Goal: Task Accomplishment & Management: Manage account settings

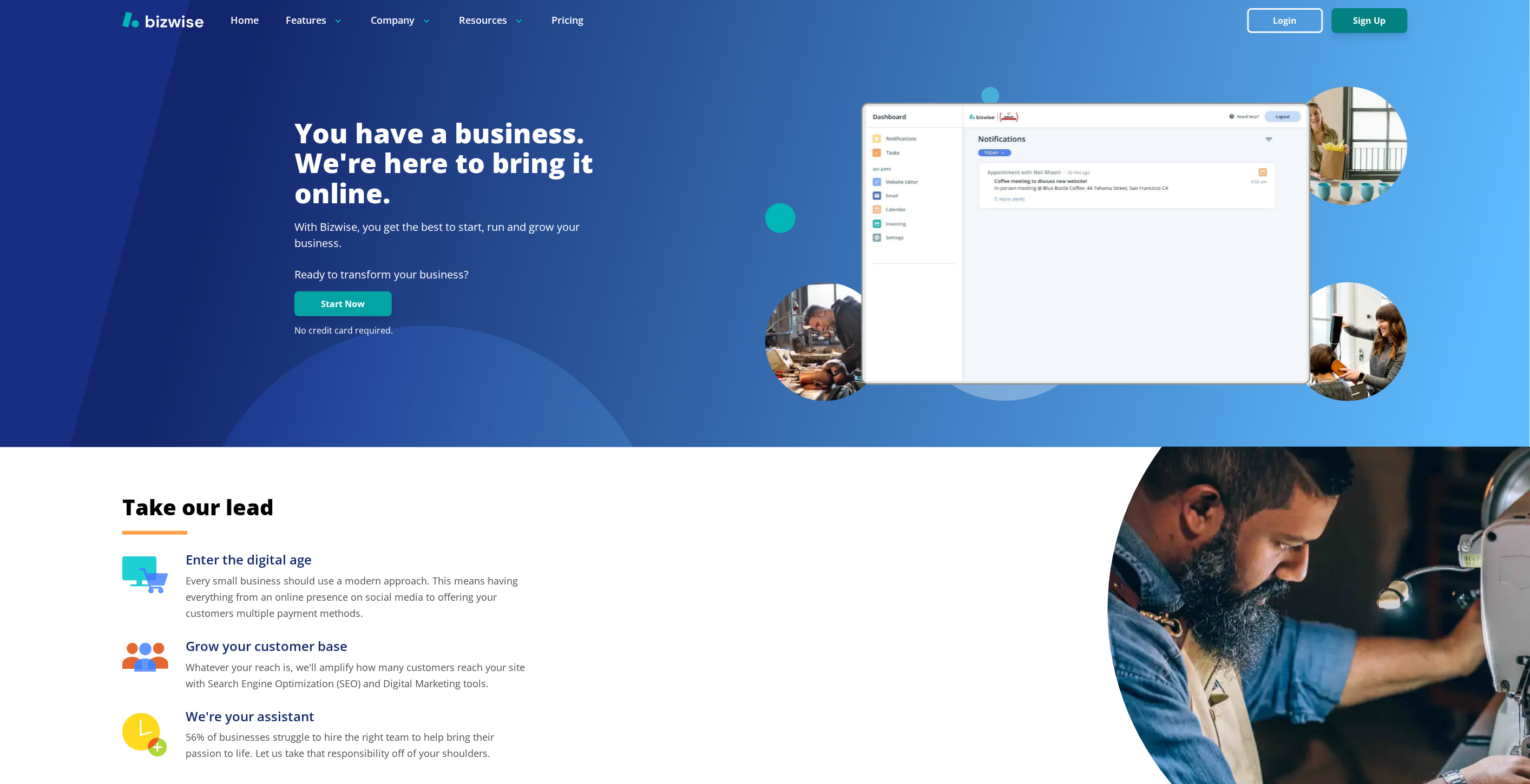
click at [1338, 19] on button "Sign Up" at bounding box center [1370, 20] width 76 height 25
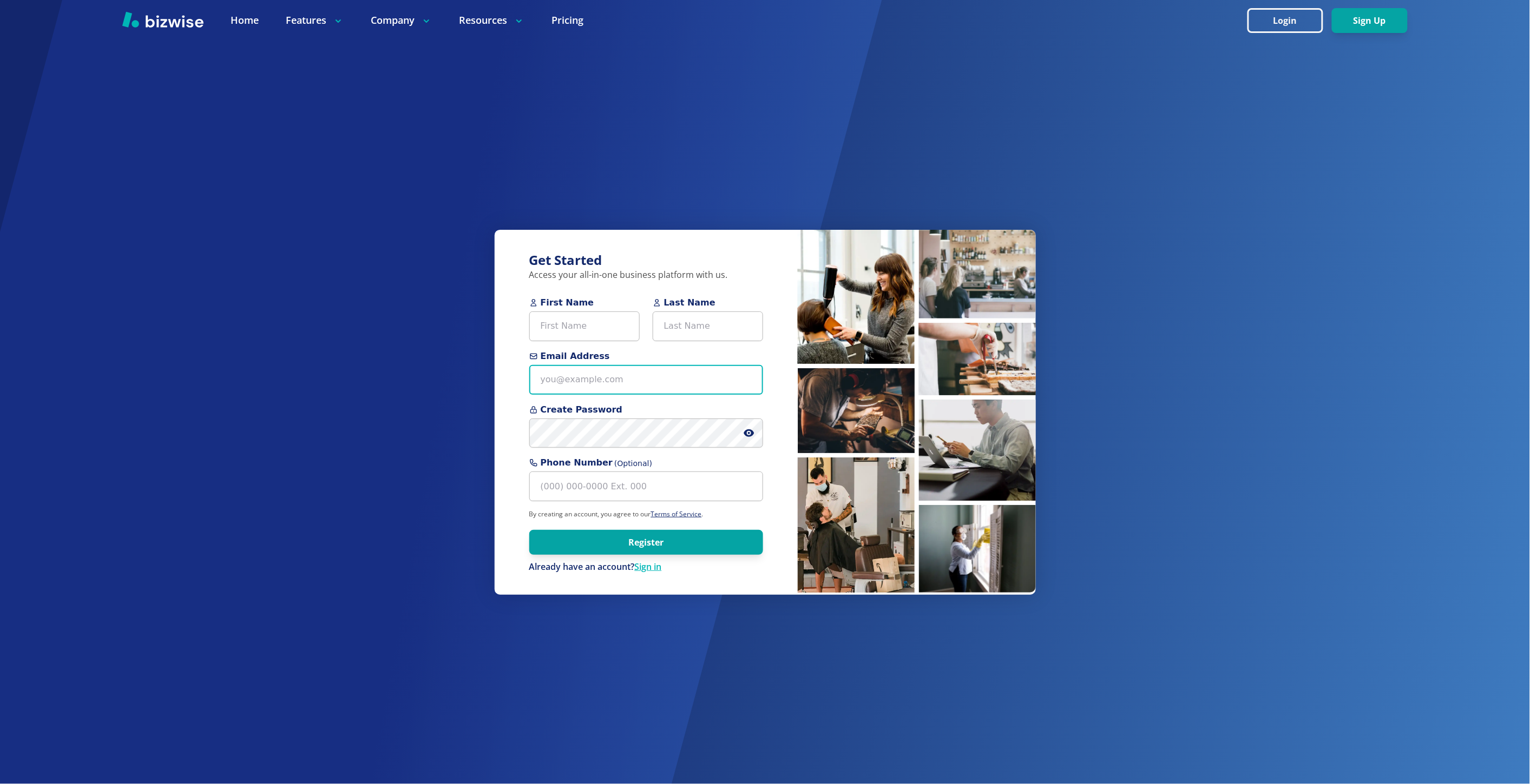
click at [614, 377] on input "Email Address" at bounding box center [646, 380] width 234 height 30
paste input "anita.jantz@colorado.edu"
type input "[PERSON_NAME][EMAIL_ADDRESS][PERSON_NAME][US_STATE][DOMAIN_NAME]"
click at [586, 316] on input "First Name" at bounding box center [584, 326] width 110 height 30
paste input "Anita Jantz"
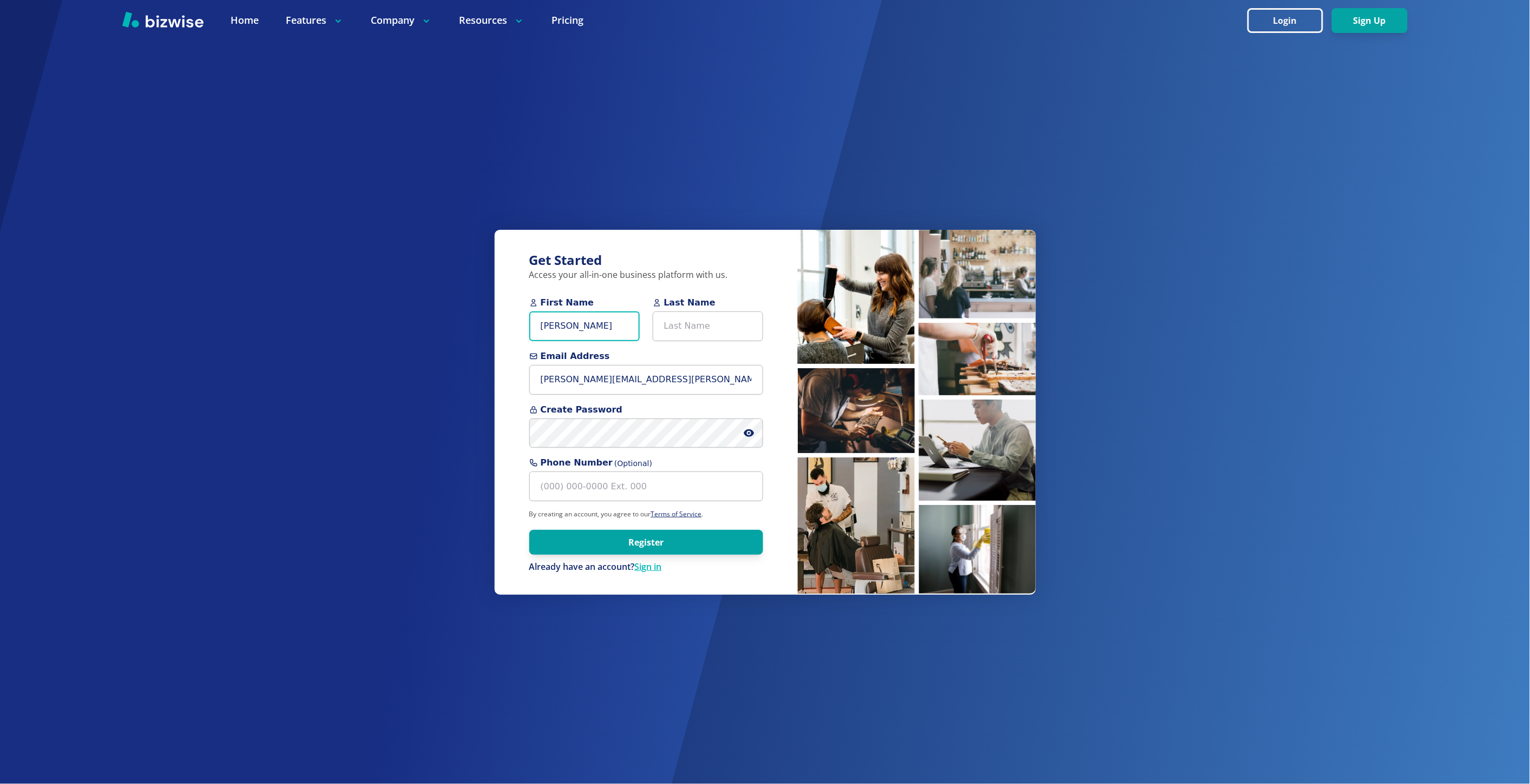
click at [576, 320] on input "Anita Jantz" at bounding box center [584, 326] width 110 height 30
type input "[PERSON_NAME]"
click at [695, 331] on input "Last Name" at bounding box center [707, 326] width 110 height 30
paste input "[PERSON_NAME]"
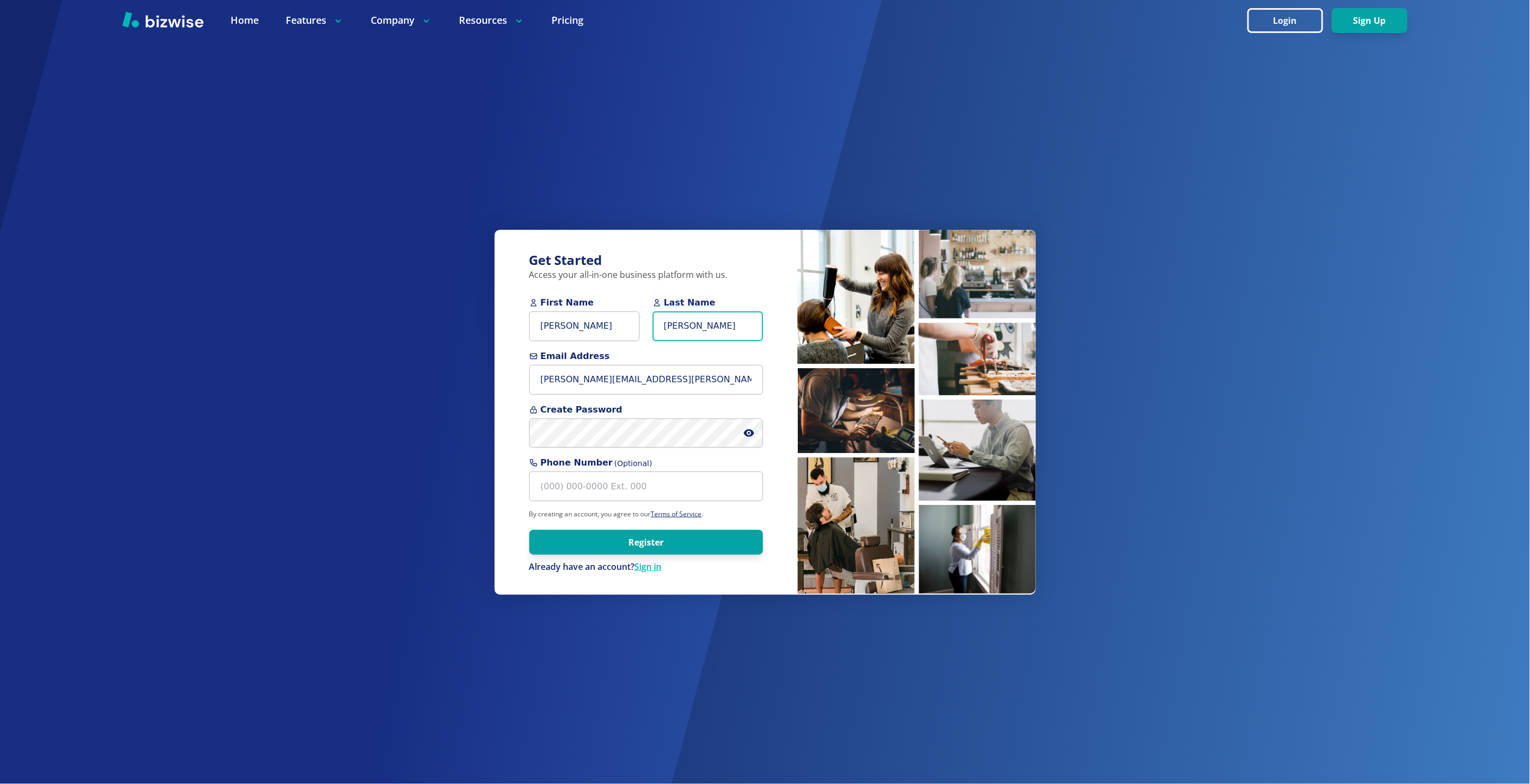
type input "[PERSON_NAME]"
click at [586, 332] on input "[PERSON_NAME]" at bounding box center [584, 326] width 110 height 30
type input "[PERSON_NAME]"
click at [529, 529] on button "Register" at bounding box center [646, 542] width 234 height 25
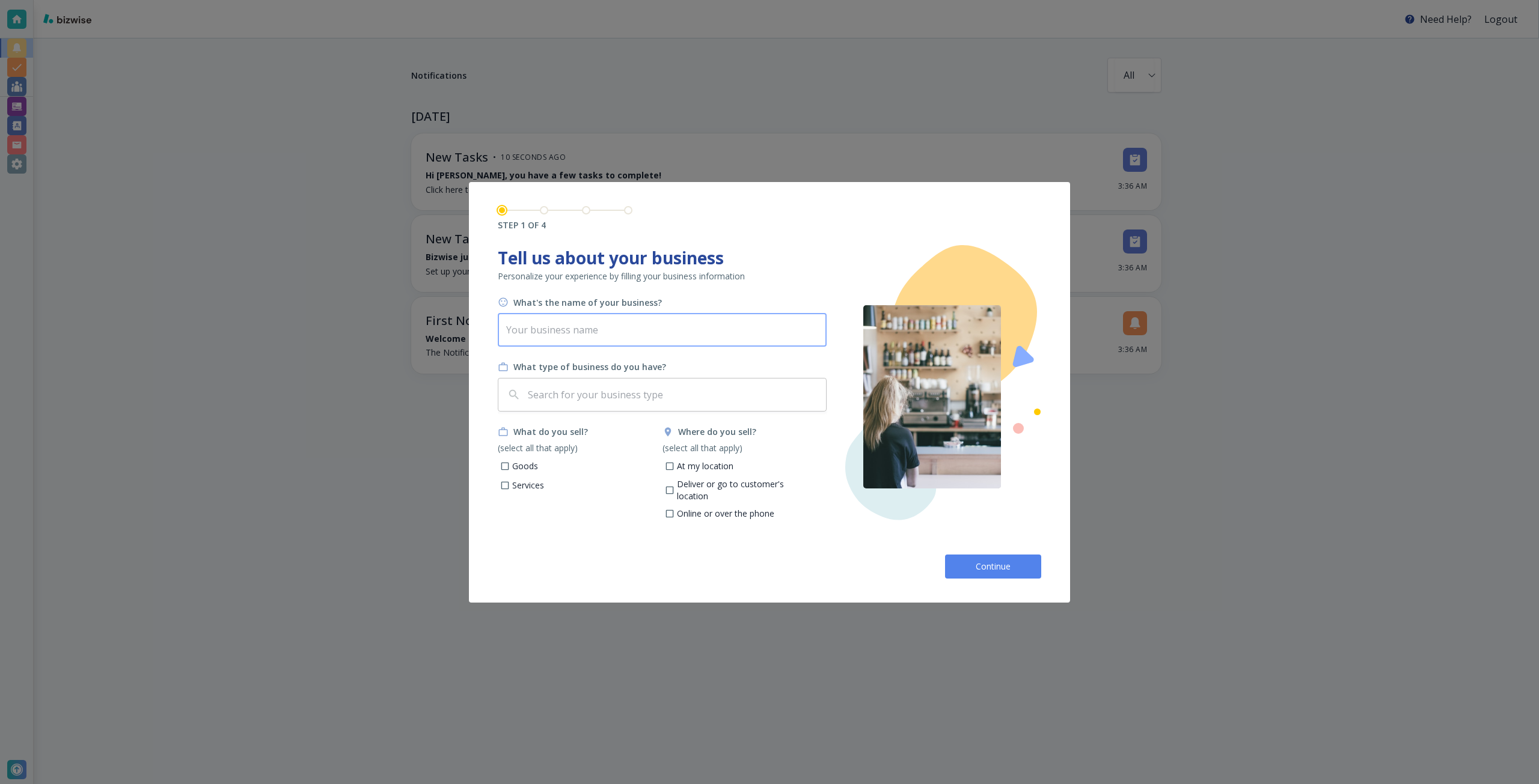
click at [622, 322] on input "text" at bounding box center [662, 330] width 329 height 34
paste input "Art by [PERSON_NAME]"
type input "Art by [PERSON_NAME]"
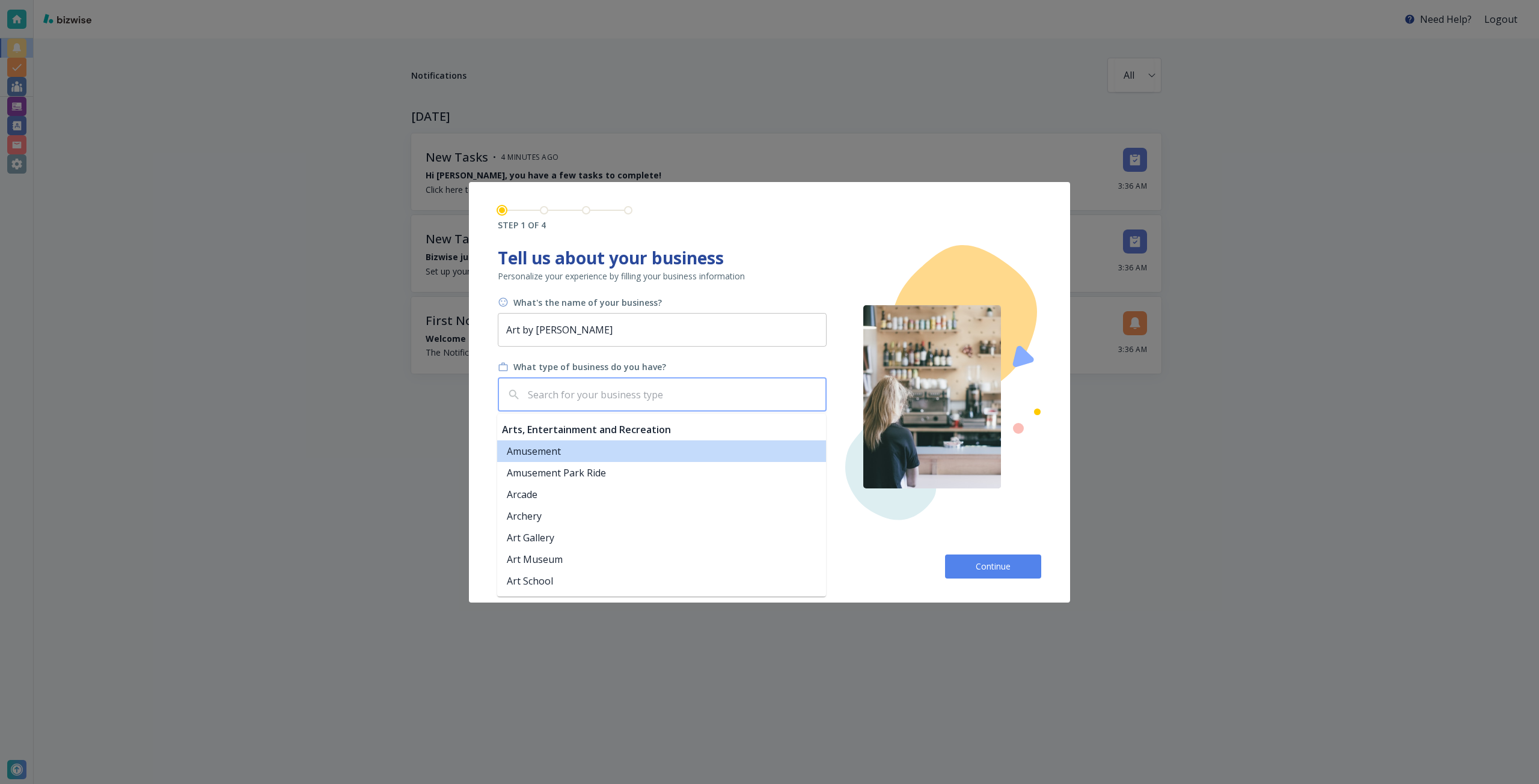
click at [544, 402] on input "text" at bounding box center [673, 394] width 296 height 23
type input "a"
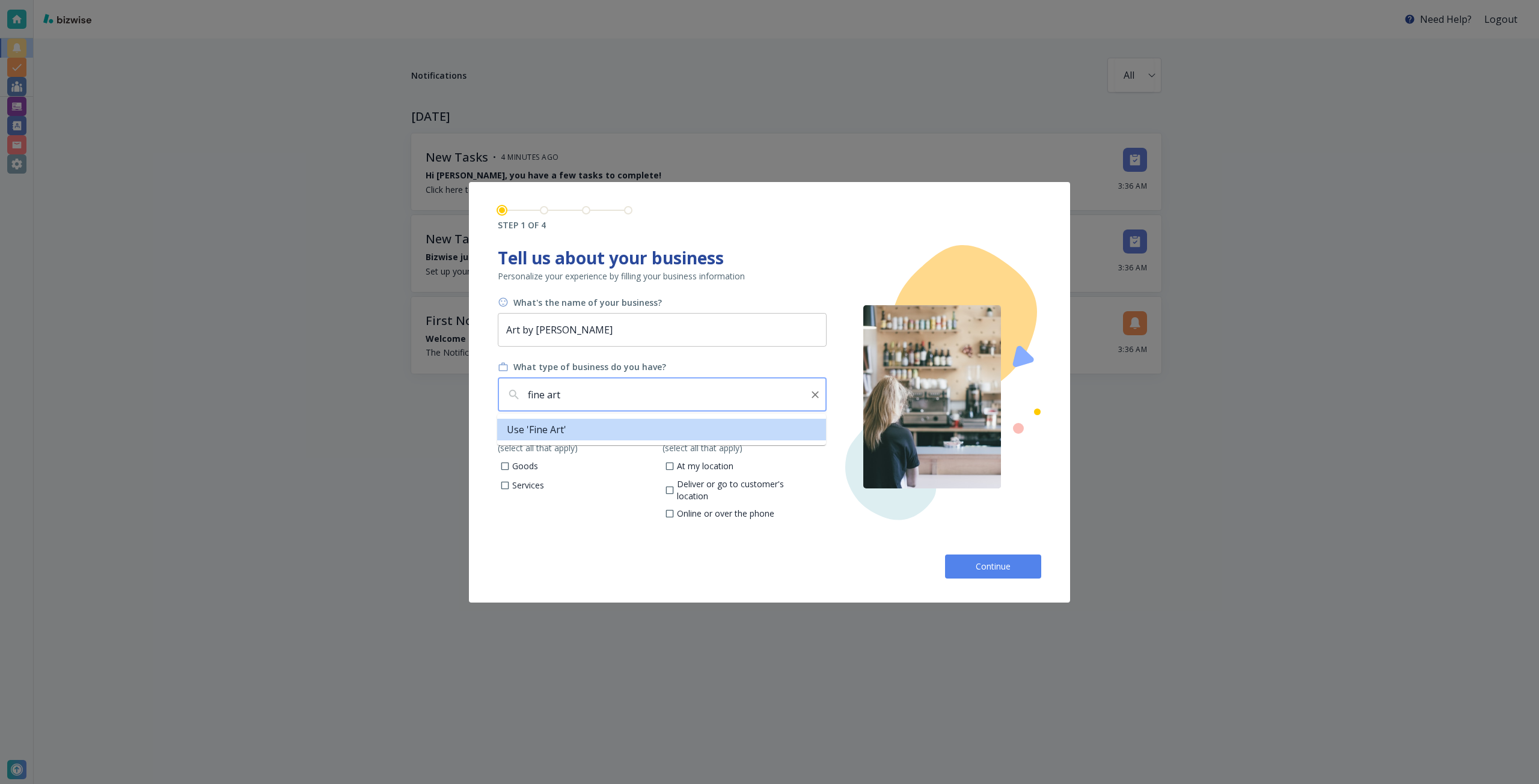
drag, startPoint x: 550, startPoint y: 390, endPoint x: 502, endPoint y: 392, distance: 48.0
click at [502, 392] on div "fine art ​" at bounding box center [662, 395] width 329 height 34
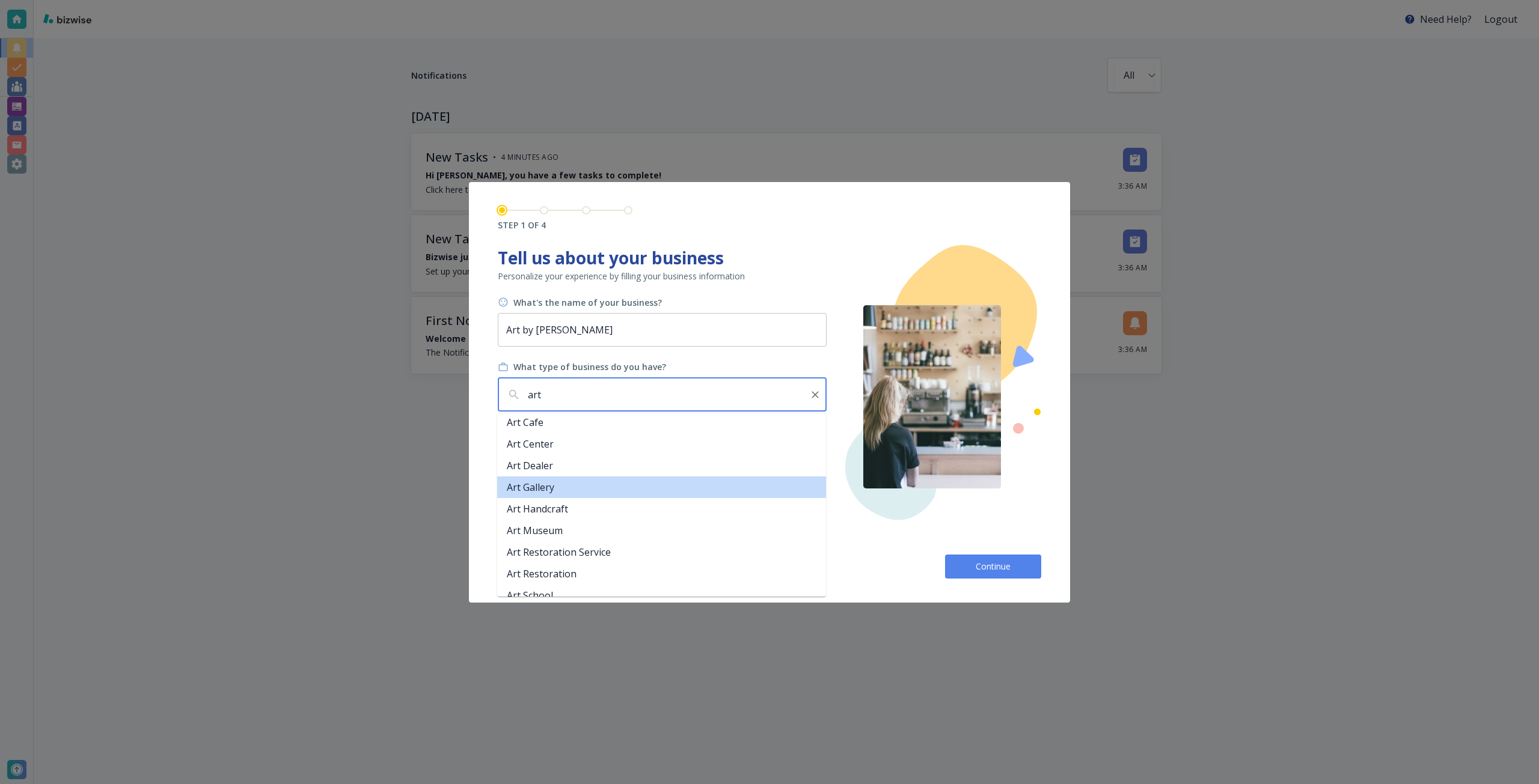
scroll to position [240, 0]
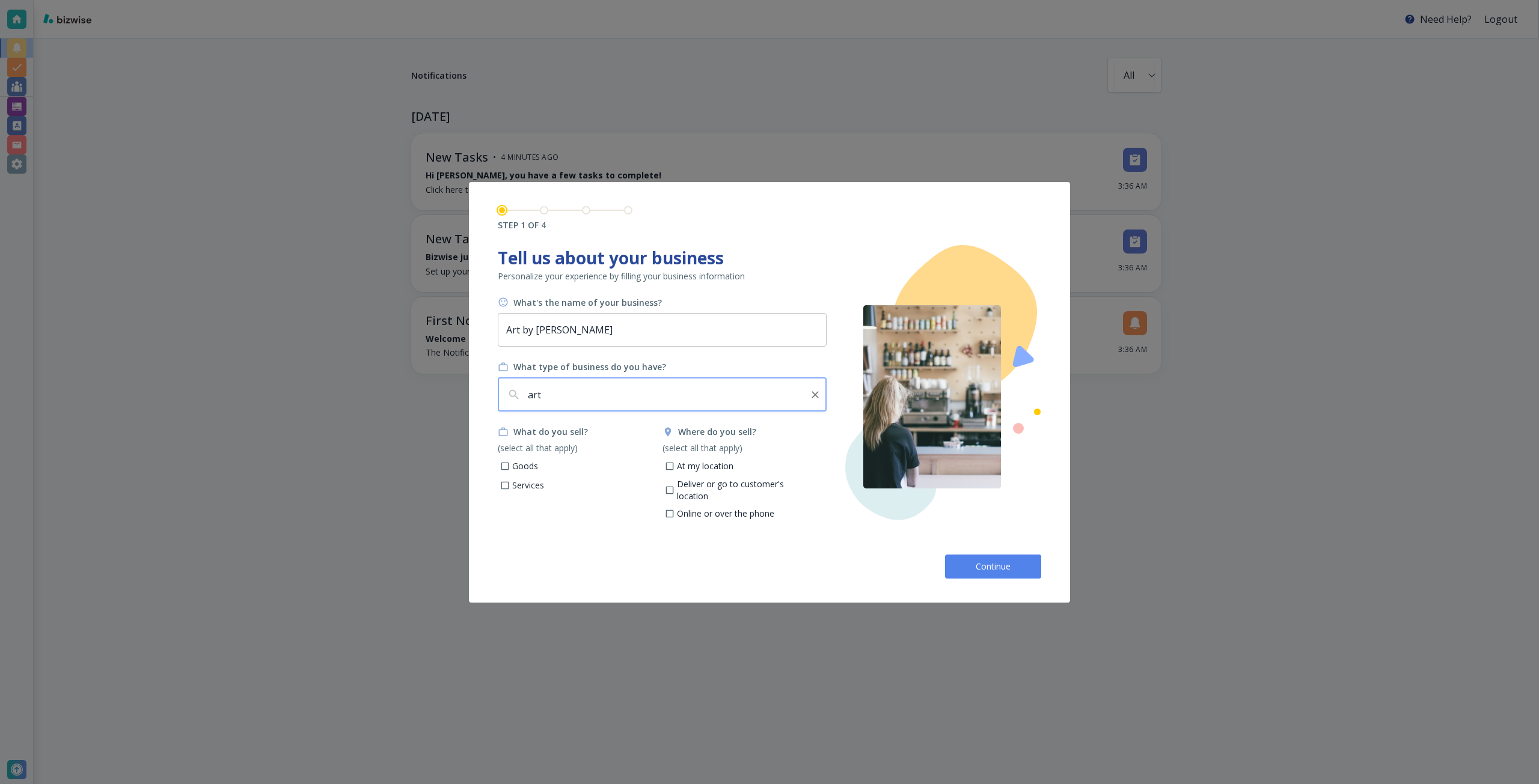
click at [563, 402] on input "art" at bounding box center [664, 394] width 278 height 23
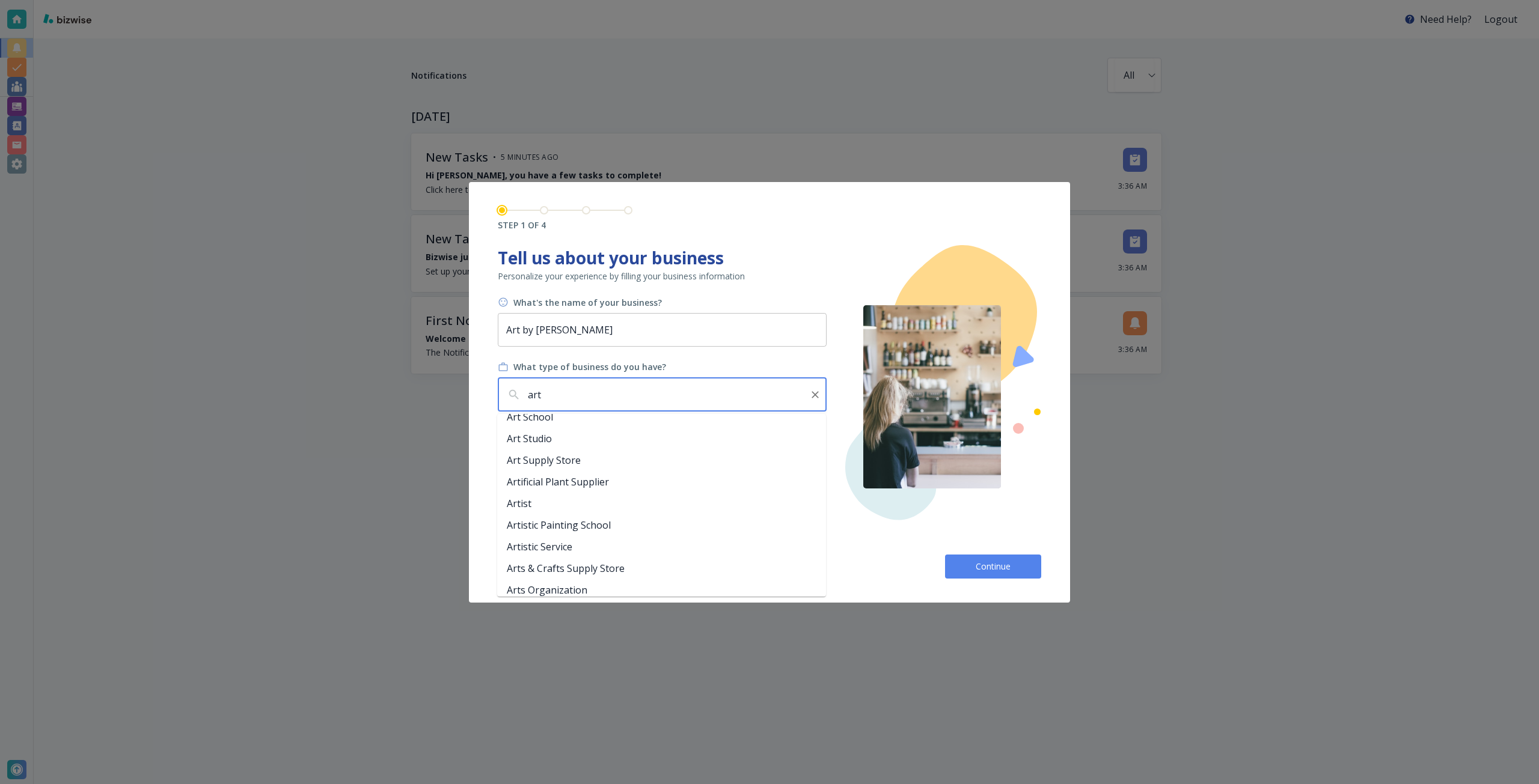
scroll to position [361, 0]
click at [586, 496] on li "Artist" at bounding box center [661, 501] width 329 height 22
type input "Artist"
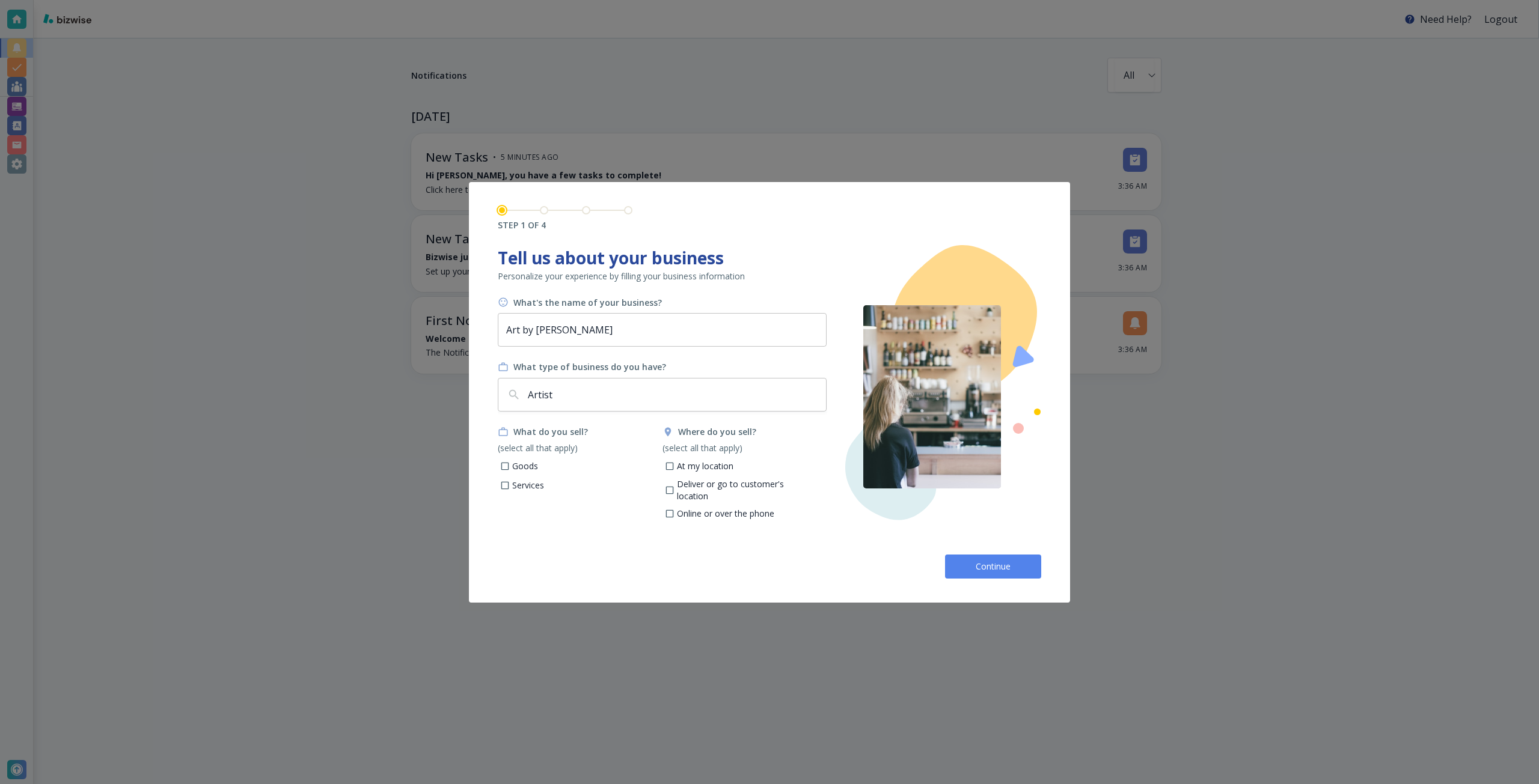
click at [535, 481] on p "Services" at bounding box center [528, 485] width 32 height 12
click at [511, 482] on input "Services" at bounding box center [505, 487] width 10 height 10
checkbox input "true"
click at [527, 467] on p "Goods" at bounding box center [525, 466] width 26 height 12
click at [511, 467] on input "Goods" at bounding box center [505, 467] width 10 height 10
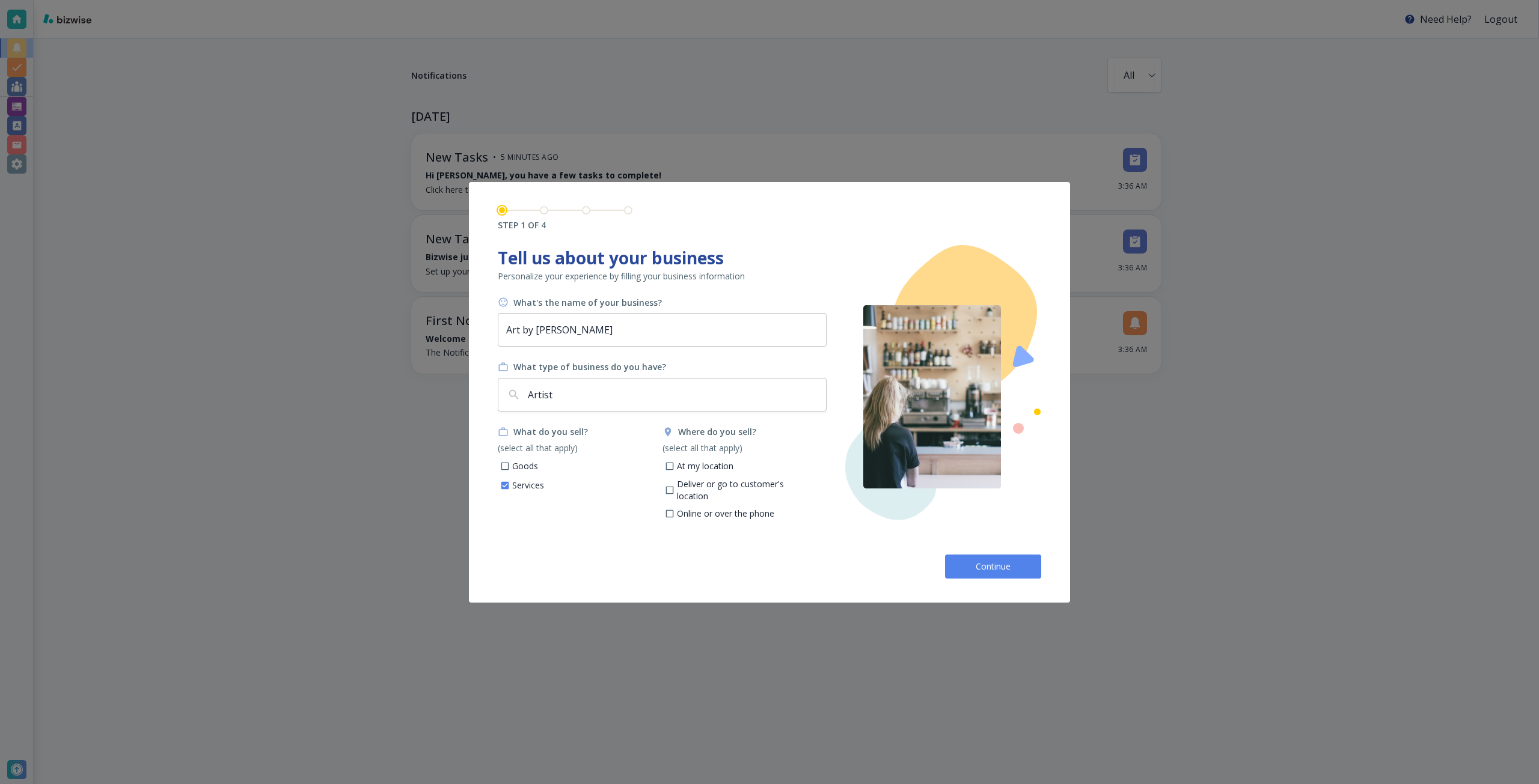
checkbox input "true"
click at [533, 479] on label "Services" at bounding box center [517, 486] width 53 height 14
click at [511, 482] on input "Services" at bounding box center [505, 487] width 10 height 10
checkbox input "false"
click at [700, 470] on p "At my location" at bounding box center [705, 466] width 57 height 12
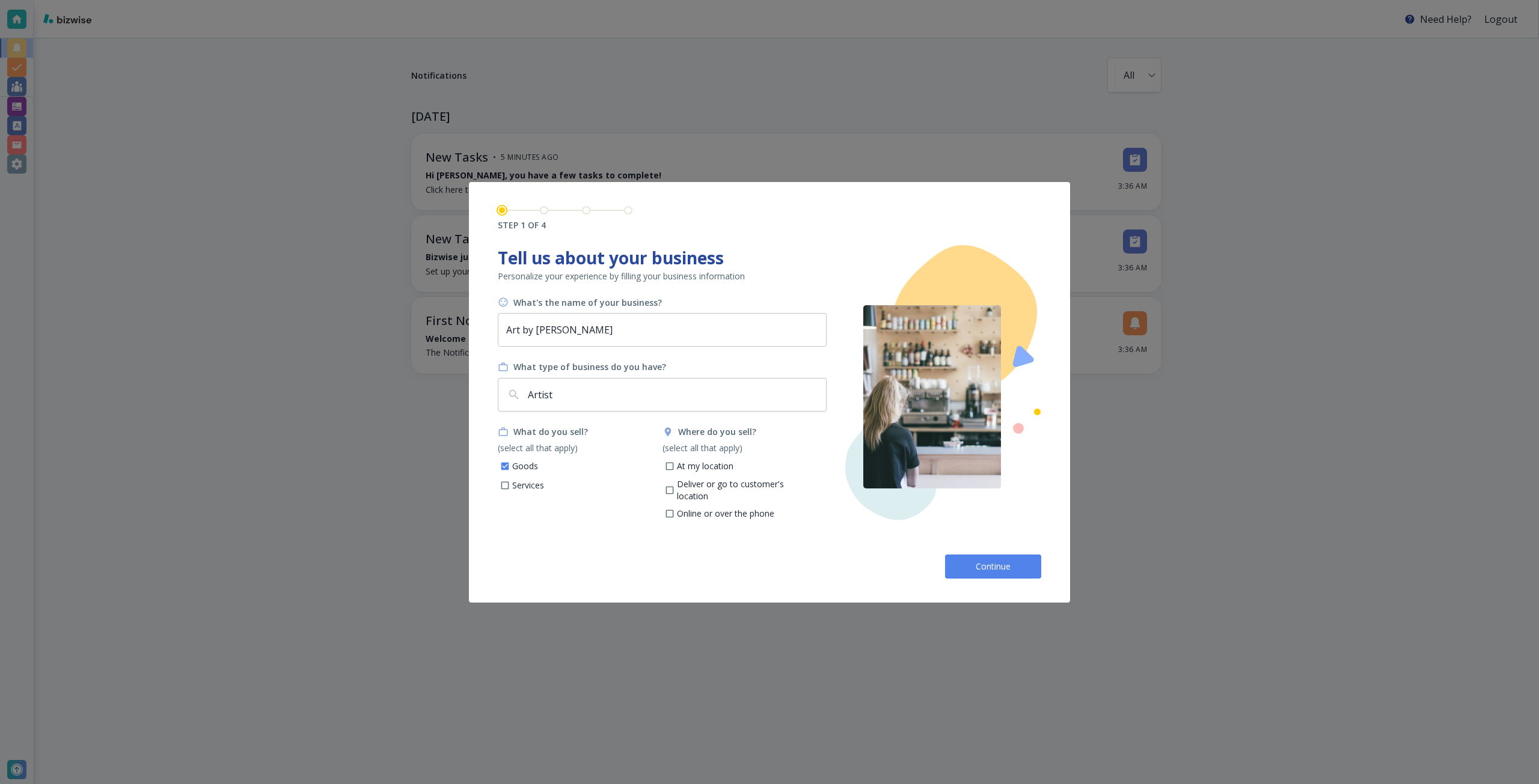
click at [675, 470] on input "At my location" at bounding box center [669, 467] width 10 height 10
checkbox input "true"
drag, startPoint x: 700, startPoint y: 488, endPoint x: 701, endPoint y: 498, distance: 10.0
click at [700, 490] on p "Deliver or go to customer's location" at bounding box center [747, 490] width 141 height 23
click at [675, 490] on input "Deliver or go to customer's location" at bounding box center [669, 491] width 10 height 10
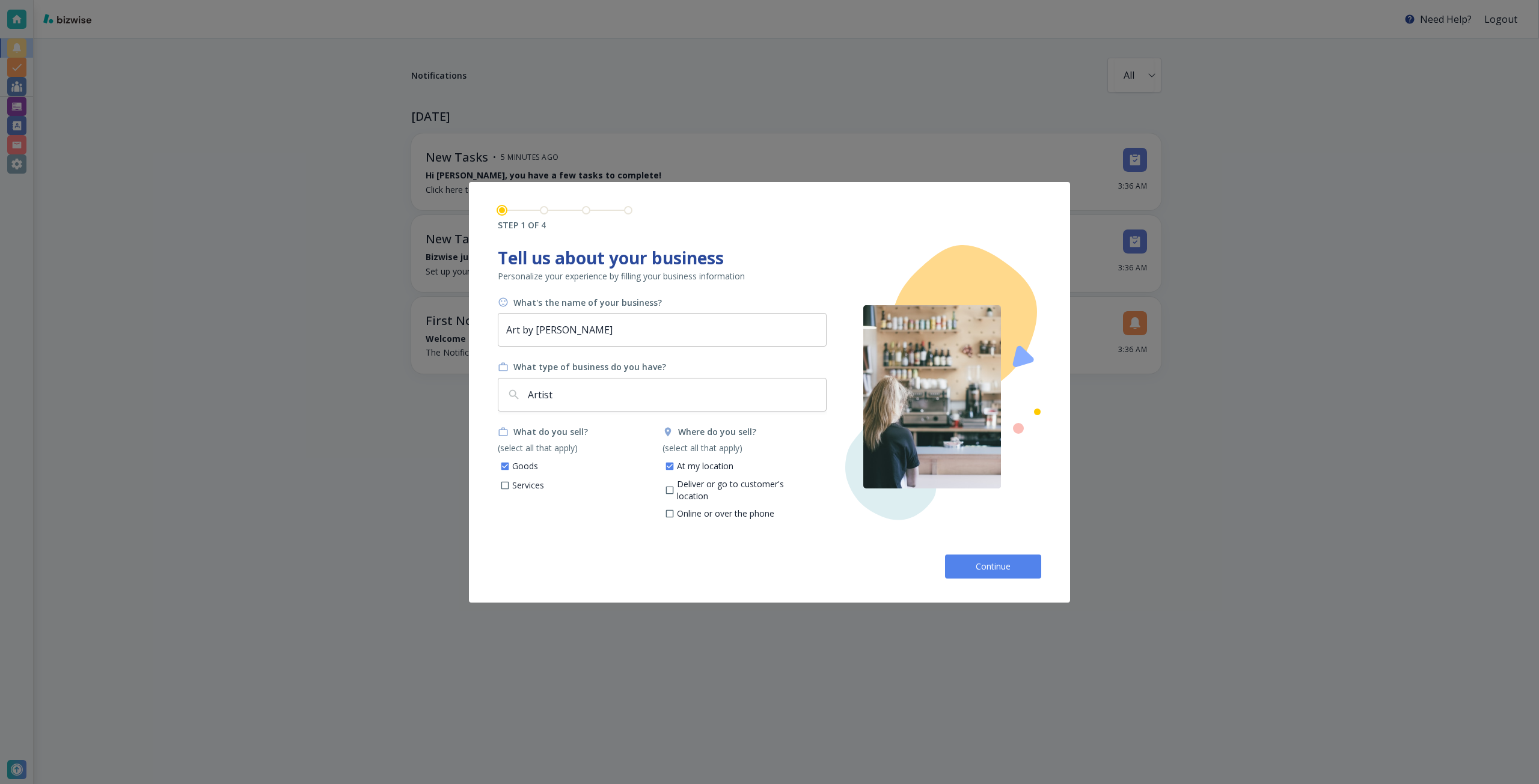
checkbox input "true"
click at [703, 508] on p "Online or over the phone" at bounding box center [726, 513] width 98 height 12
click at [675, 510] on input "Online or over the phone" at bounding box center [669, 515] width 10 height 10
checkbox input "true"
click at [707, 487] on p "Deliver or go to customer's location" at bounding box center [747, 490] width 141 height 23
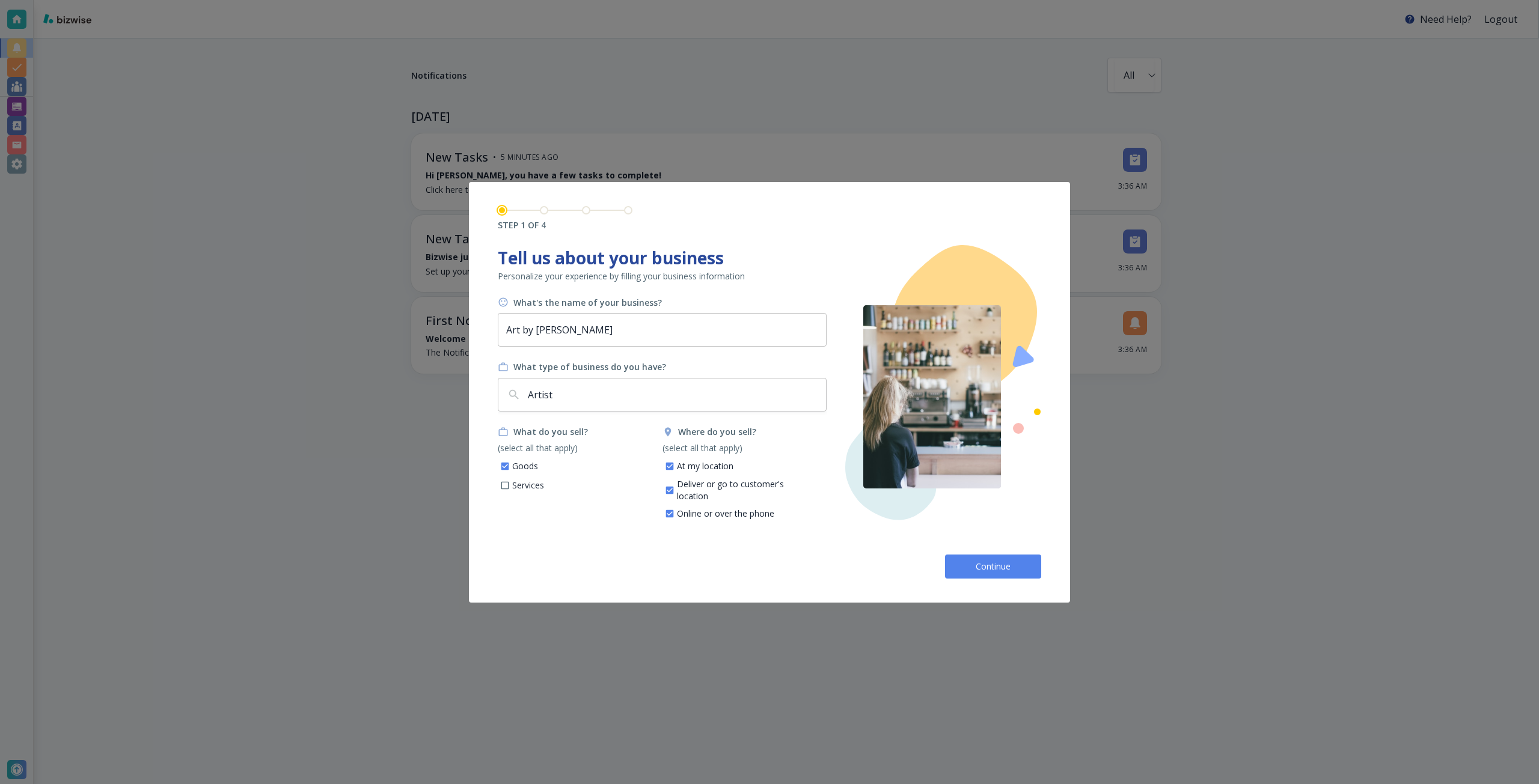
click at [675, 487] on input "Deliver or go to customer's location" at bounding box center [669, 491] width 10 height 10
click at [707, 487] on p "Deliver or go to customer's location" at bounding box center [747, 490] width 141 height 23
click at [675, 487] on input "Deliver or go to customer's location" at bounding box center [669, 491] width 10 height 10
checkbox input "true"
click at [966, 561] on button "Continue" at bounding box center [993, 567] width 96 height 24
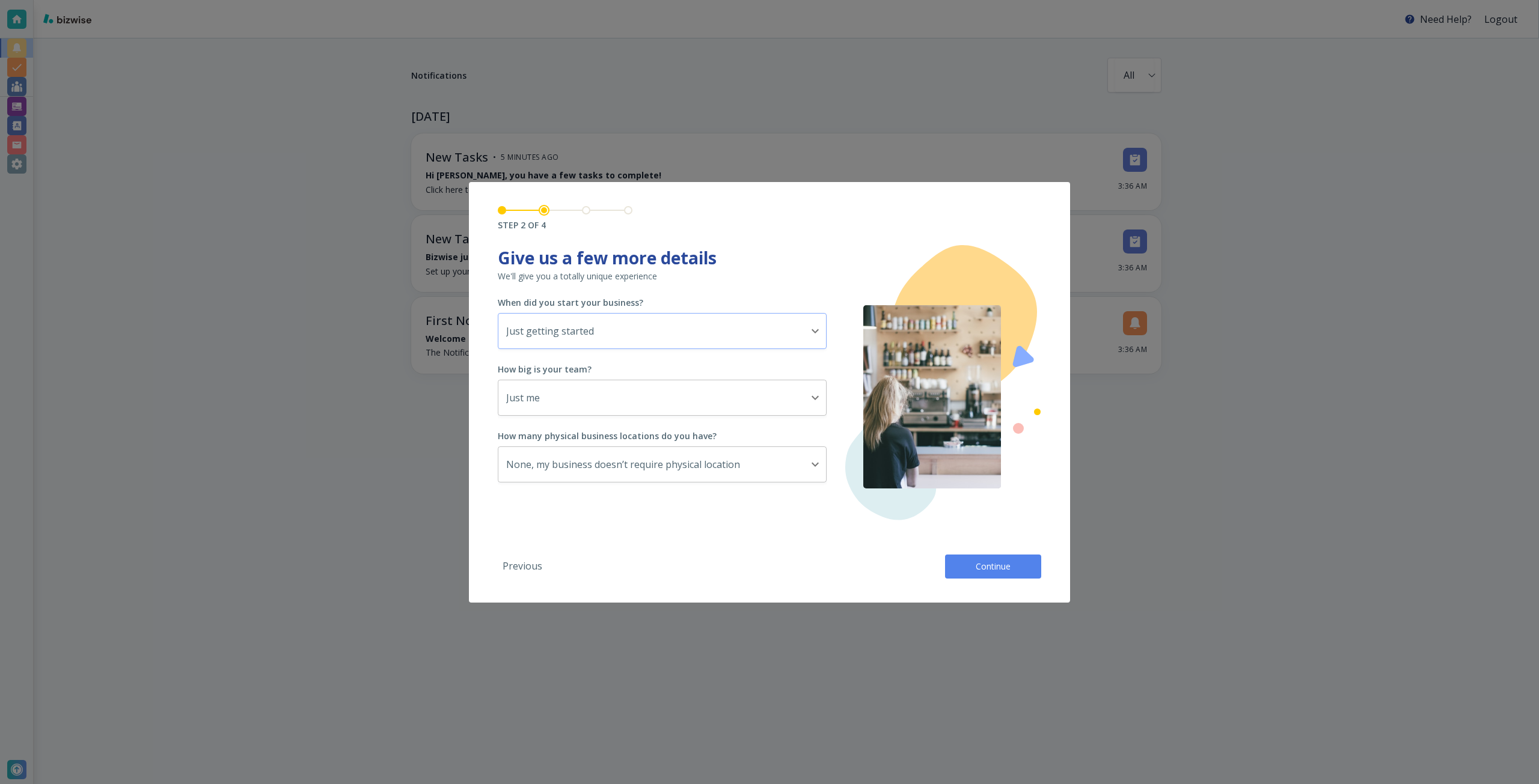
click at [586, 0] on body "Need Help? Logout Notifications All all ​ [DATE] New Tasks • 5 minutes ago Hi […" at bounding box center [770, 0] width 1539 height 0
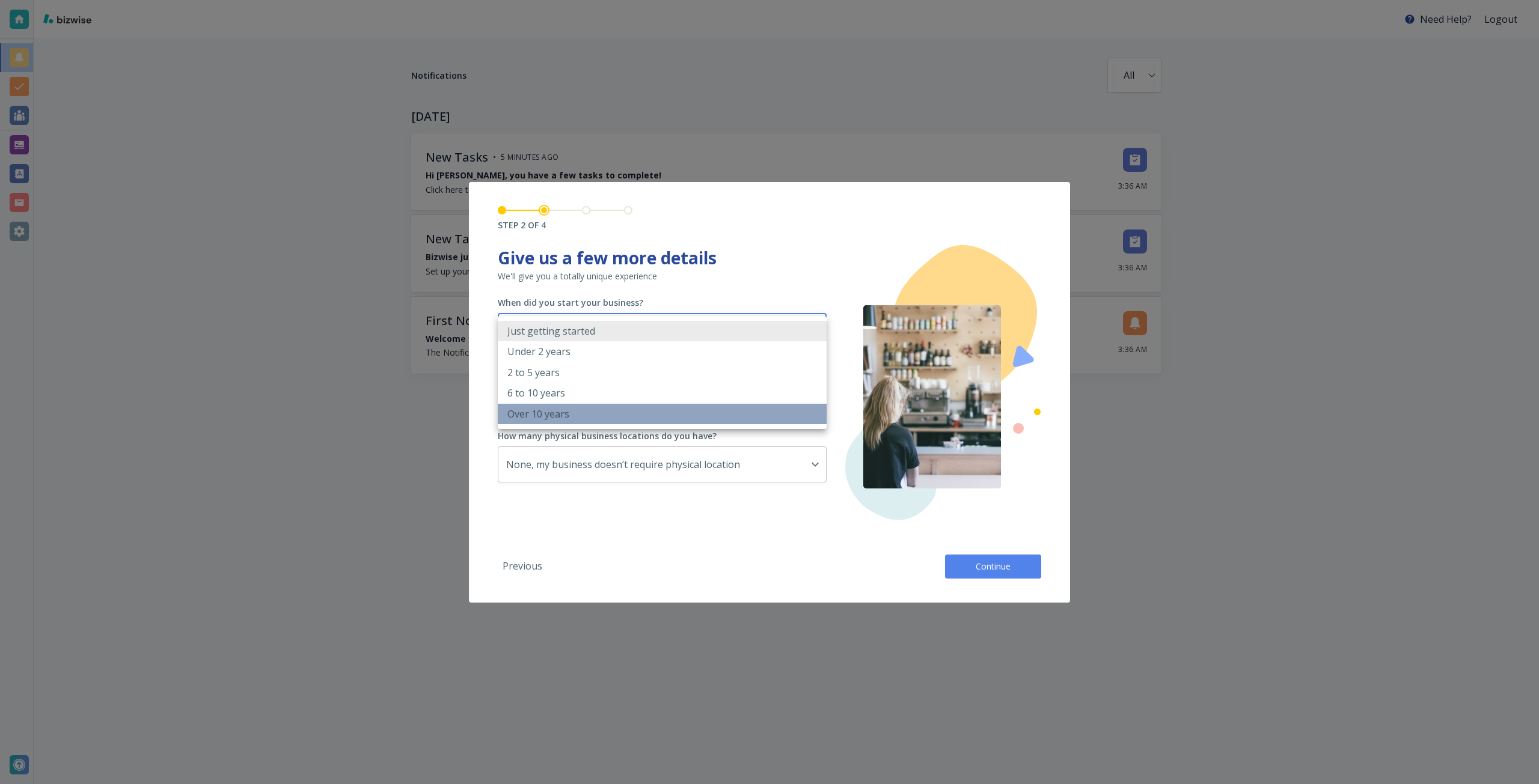
click at [576, 409] on li "Over 10 years" at bounding box center [662, 414] width 329 height 21
type input "OVER_10_YEARS"
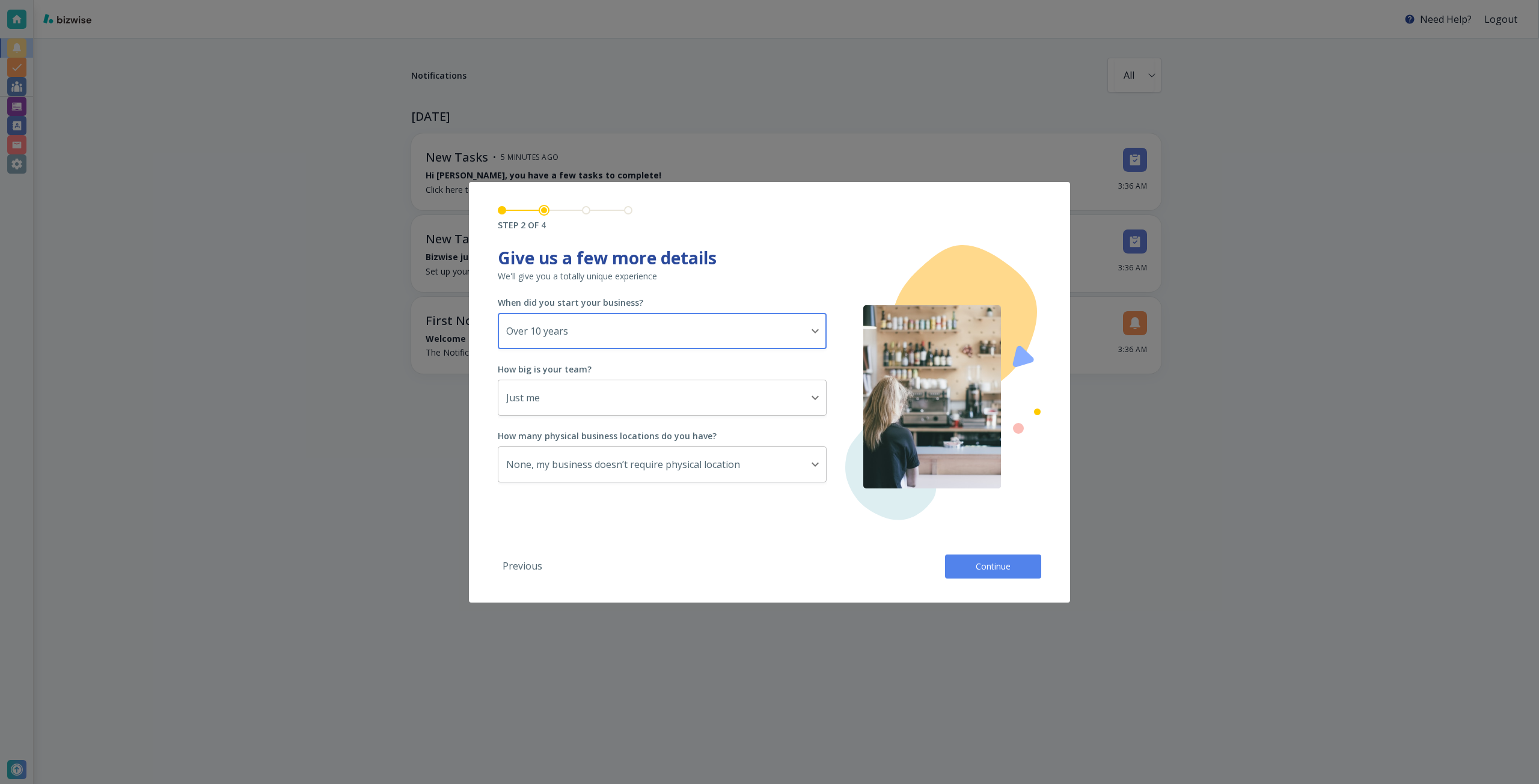
click at [1007, 575] on button "Continue" at bounding box center [993, 567] width 96 height 24
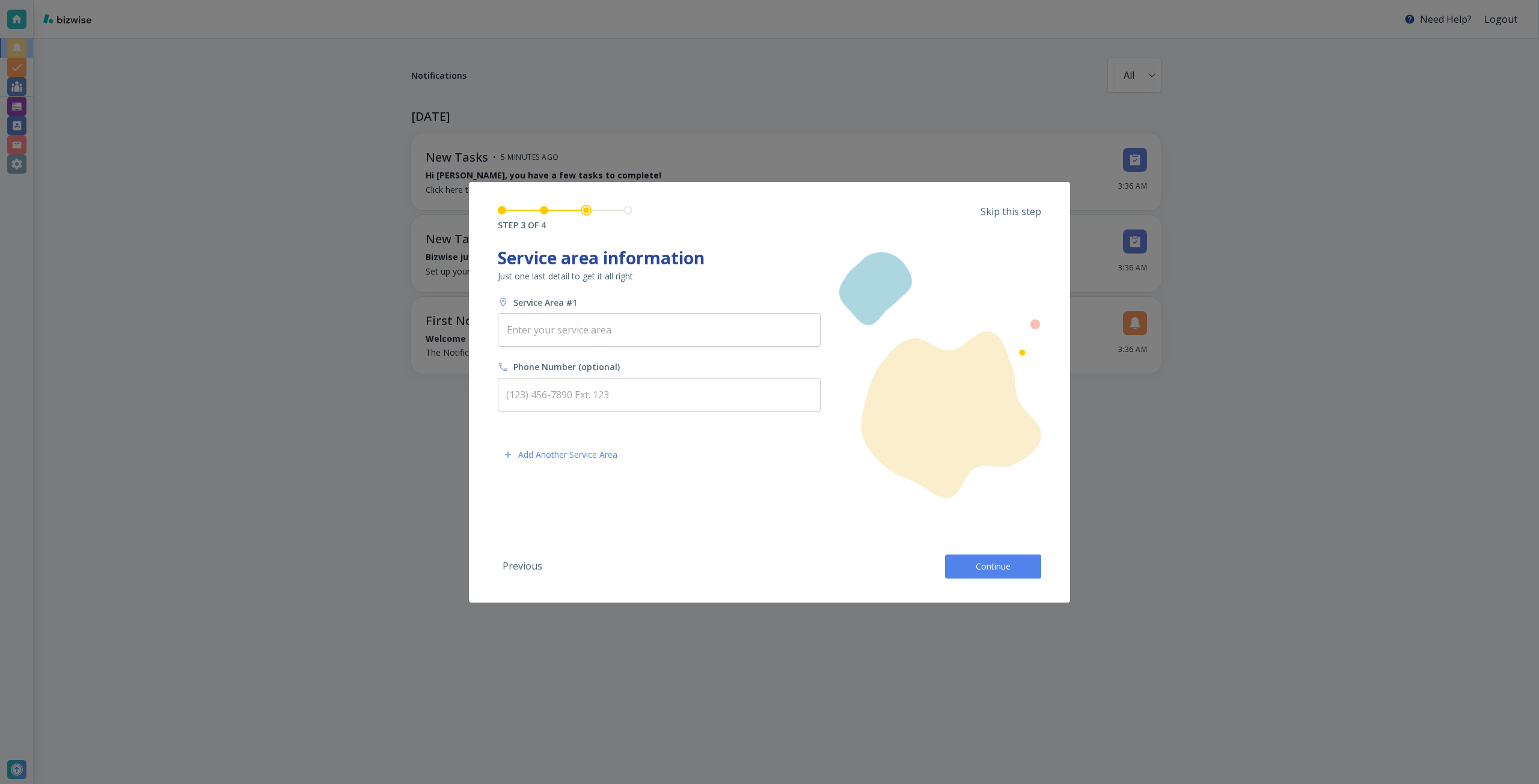
click at [1038, 210] on p "Skip this step" at bounding box center [1011, 211] width 61 height 13
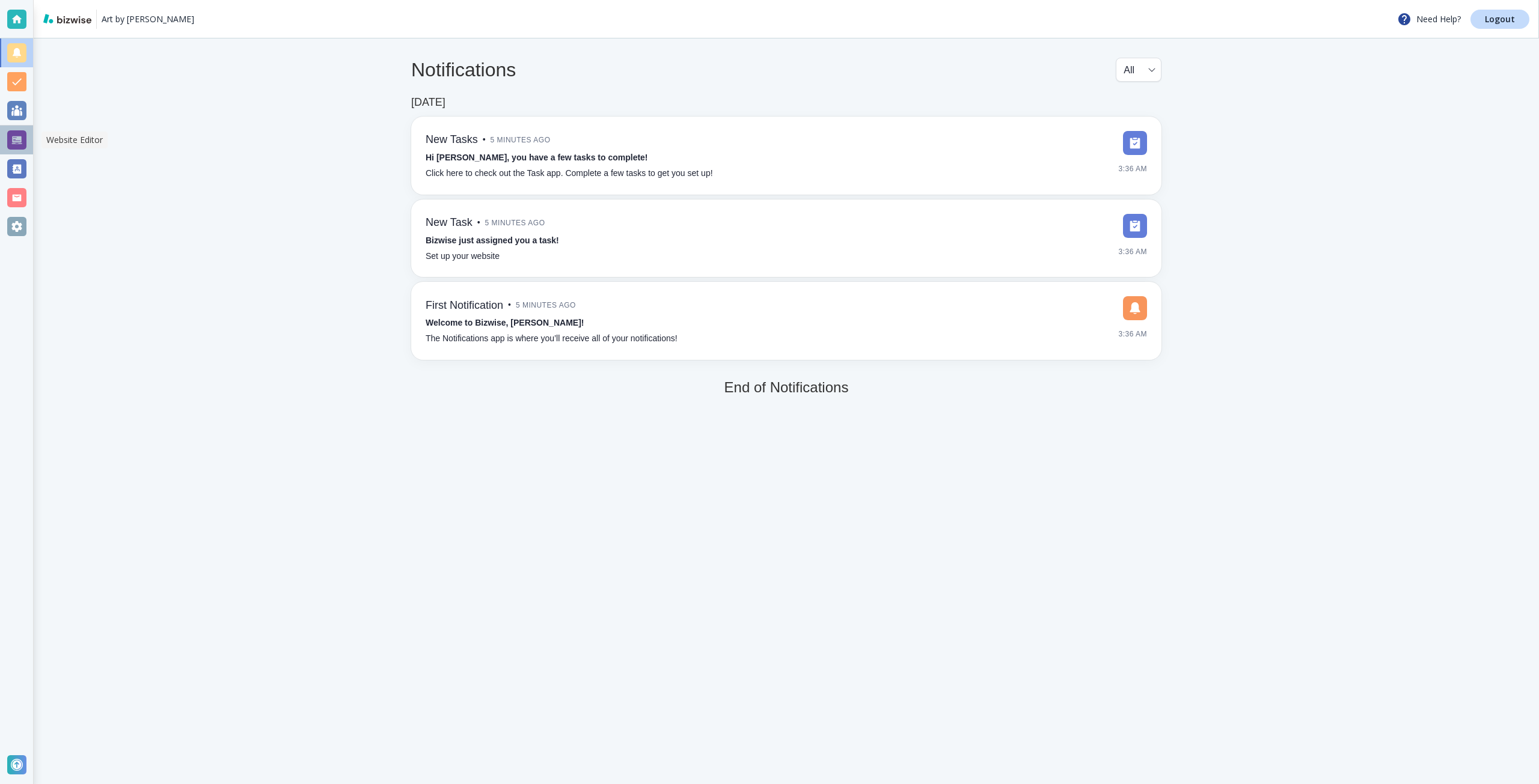
click at [14, 151] on div at bounding box center [16, 140] width 33 height 29
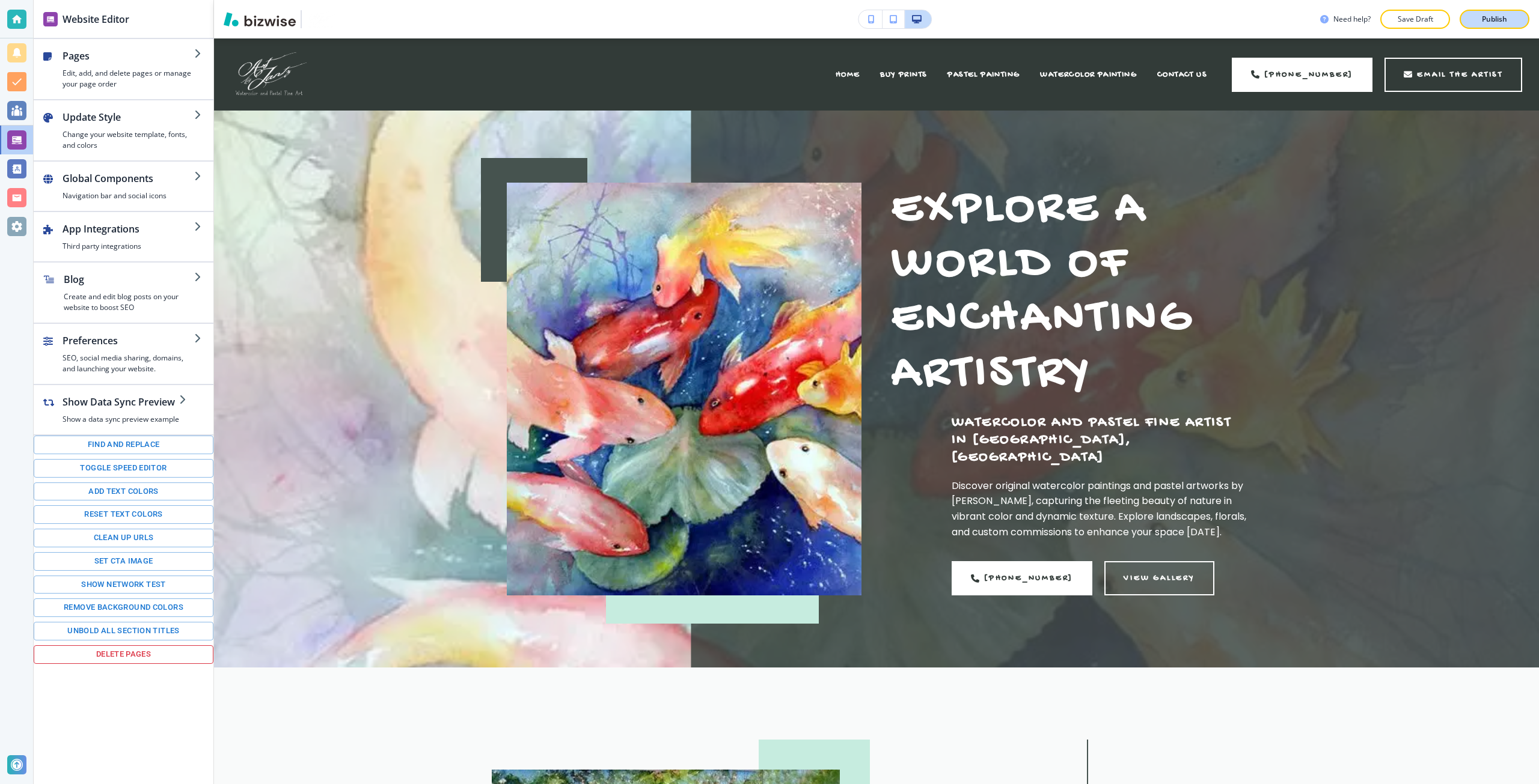
click at [1486, 25] on button "Publish" at bounding box center [1494, 19] width 70 height 19
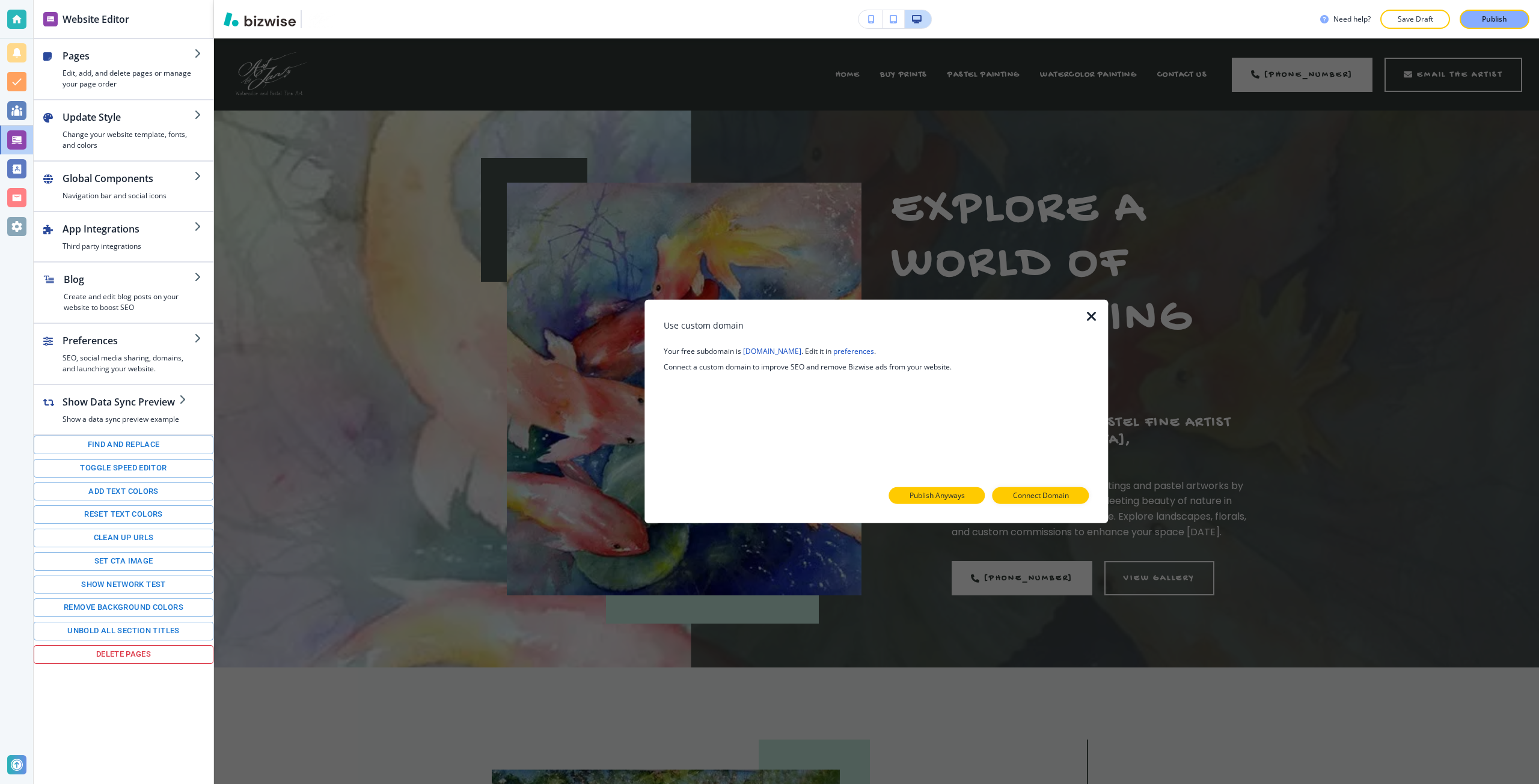
click at [916, 498] on p "Publish Anyways" at bounding box center [937, 496] width 55 height 11
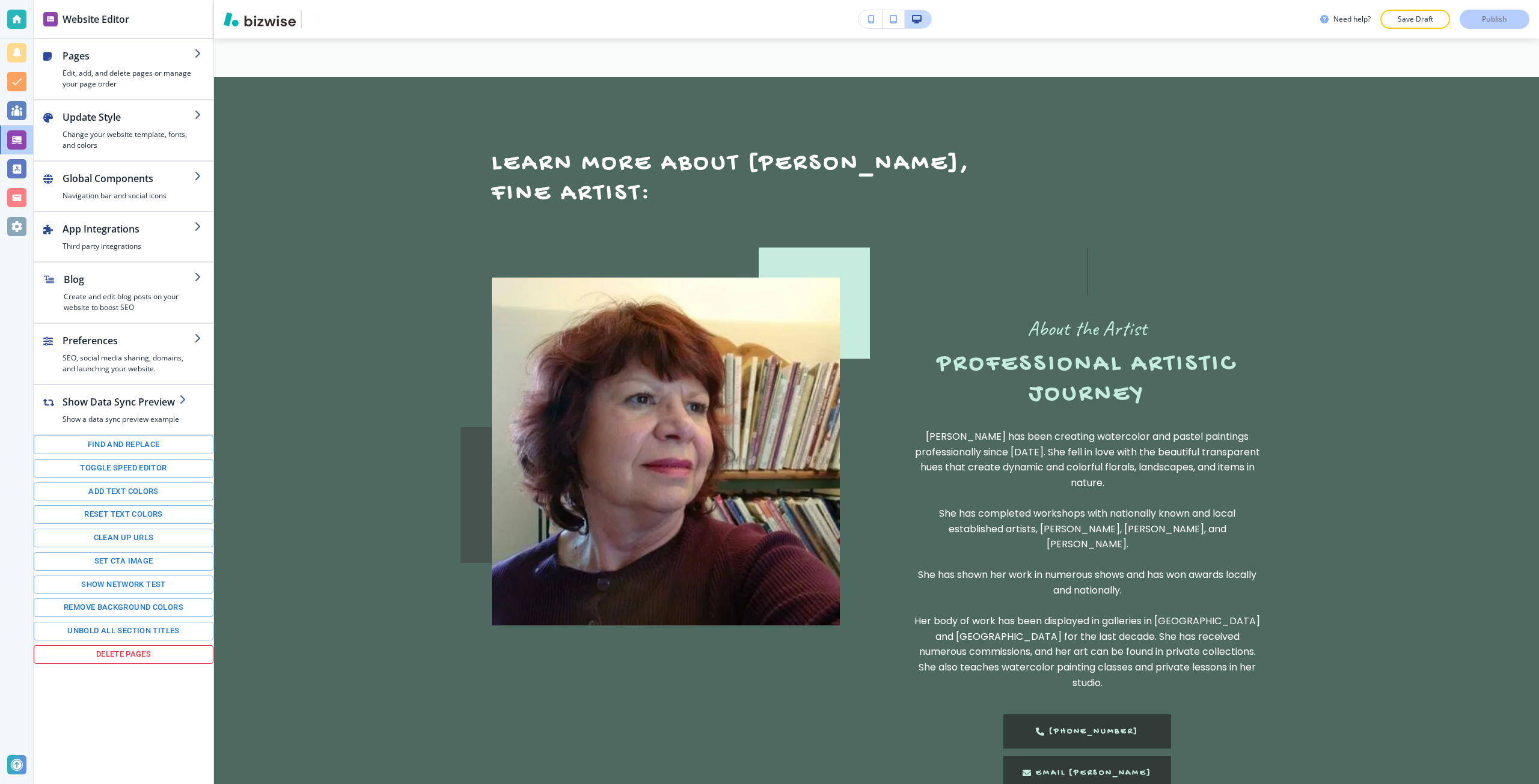
scroll to position [1082, 0]
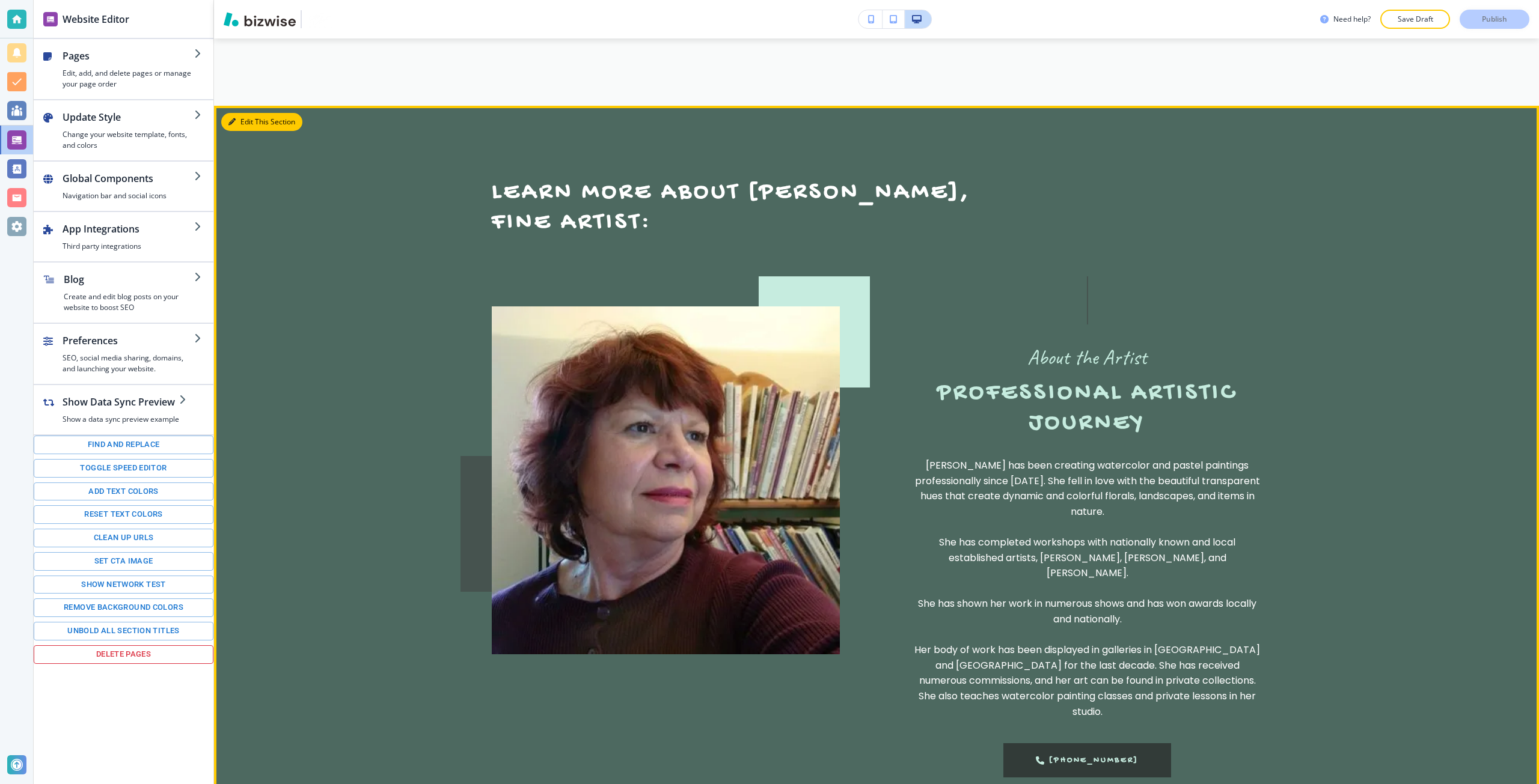
click at [246, 113] on button "Edit This Section" at bounding box center [262, 122] width 81 height 18
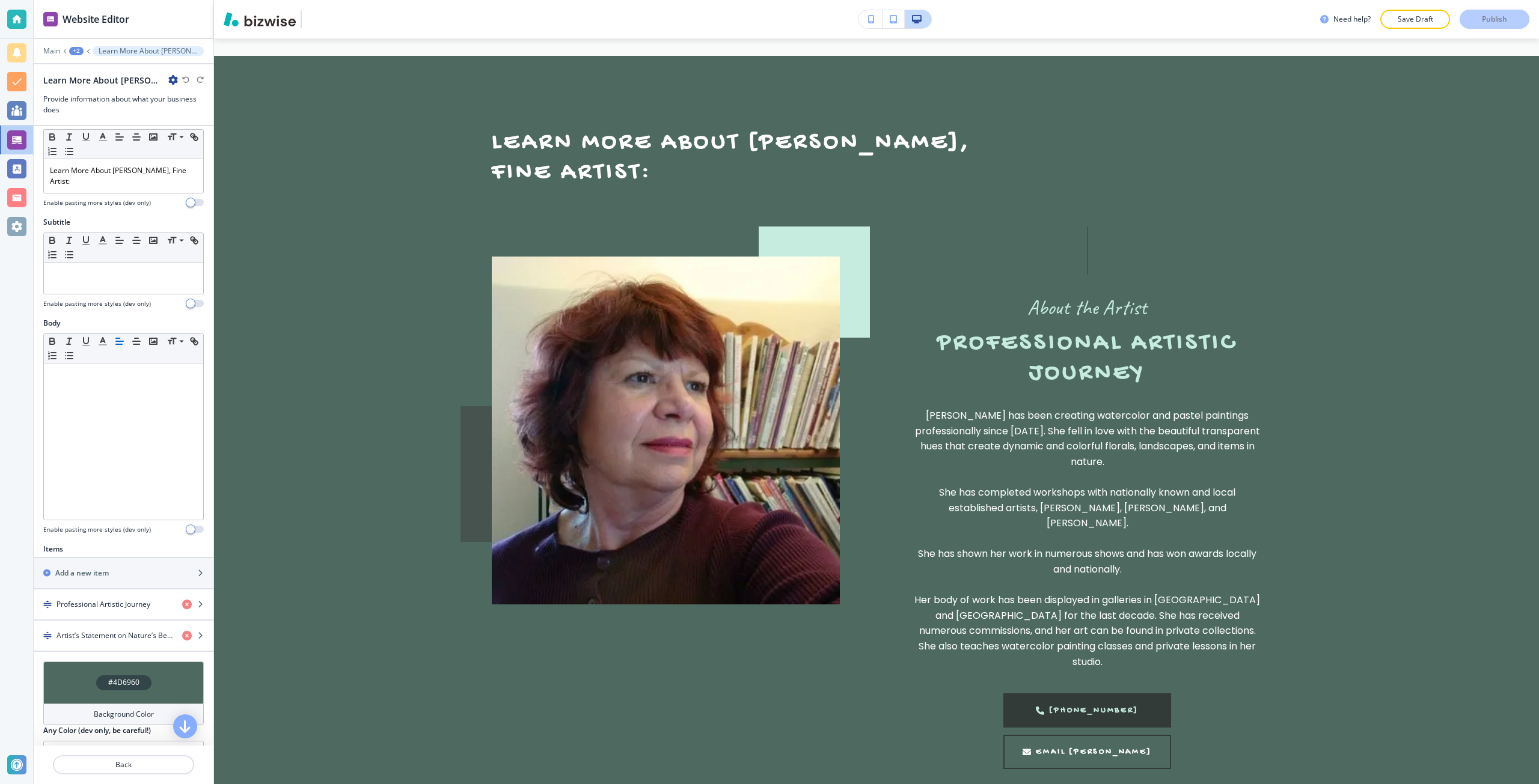
scroll to position [122, 0]
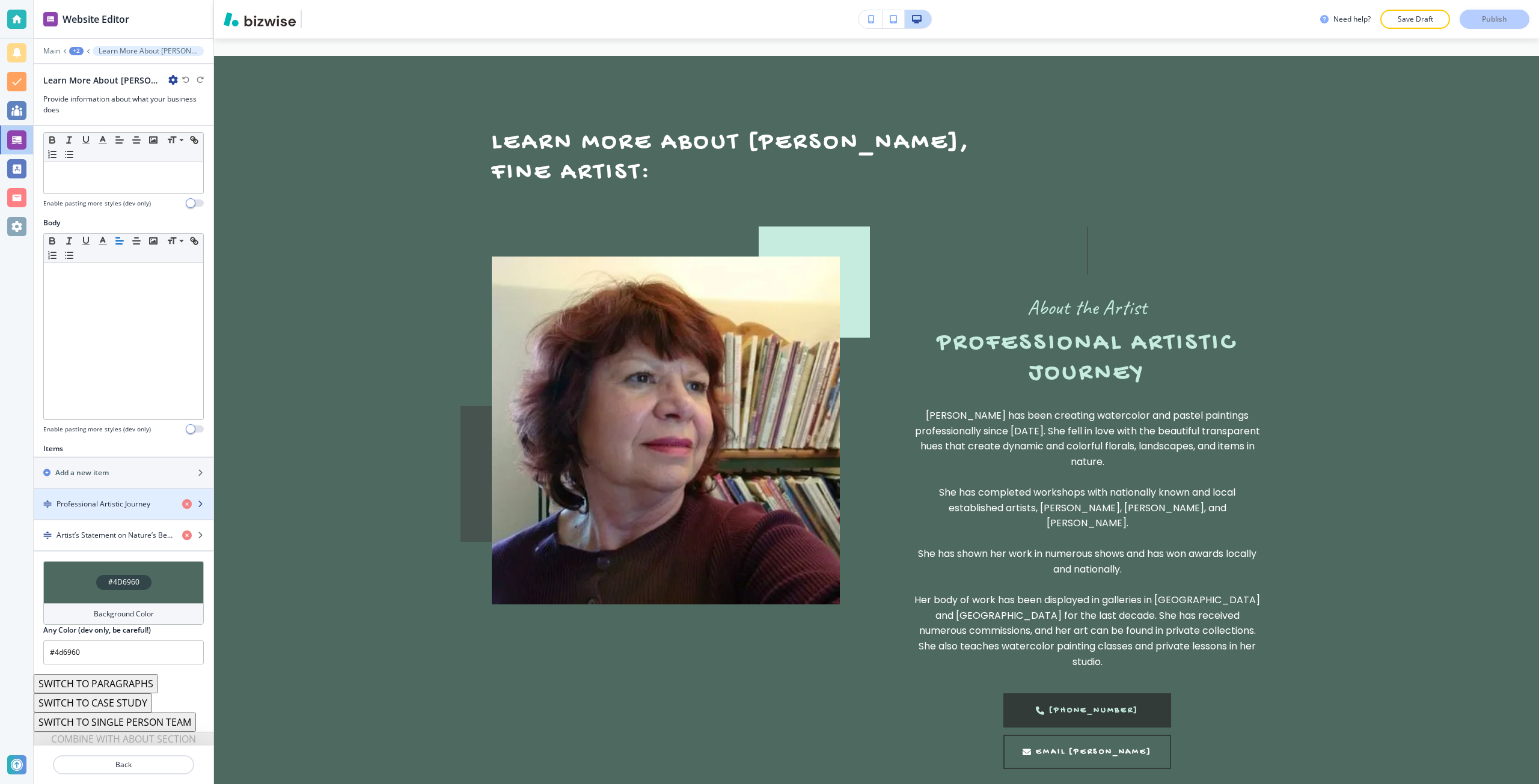
click at [111, 489] on div "button" at bounding box center [124, 494] width 180 height 10
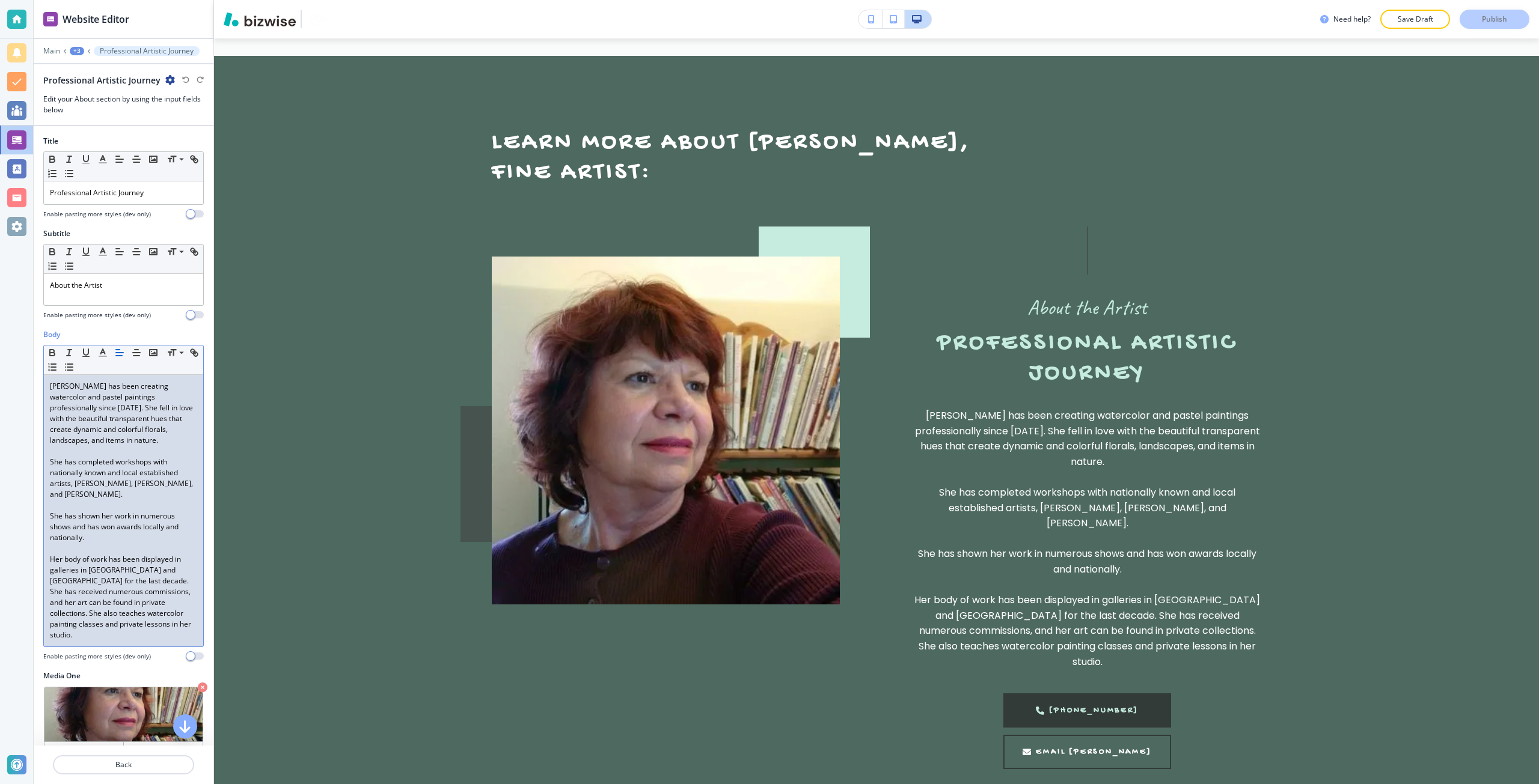
click at [103, 496] on p "She has completed workshops with nationally known and local established artists…" at bounding box center [124, 478] width 147 height 43
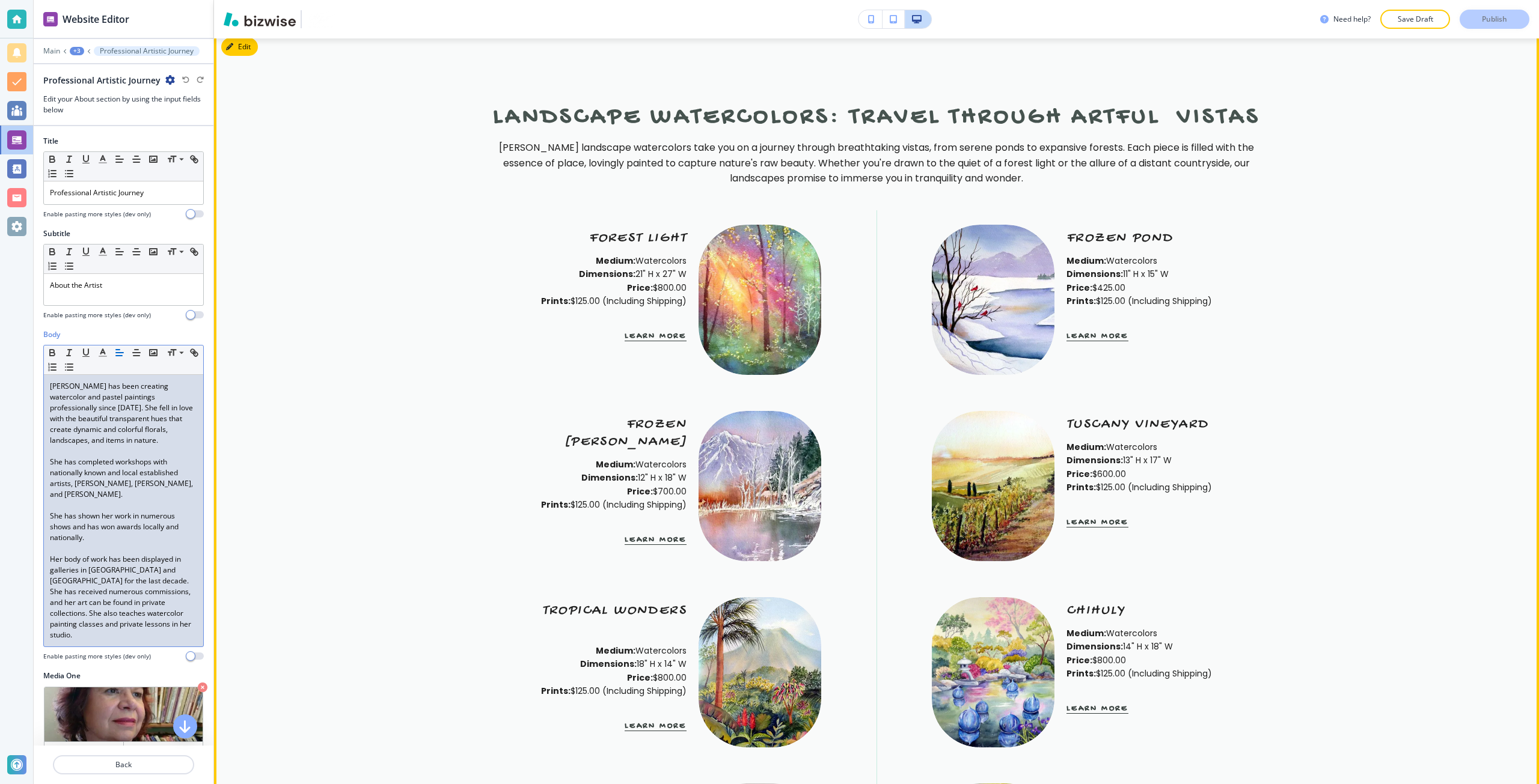
scroll to position [2334, 0]
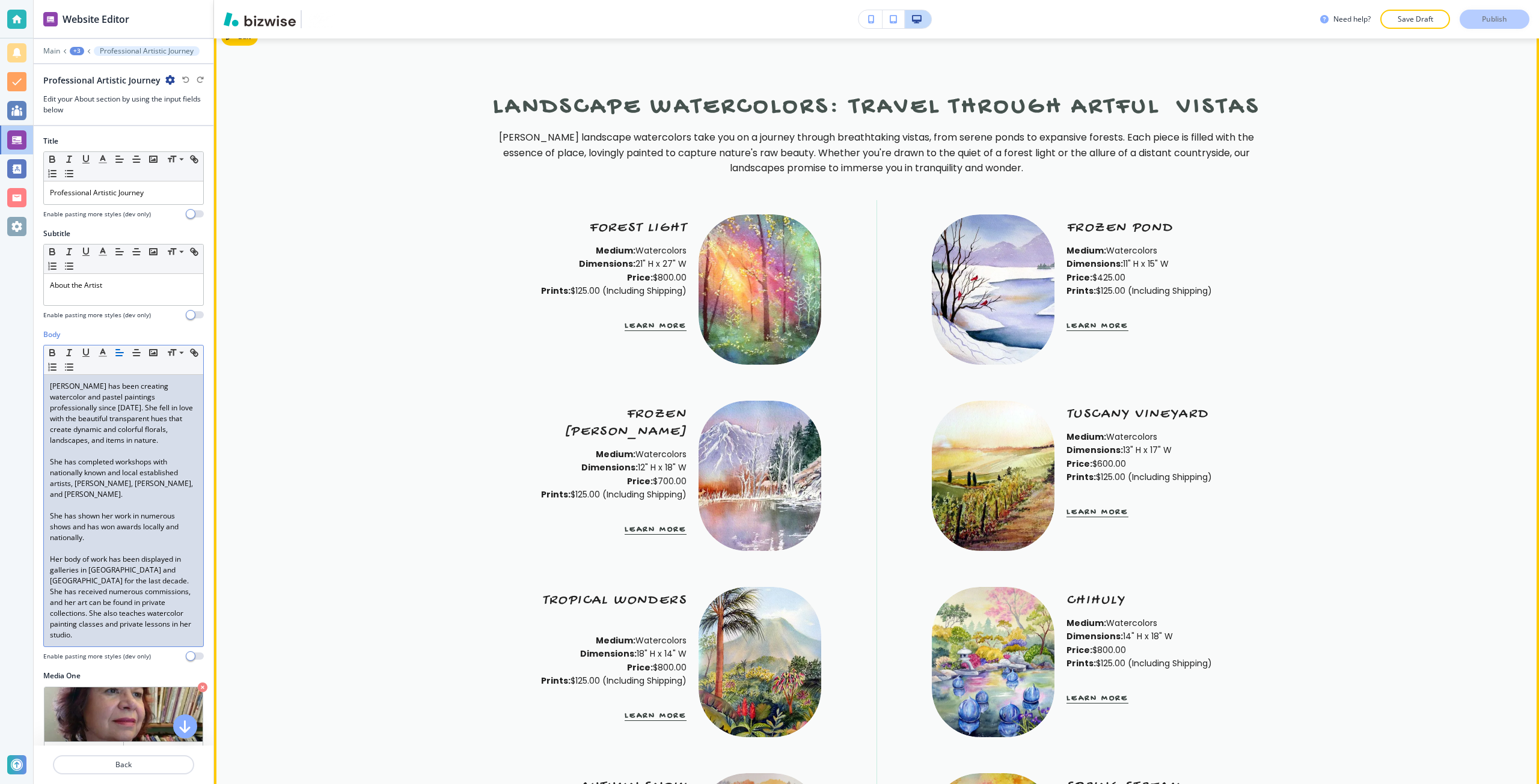
click at [1146, 298] on p at bounding box center [1146, 304] width 158 height 13
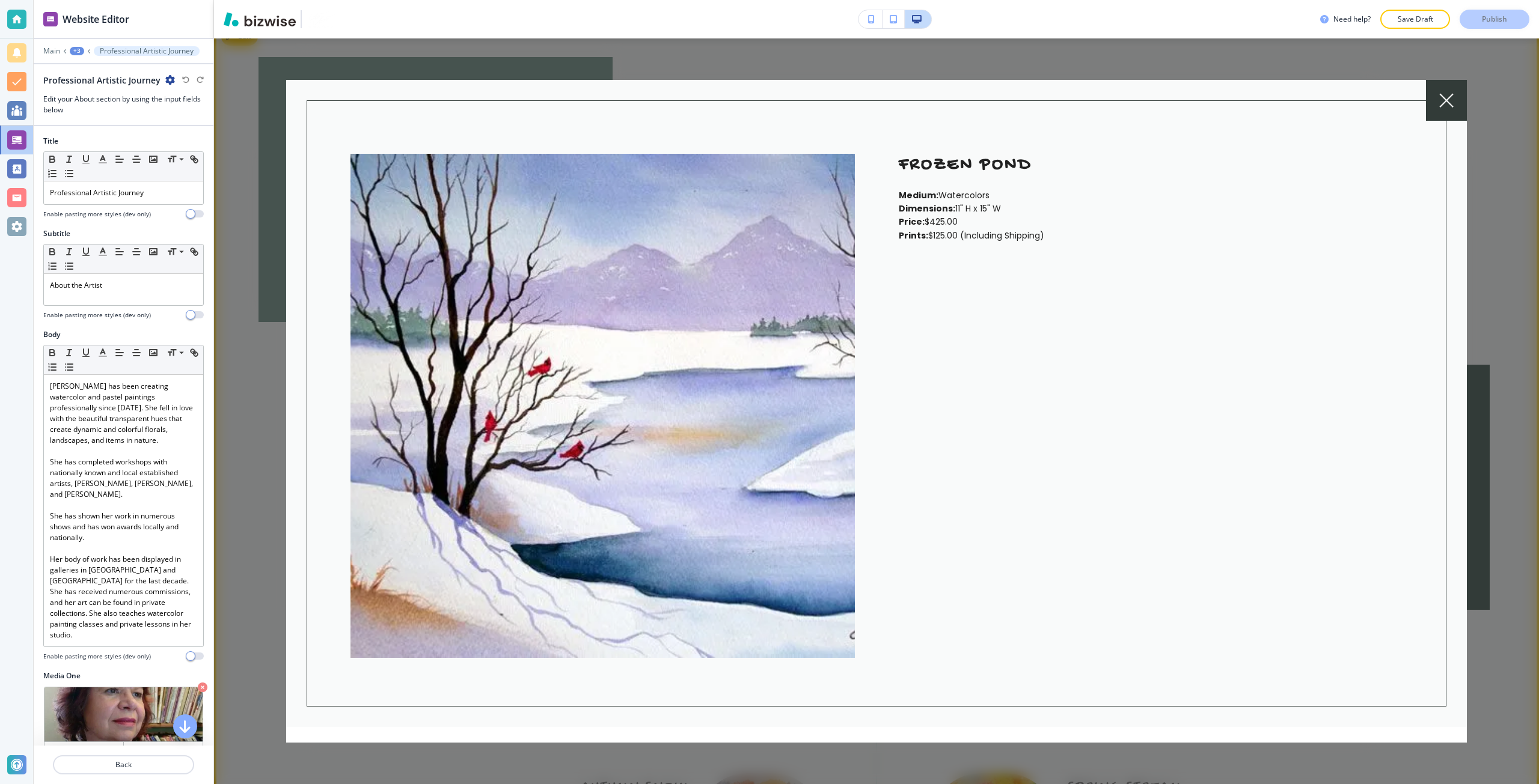
click at [1473, 144] on div at bounding box center [876, 411] width 1325 height 746
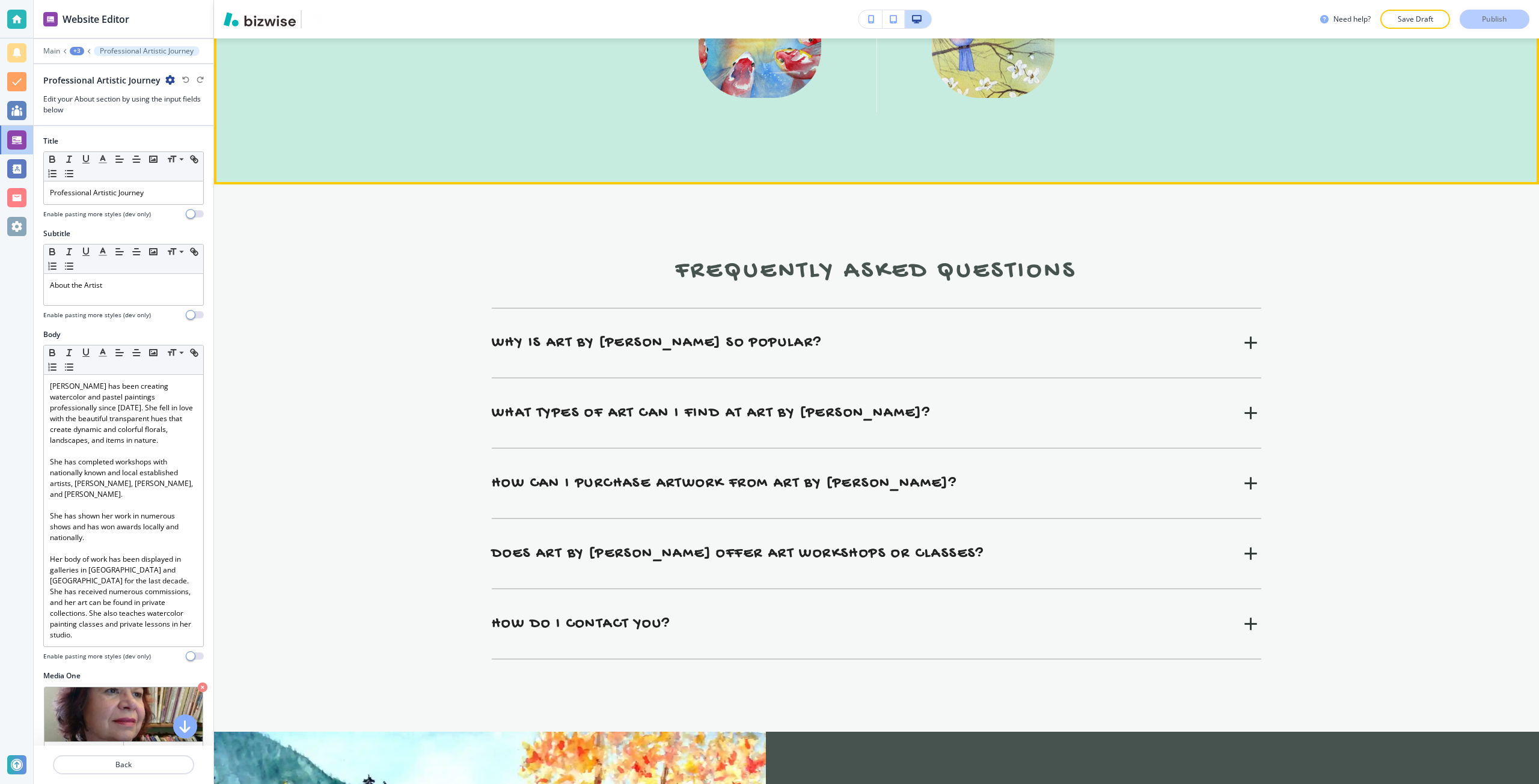
scroll to position [6239, 0]
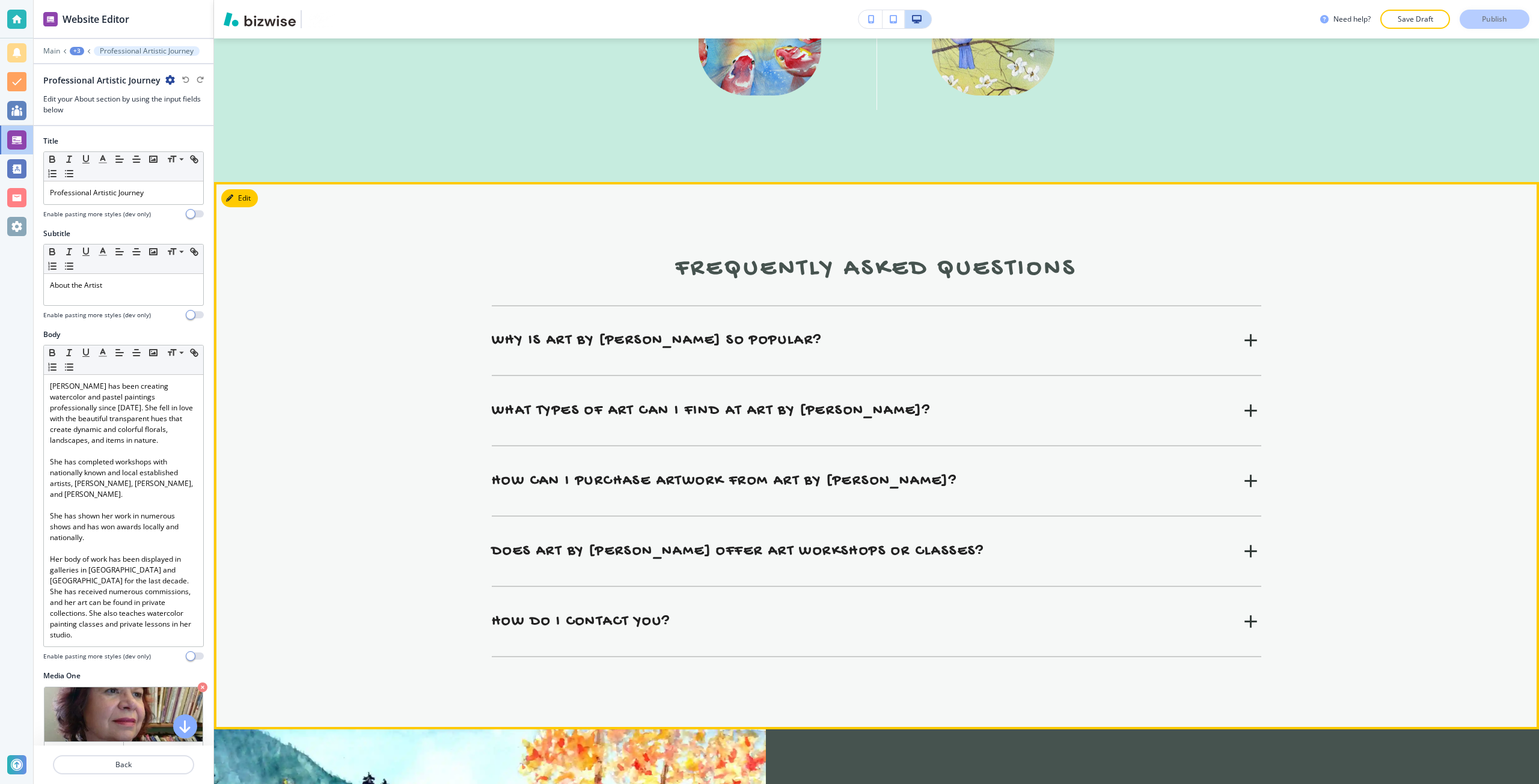
click at [603, 472] on h5 "How can I purchase artwork from Art By [PERSON_NAME]?" at bounding box center [724, 481] width 465 height 18
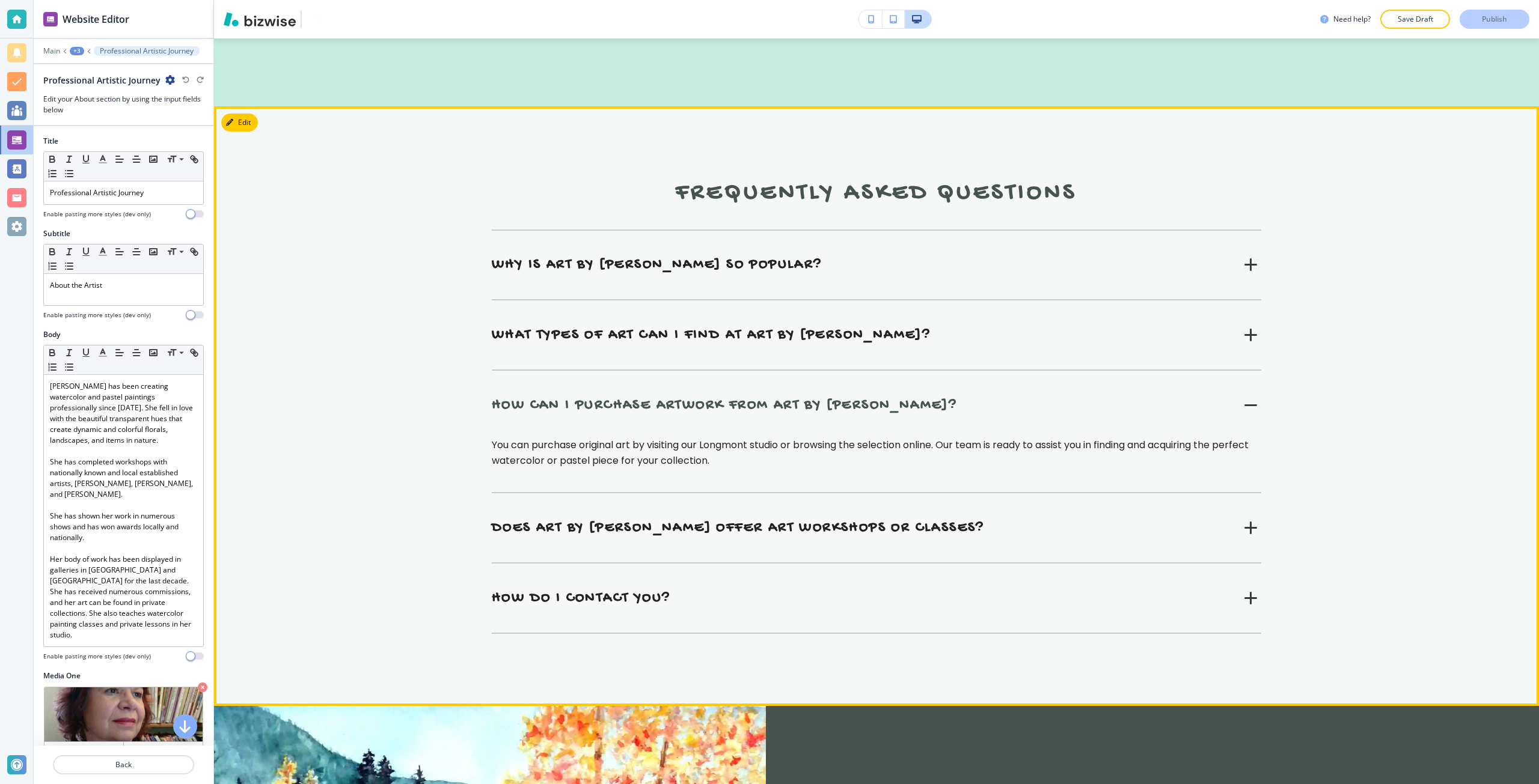
scroll to position [6419, 0]
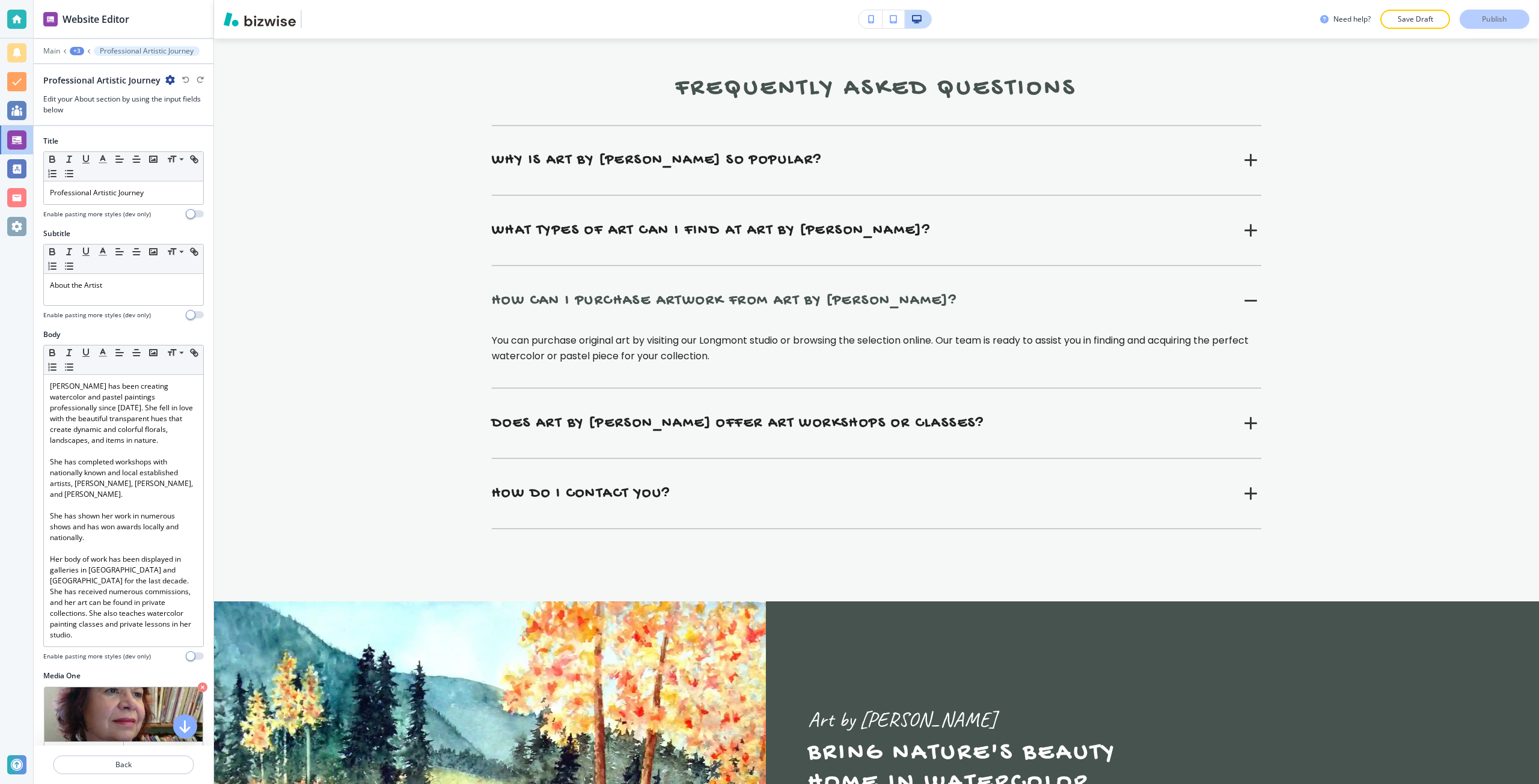
click at [603, 459] on div "How do I contact you? To get in touch, call us at [PHONE_NUMBER], email [PERSON…" at bounding box center [876, 493] width 770 height 70
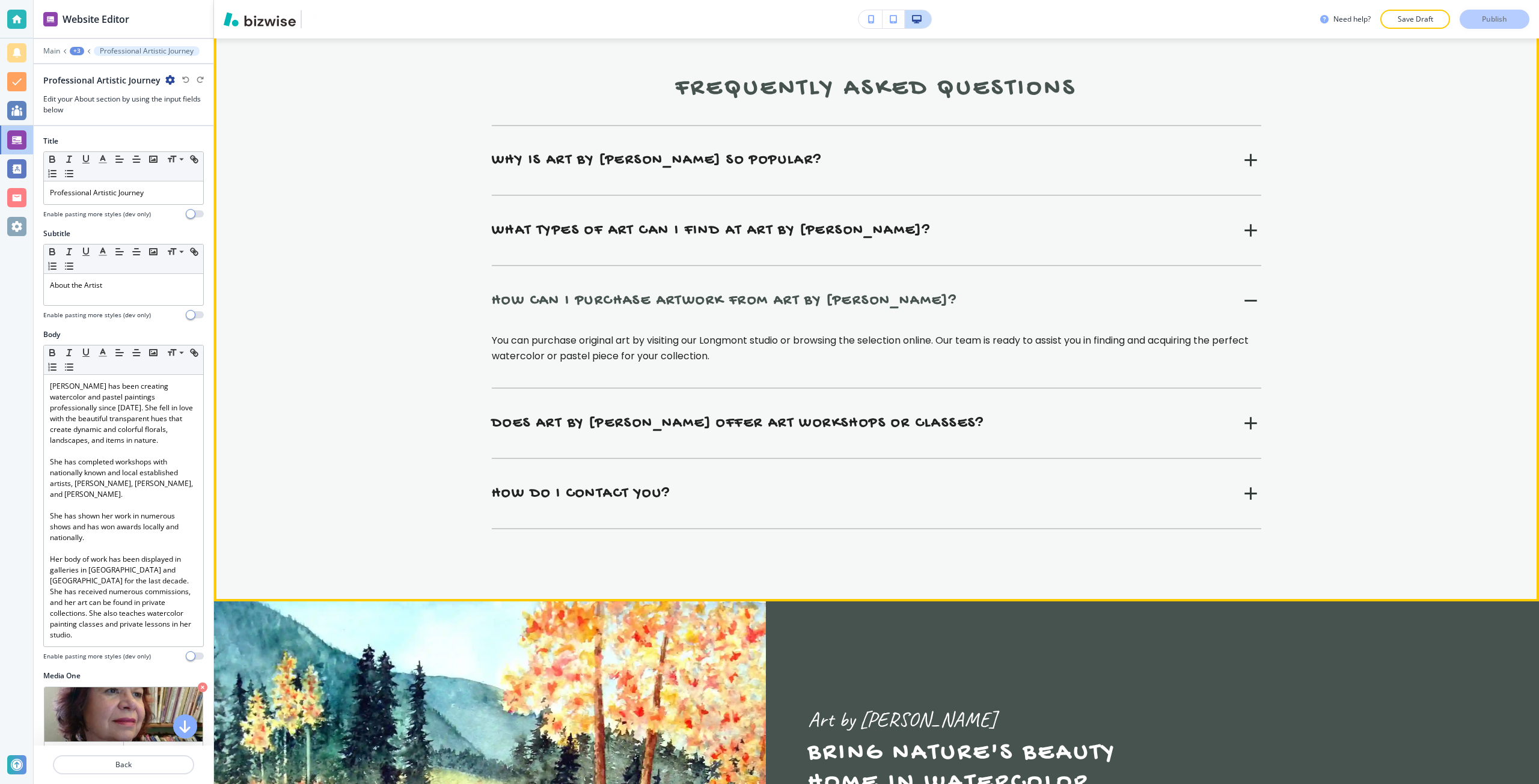
click at [583, 485] on h5 "How do I contact you?" at bounding box center [581, 493] width 178 height 18
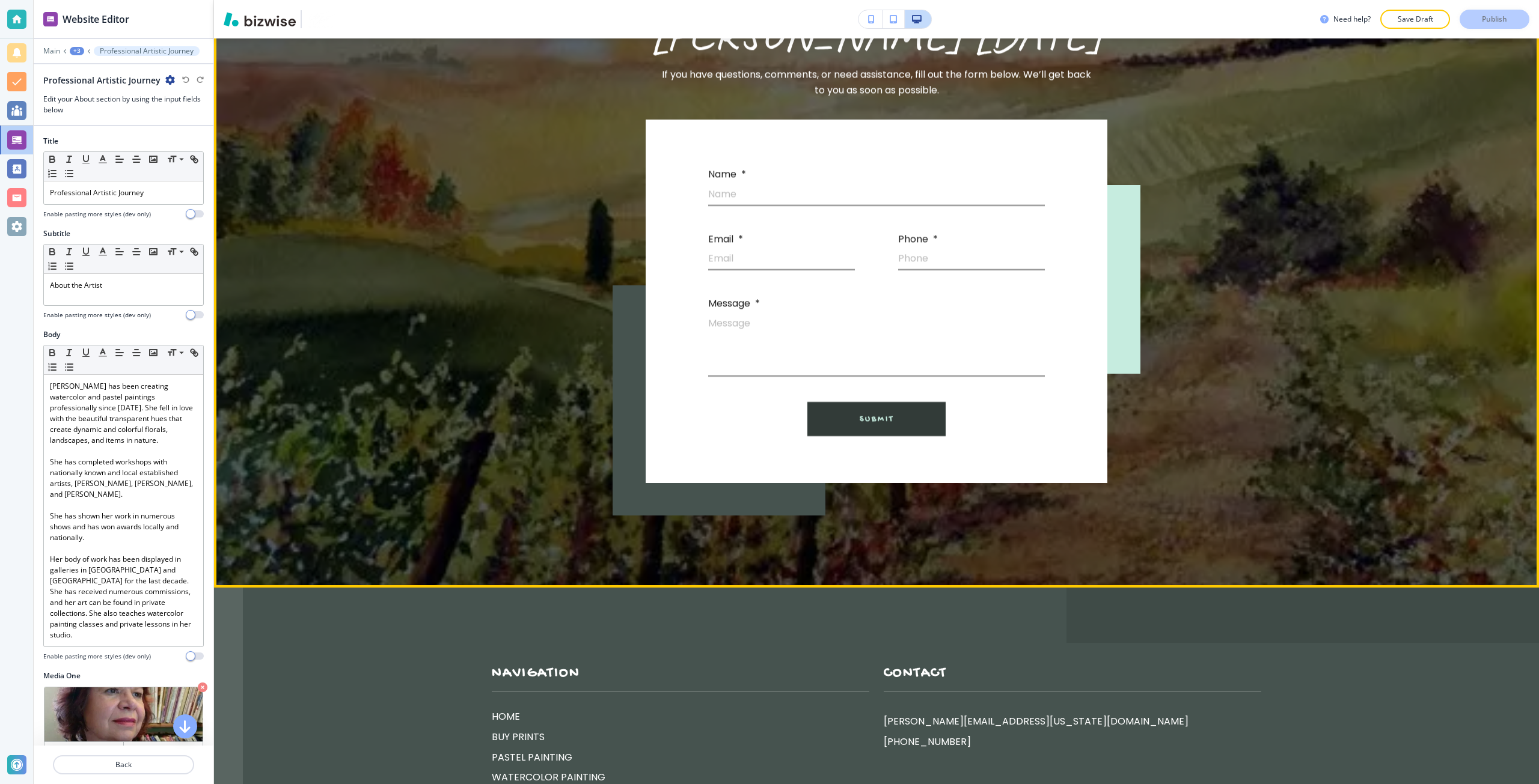
scroll to position [8300, 0]
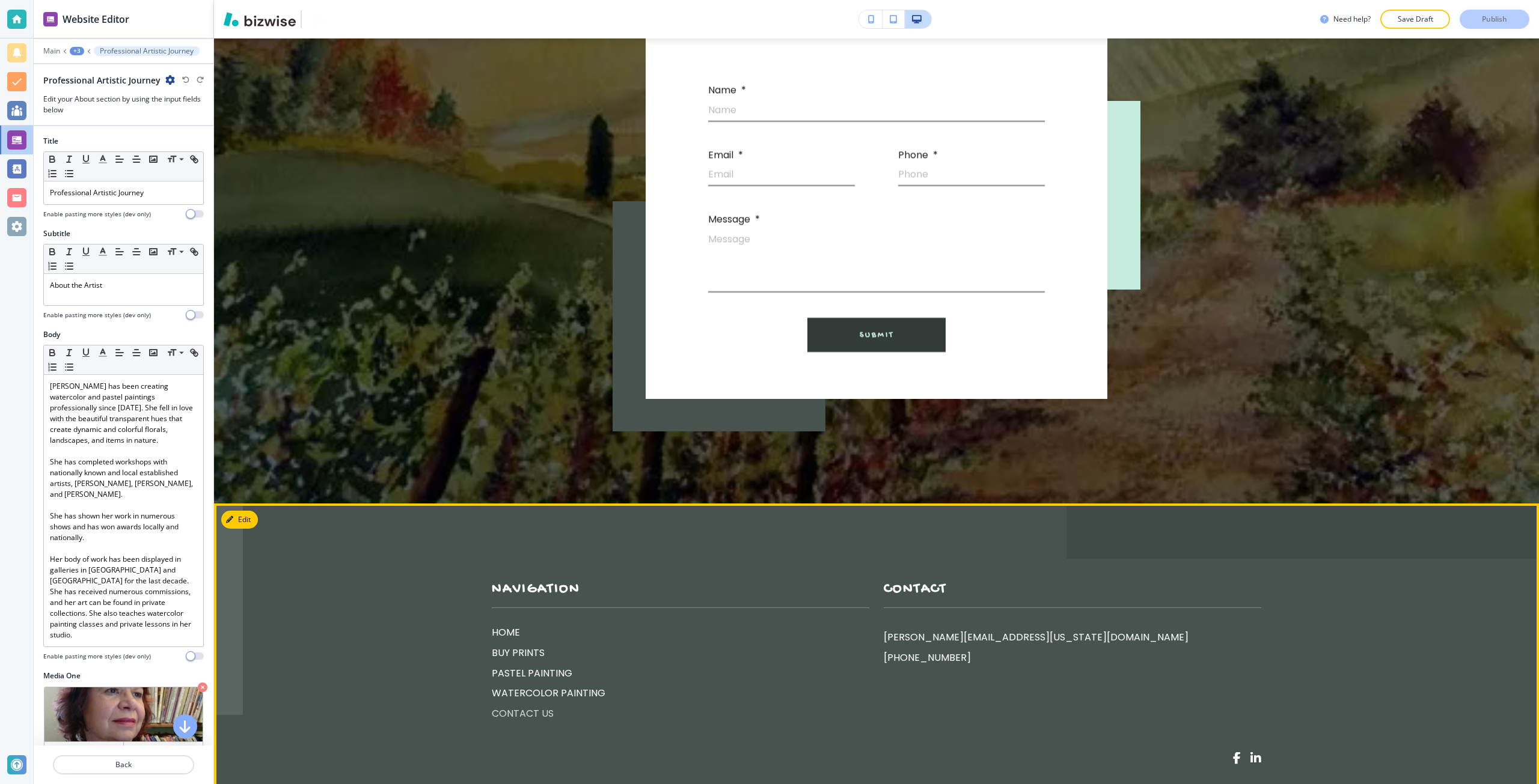
click at [537, 706] on p "CONTACT US" at bounding box center [680, 714] width 378 height 16
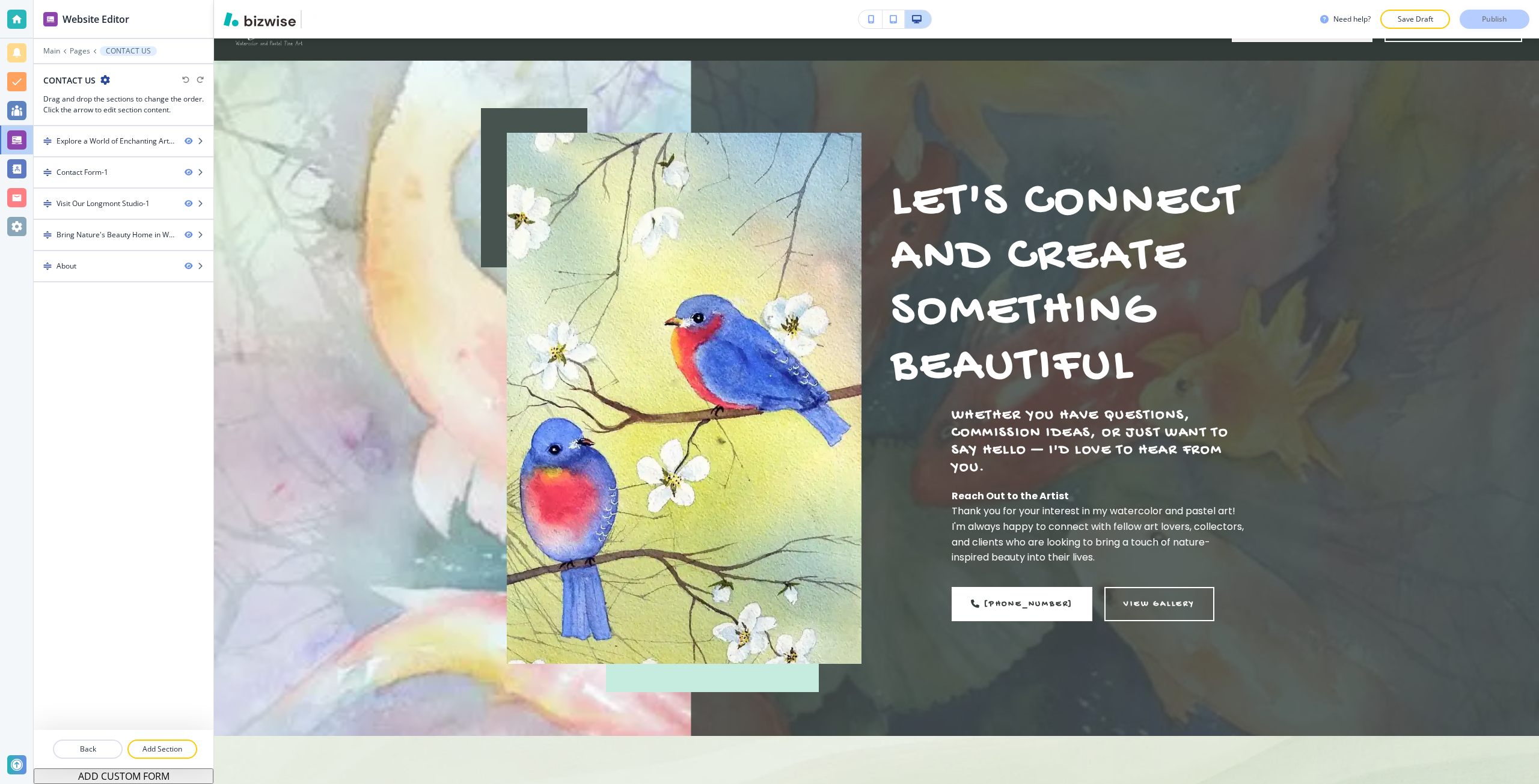
scroll to position [0, 0]
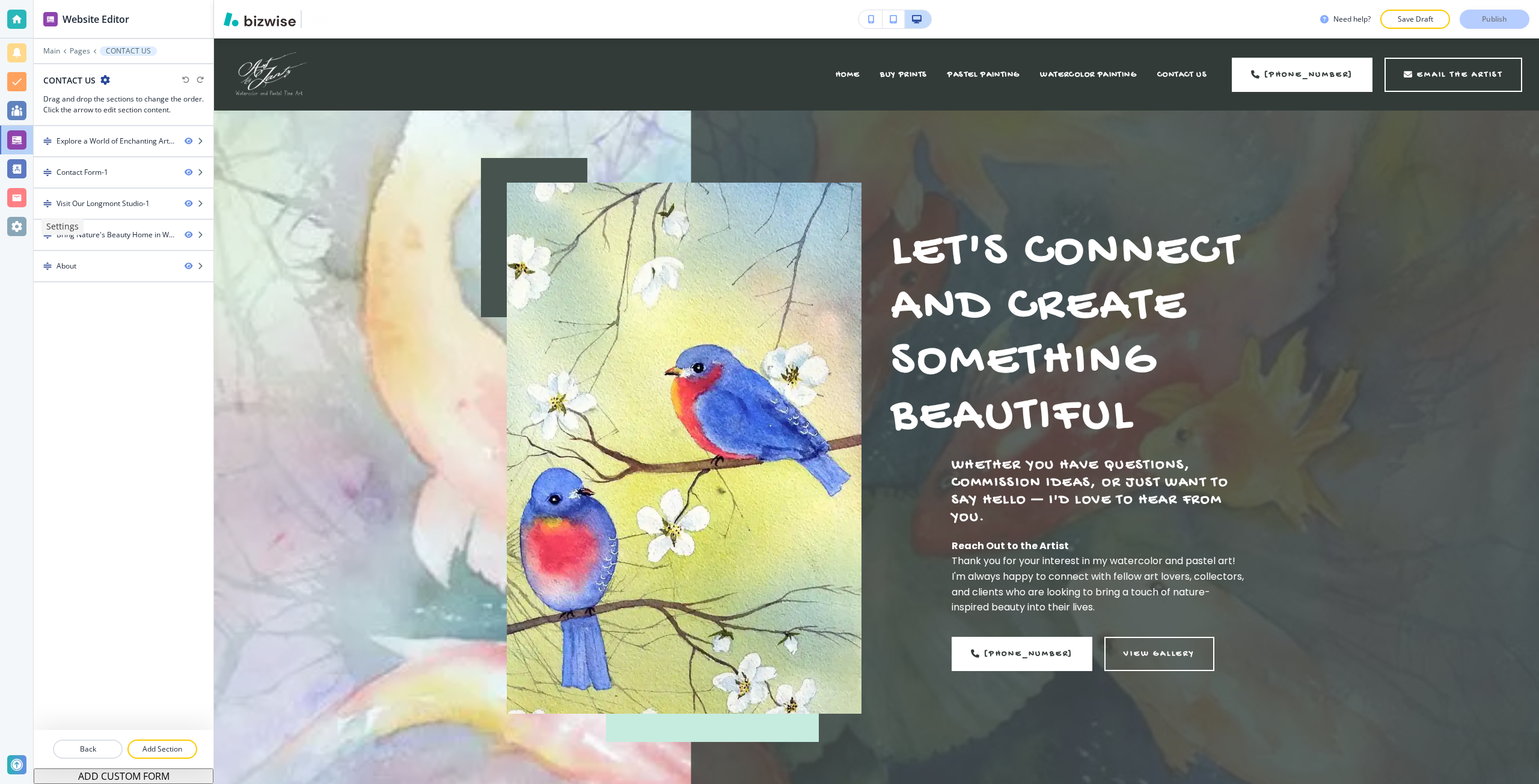
click at [25, 228] on div at bounding box center [16, 226] width 19 height 19
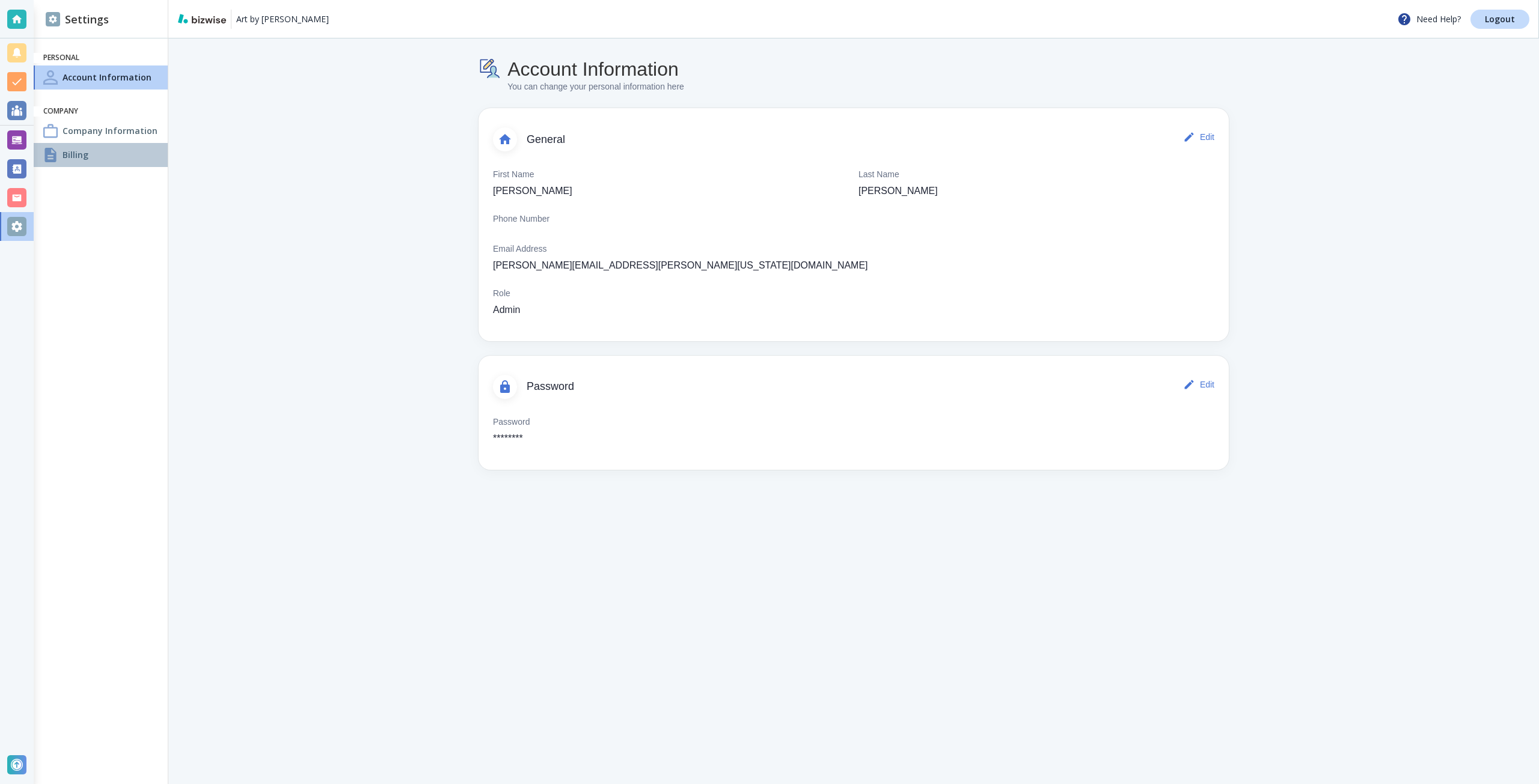
click at [100, 161] on div "Billing" at bounding box center [101, 155] width 134 height 24
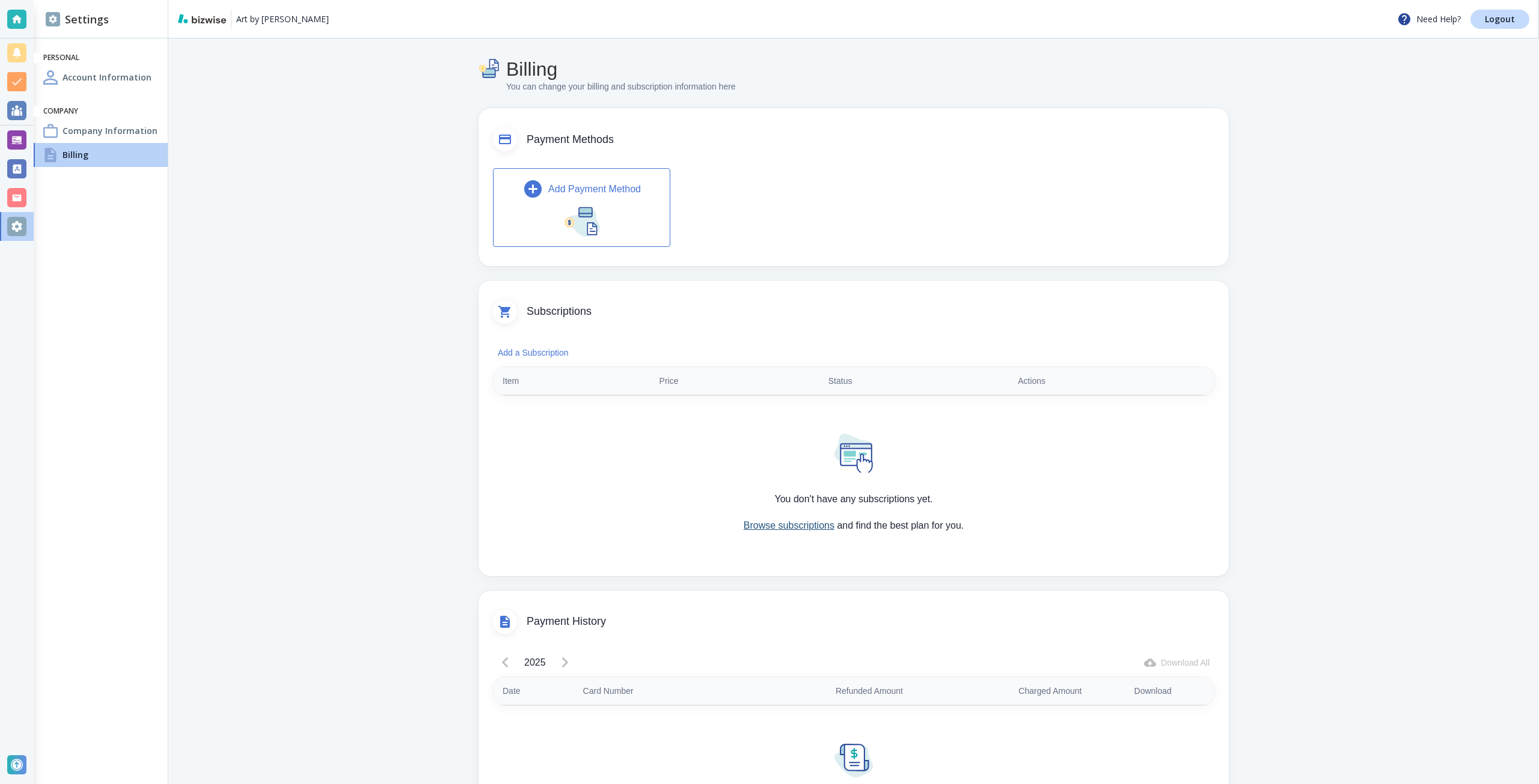
click at [750, 530] on link "Browse subscriptions" at bounding box center [789, 525] width 91 height 10
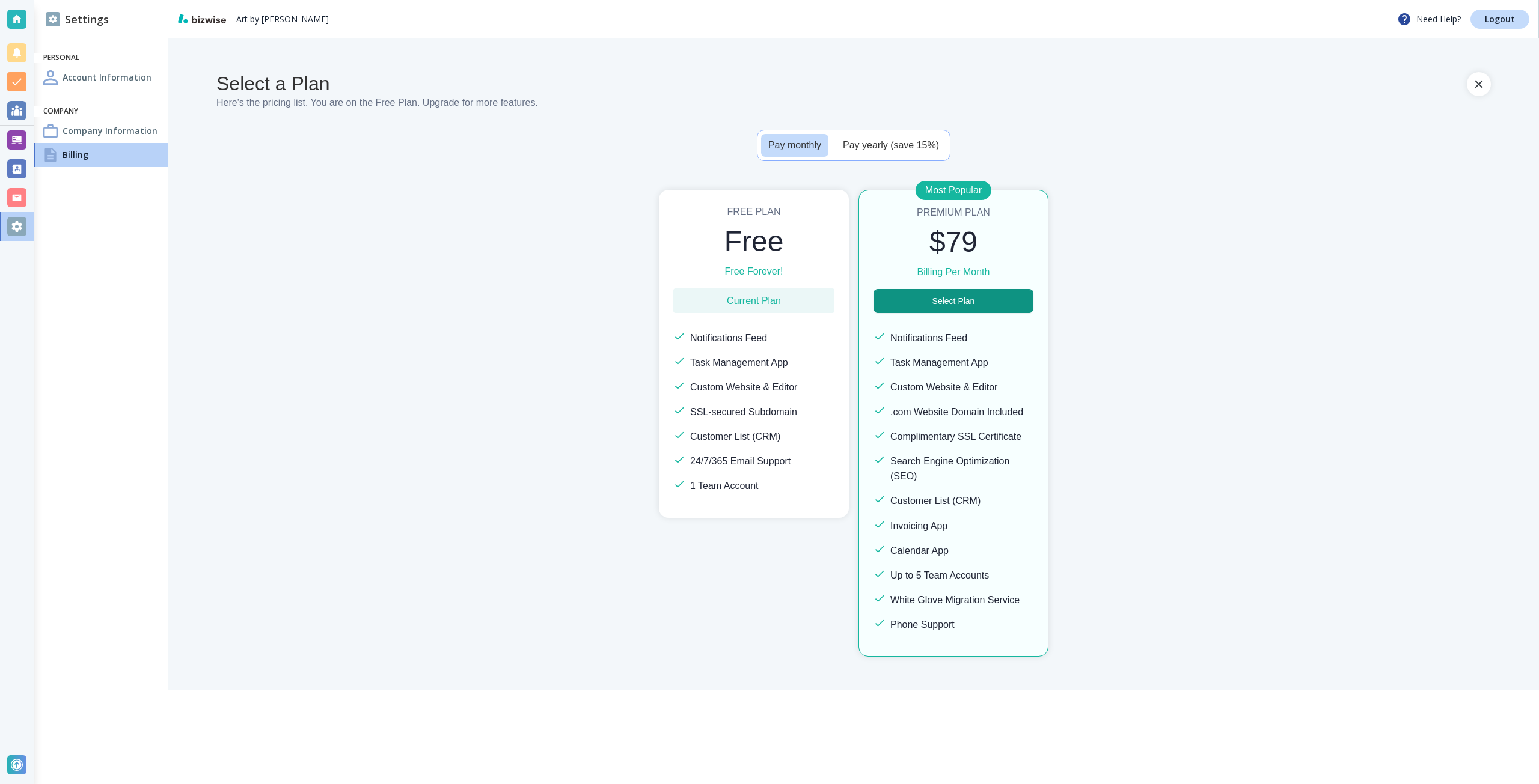
click at [892, 172] on div "Select a Plan Here's the pricing list. You are on the Free Plan . Upgrade for m…" at bounding box center [854, 364] width 1371 height 652
click at [927, 310] on button "Select Plan" at bounding box center [953, 301] width 160 height 24
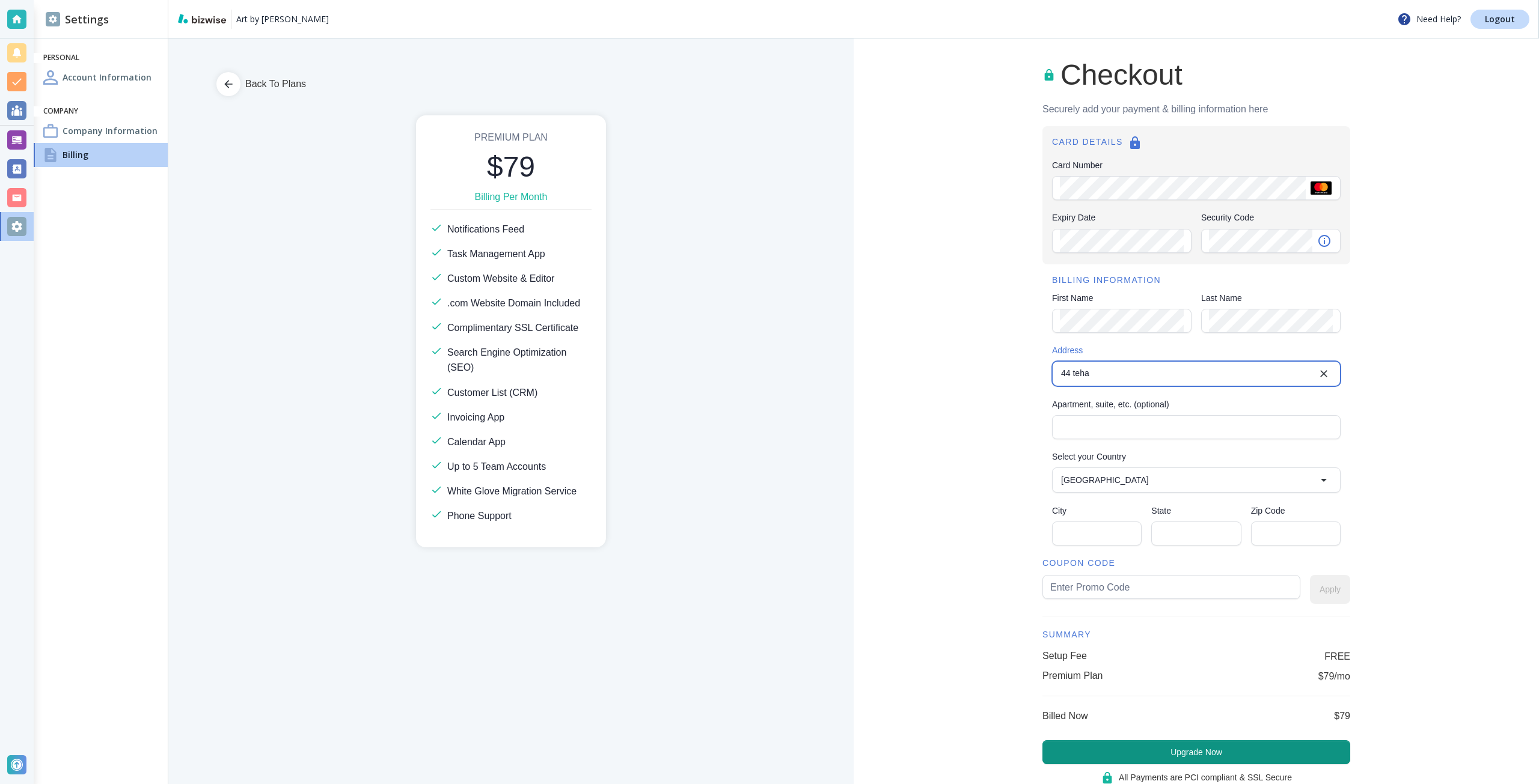
type input "[STREET_ADDRESS]"
type input "[GEOGRAPHIC_DATA]"
type input "CA"
type input "94105"
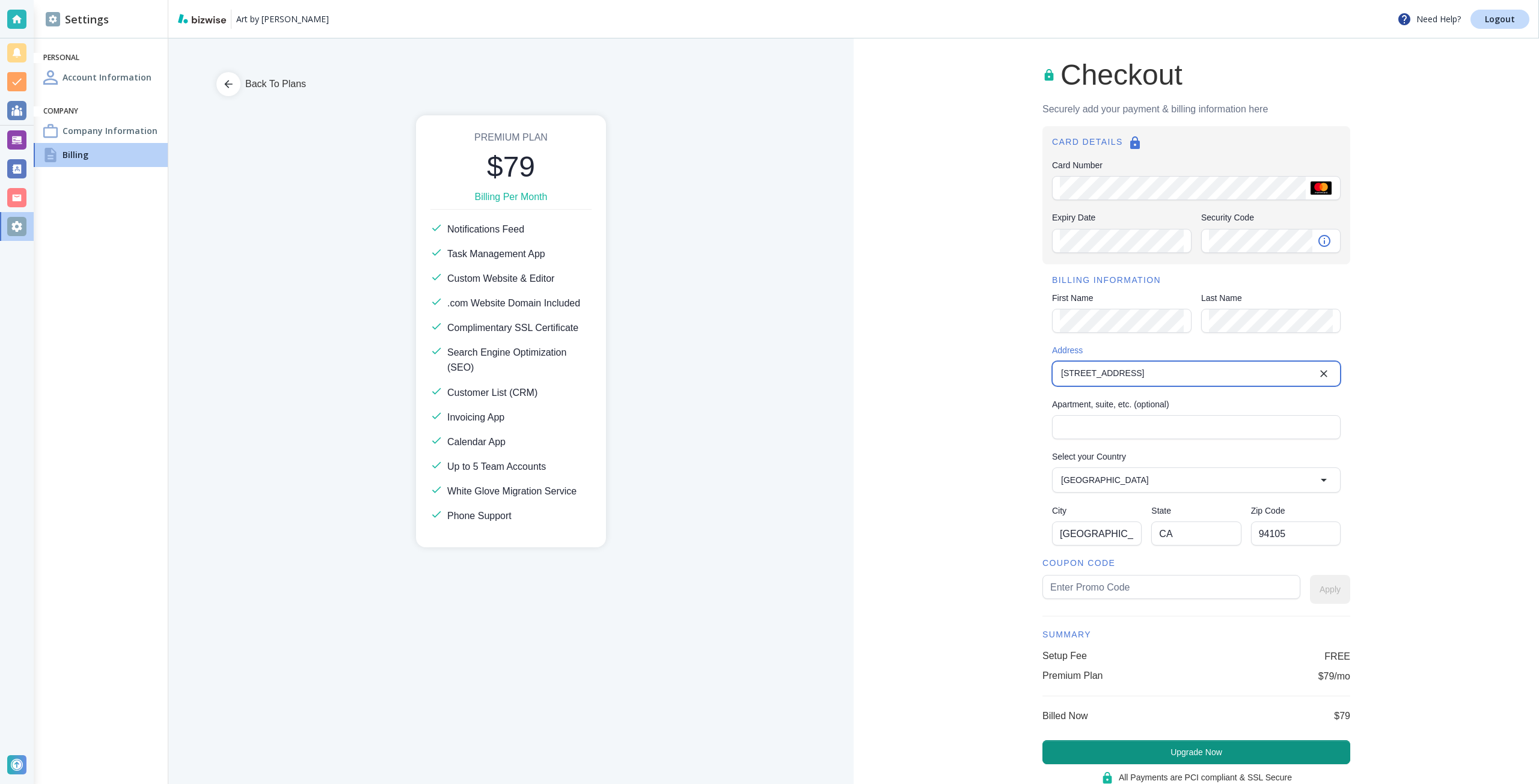
type input "[STREET_ADDRESS]"
type input "art79"
click at [1310, 595] on button "Apply" at bounding box center [1330, 589] width 40 height 29
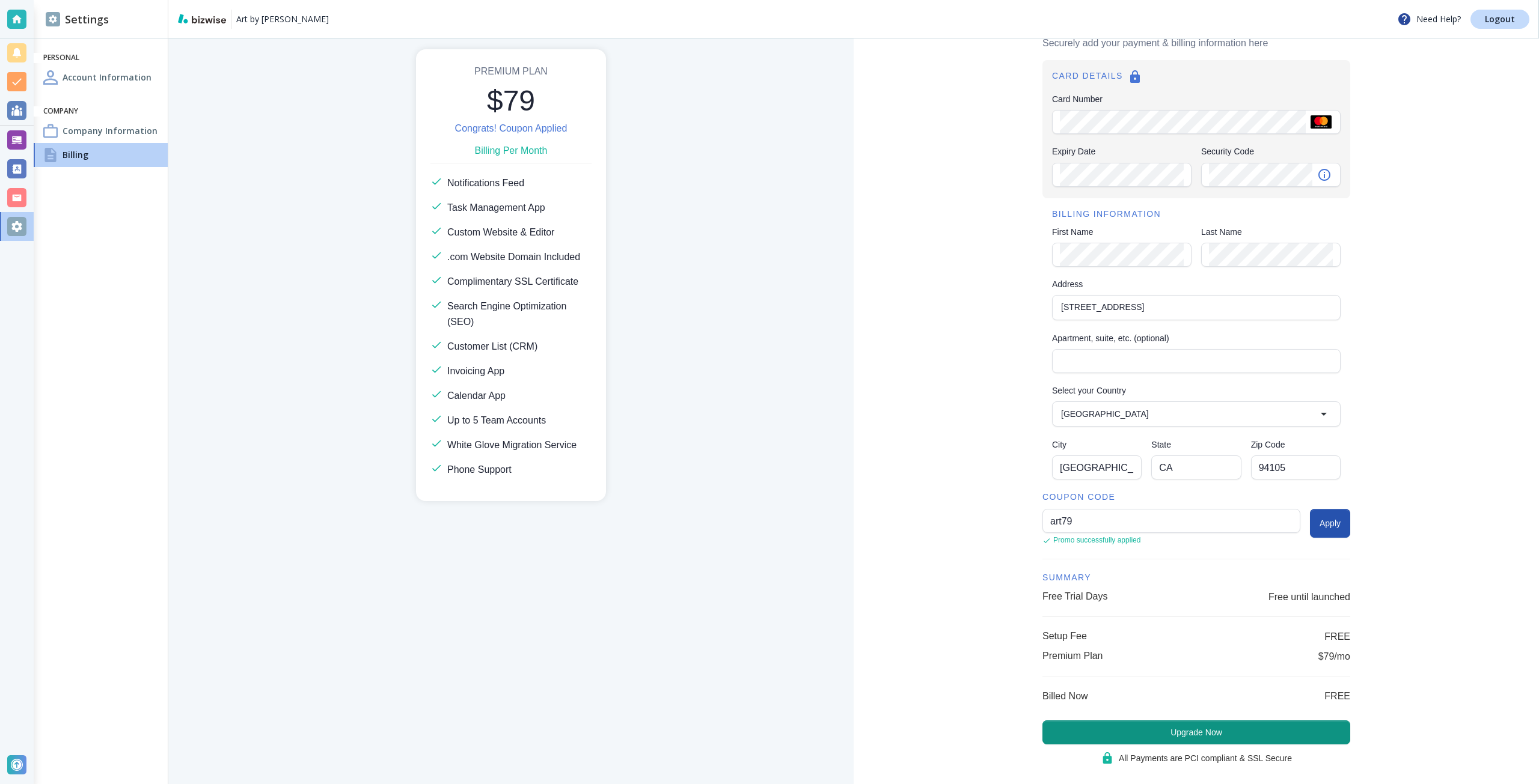
scroll to position [85, 0]
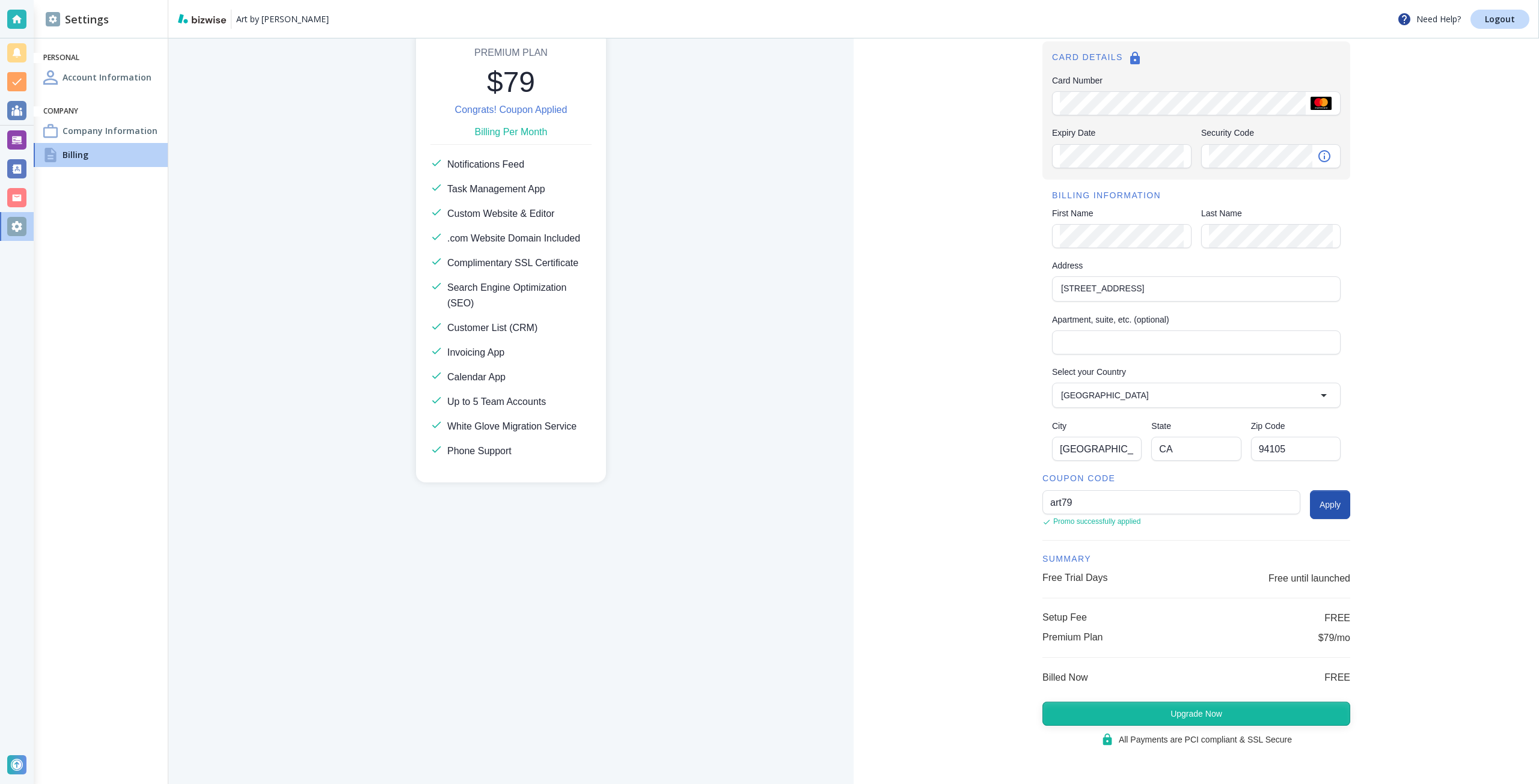
click at [1227, 714] on button "Upgrade Now" at bounding box center [1196, 714] width 308 height 24
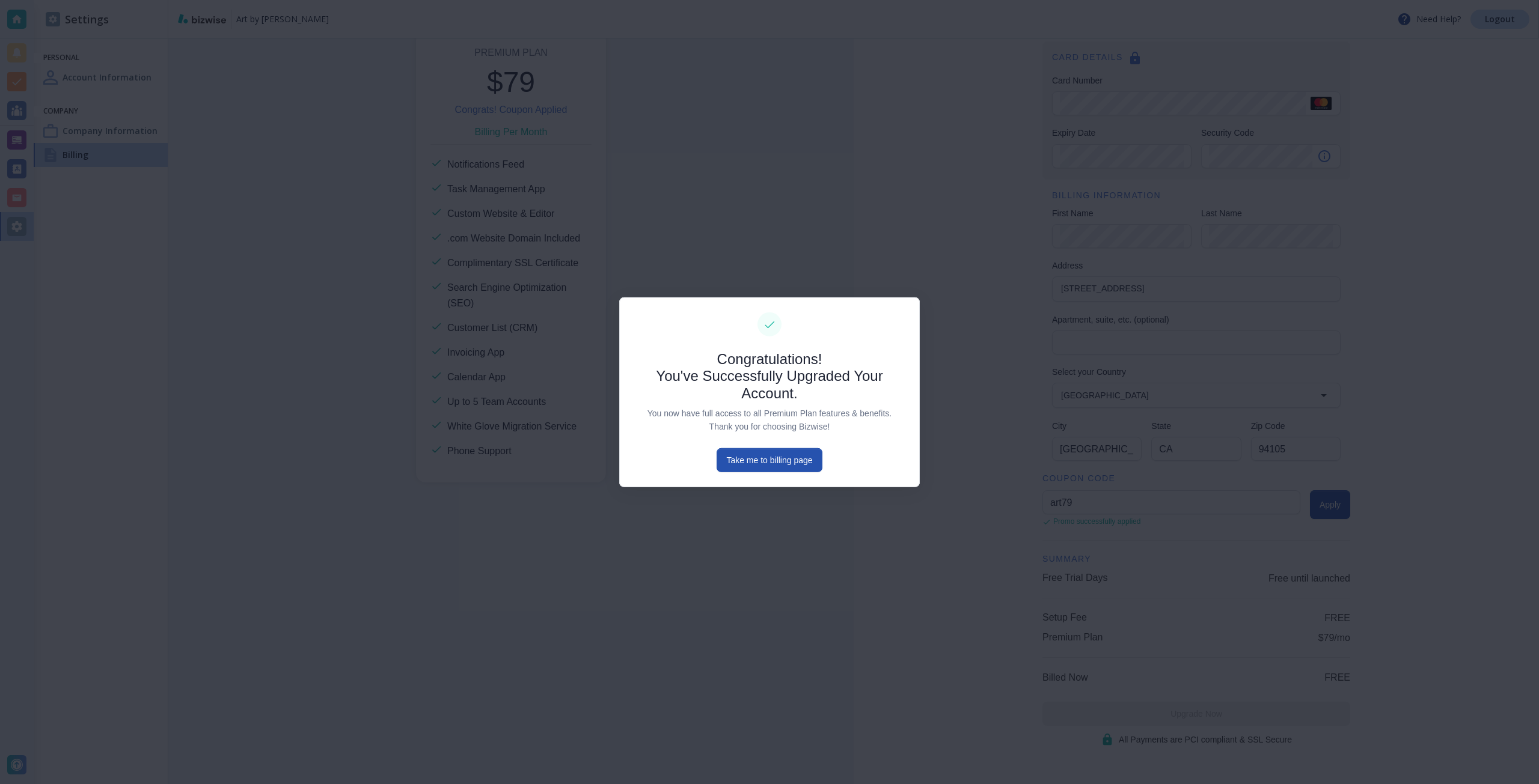
click at [18, 139] on div at bounding box center [770, 392] width 1539 height 784
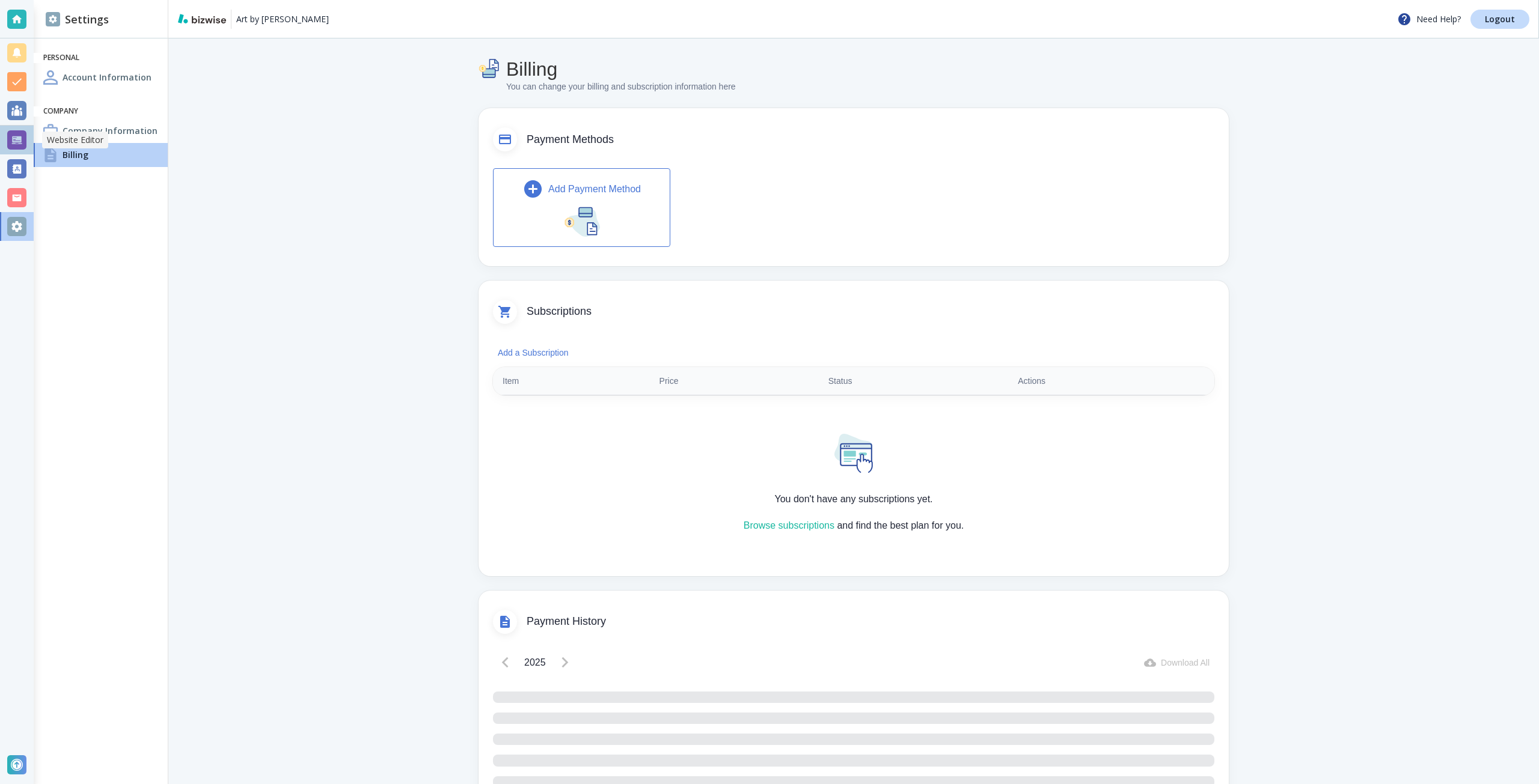
click at [18, 139] on div at bounding box center [16, 139] width 19 height 19
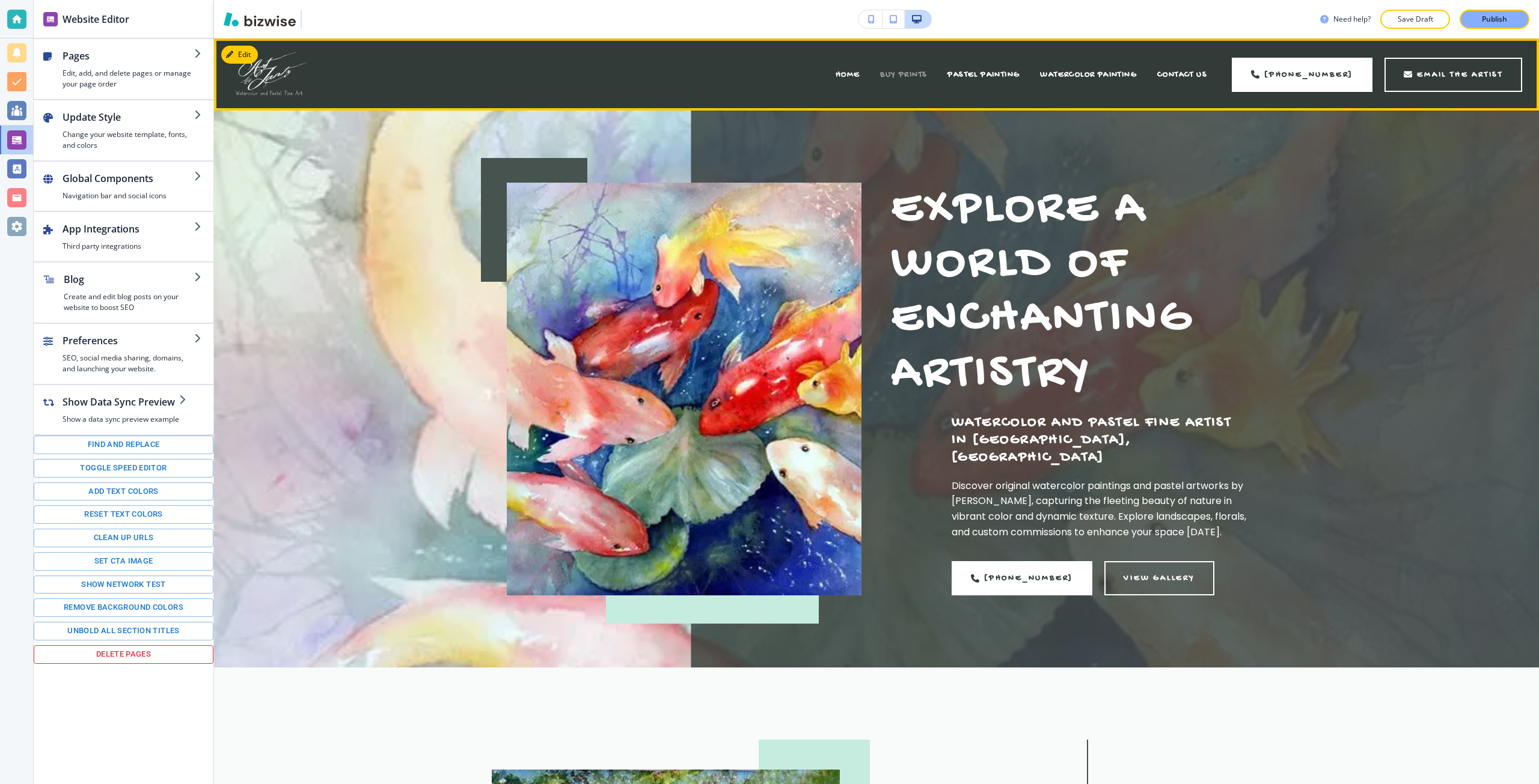
click at [904, 76] on span "BUY PRINTS" at bounding box center [903, 75] width 47 height 10
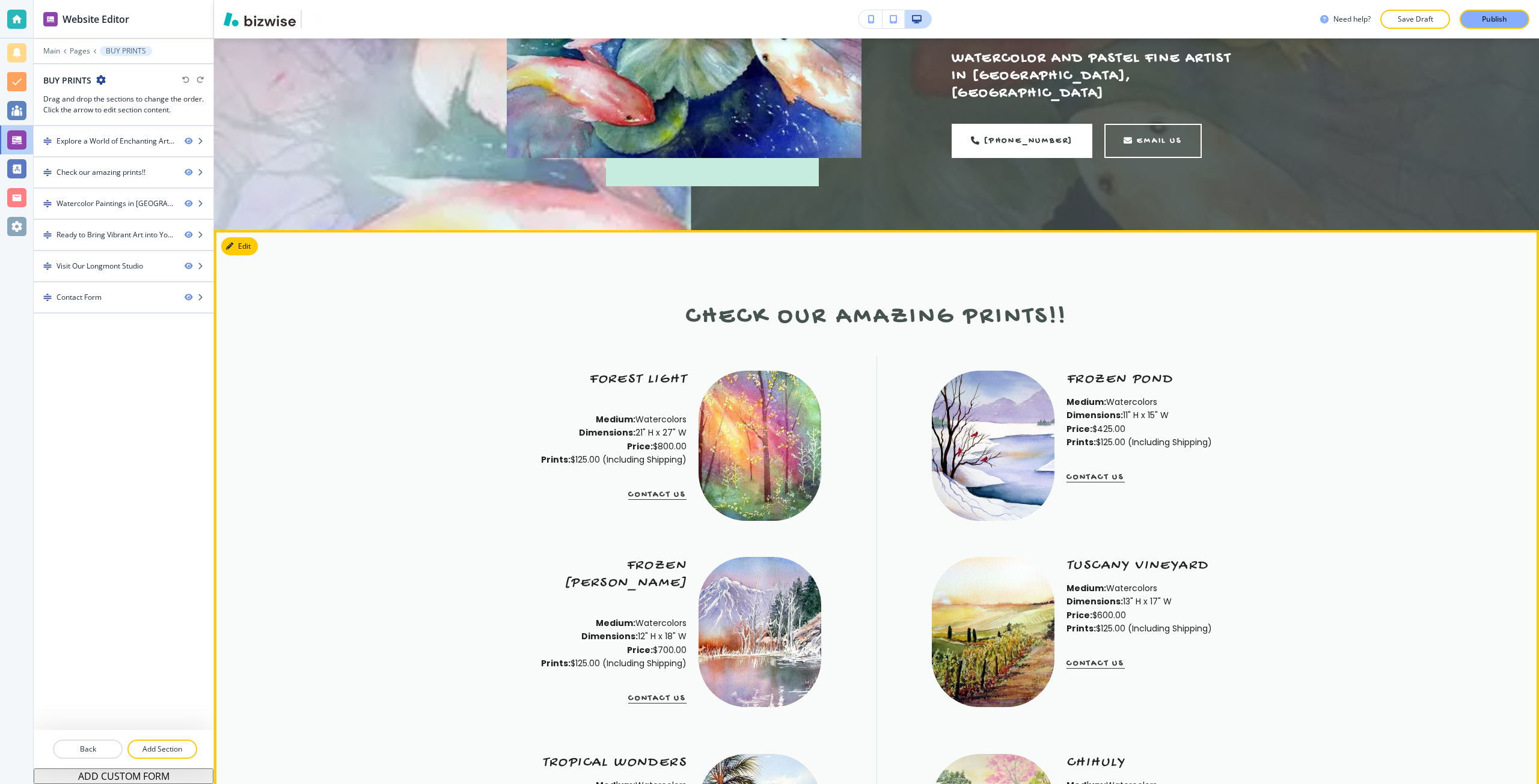
scroll to position [481, 0]
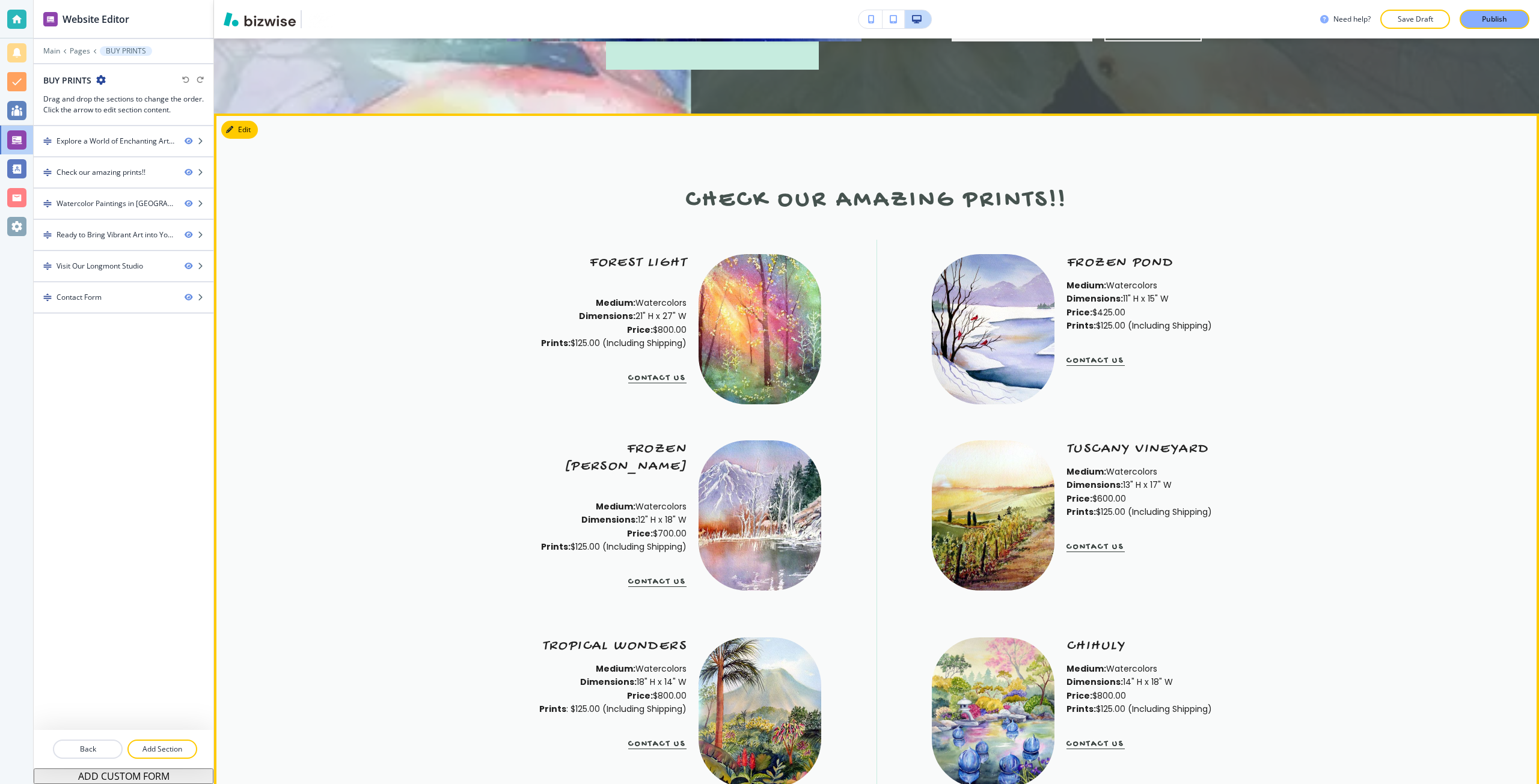
click at [750, 366] on img at bounding box center [760, 329] width 134 height 165
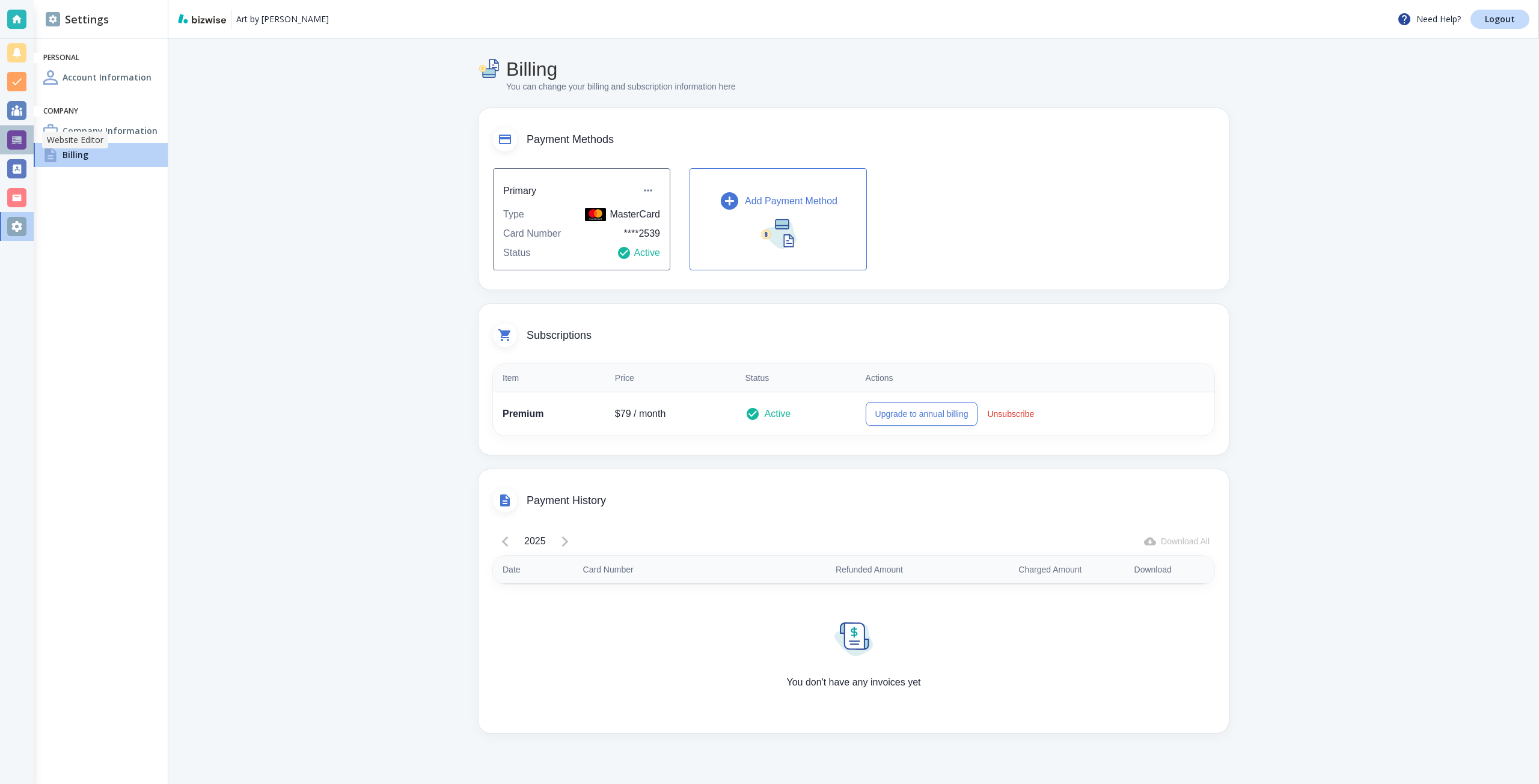
click at [2, 135] on div at bounding box center [17, 140] width 34 height 29
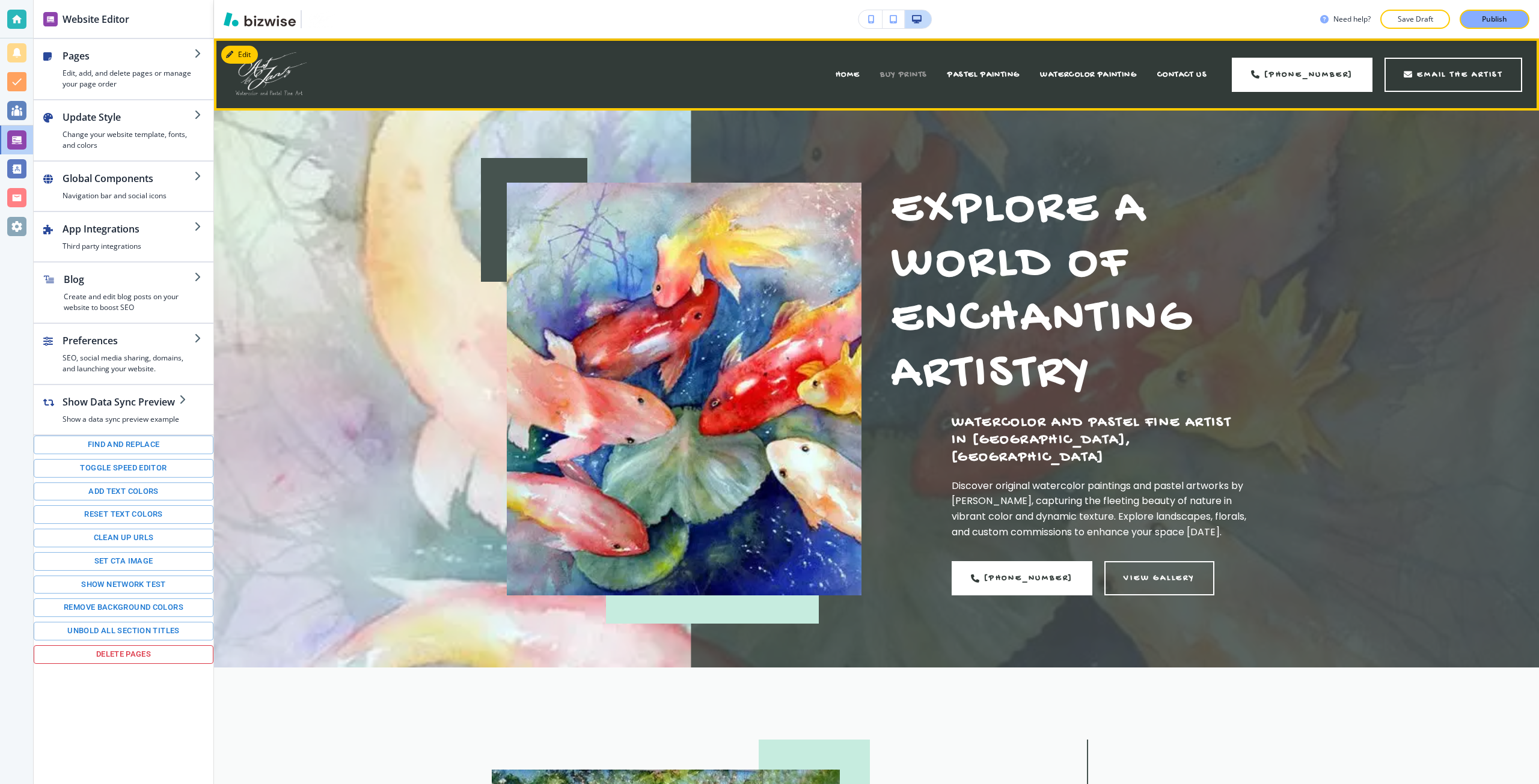
click at [920, 74] on span "BUY PRINTS" at bounding box center [903, 75] width 47 height 10
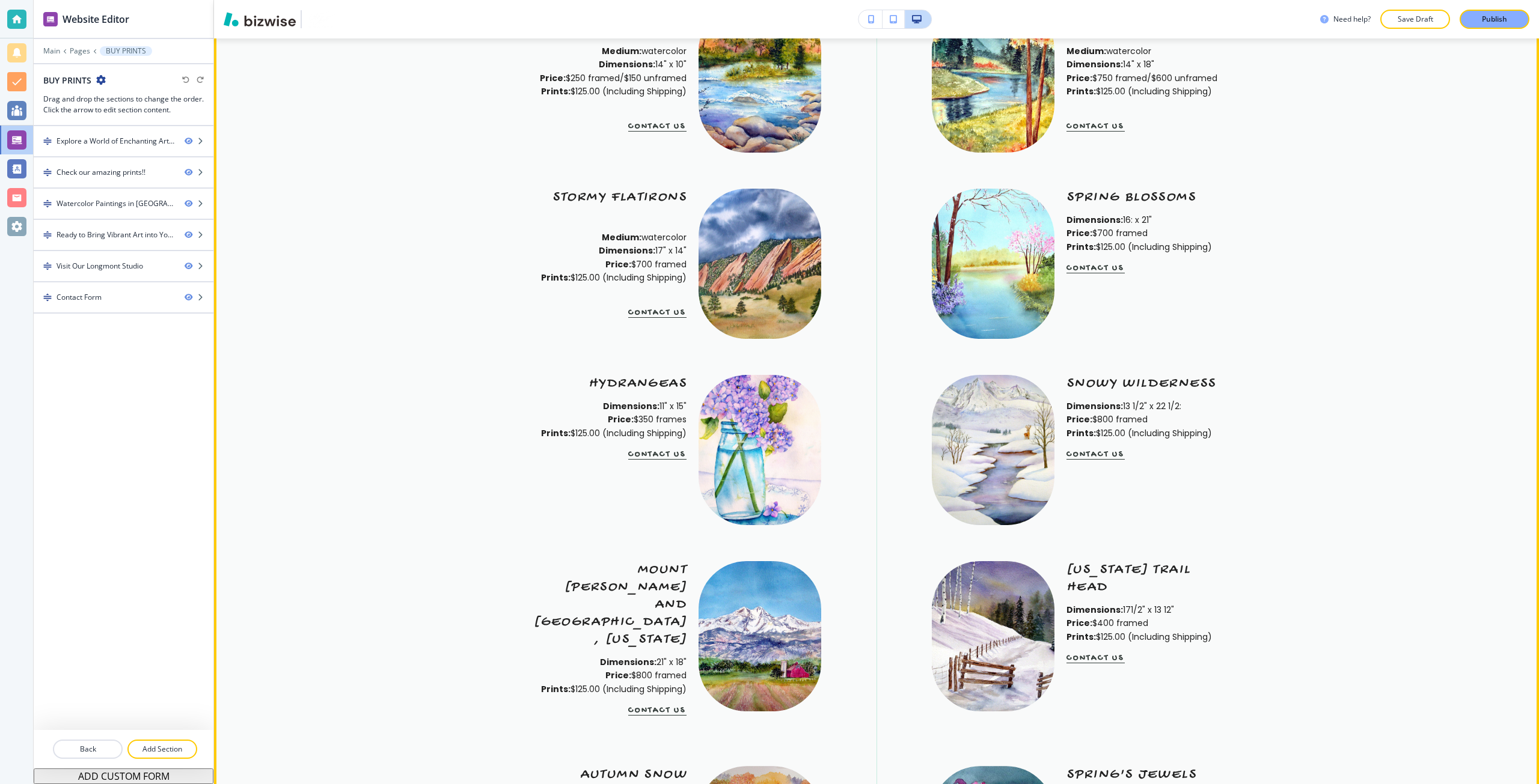
scroll to position [1502, 0]
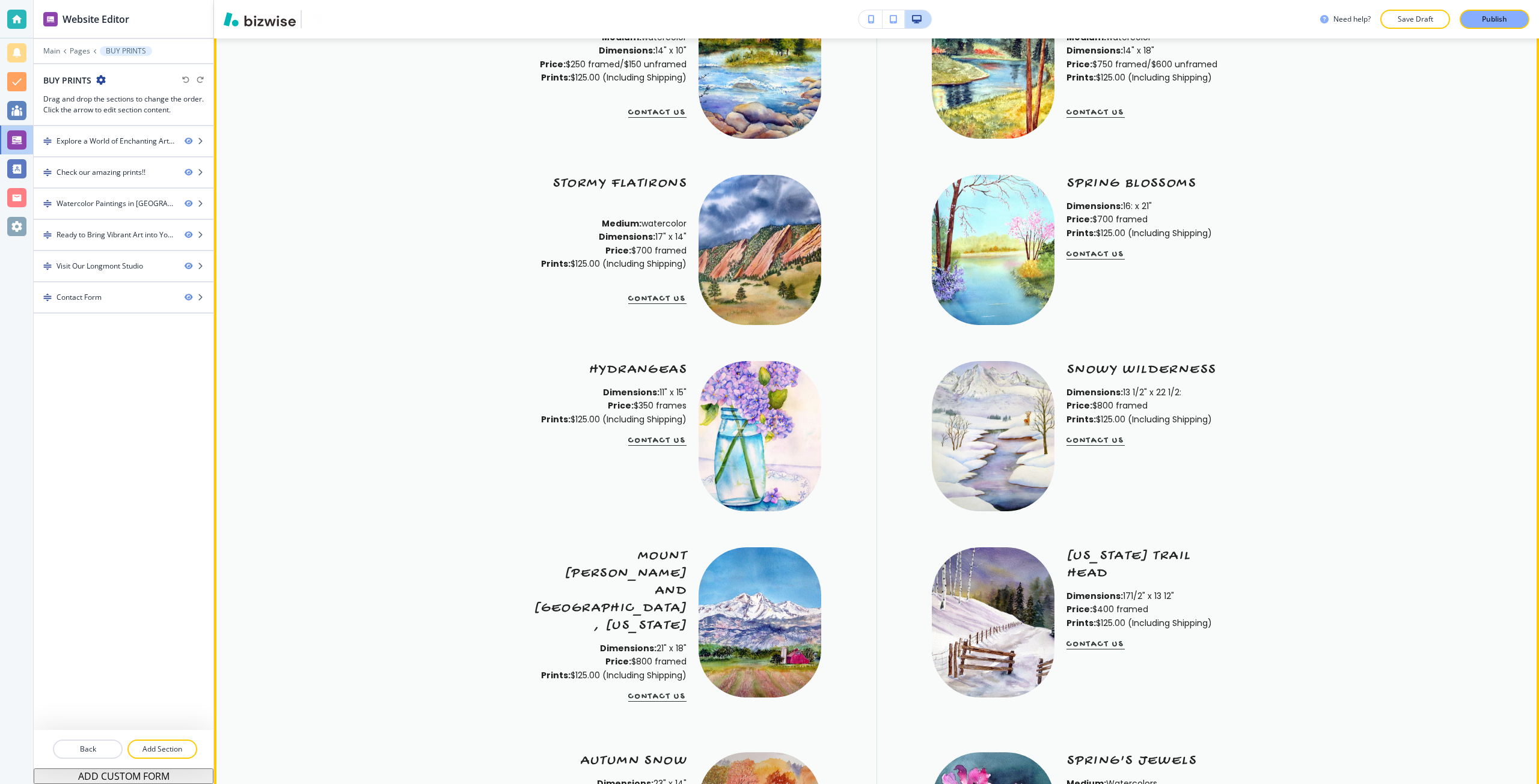
click at [963, 361] on img at bounding box center [992, 436] width 122 height 150
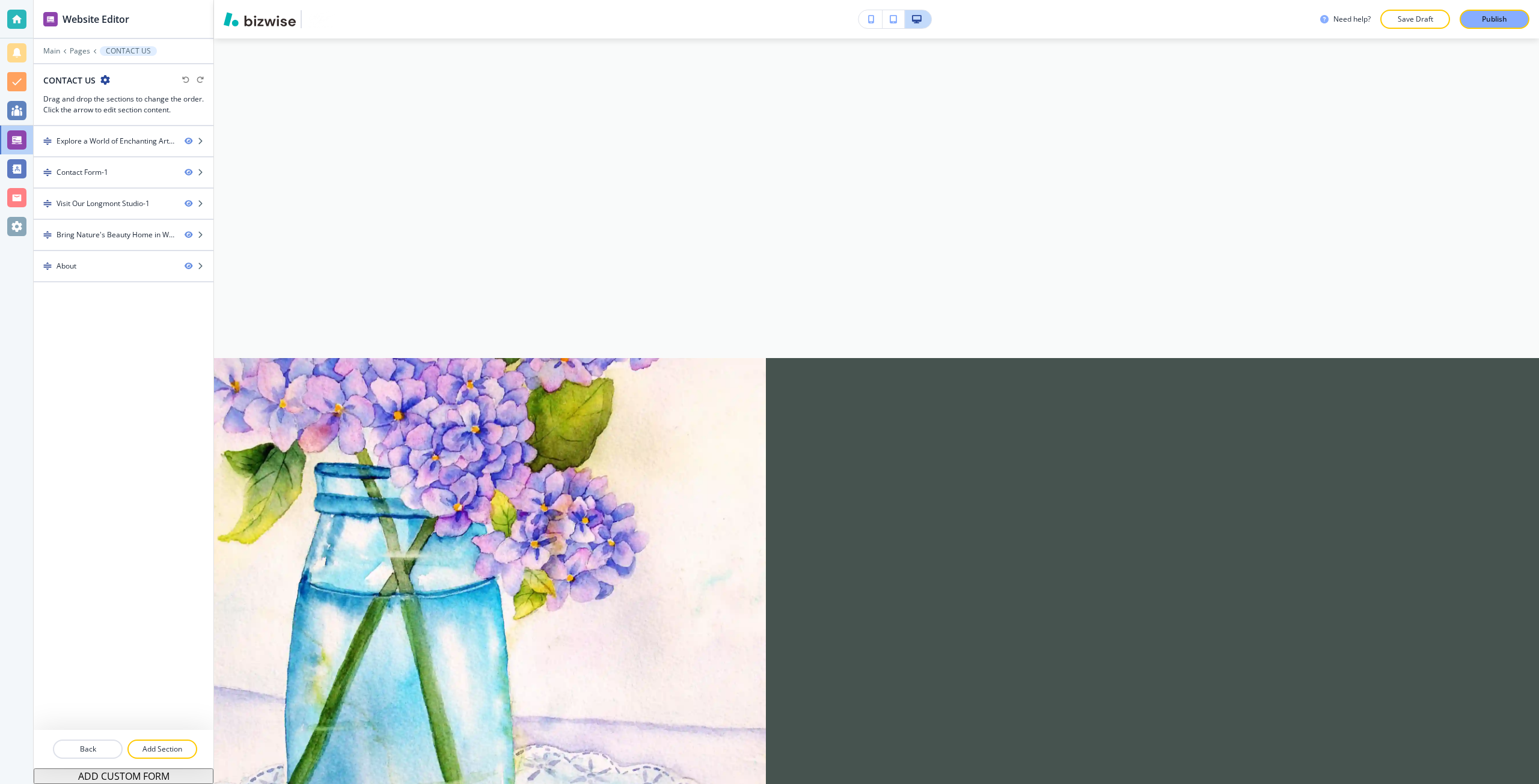
scroll to position [0, 0]
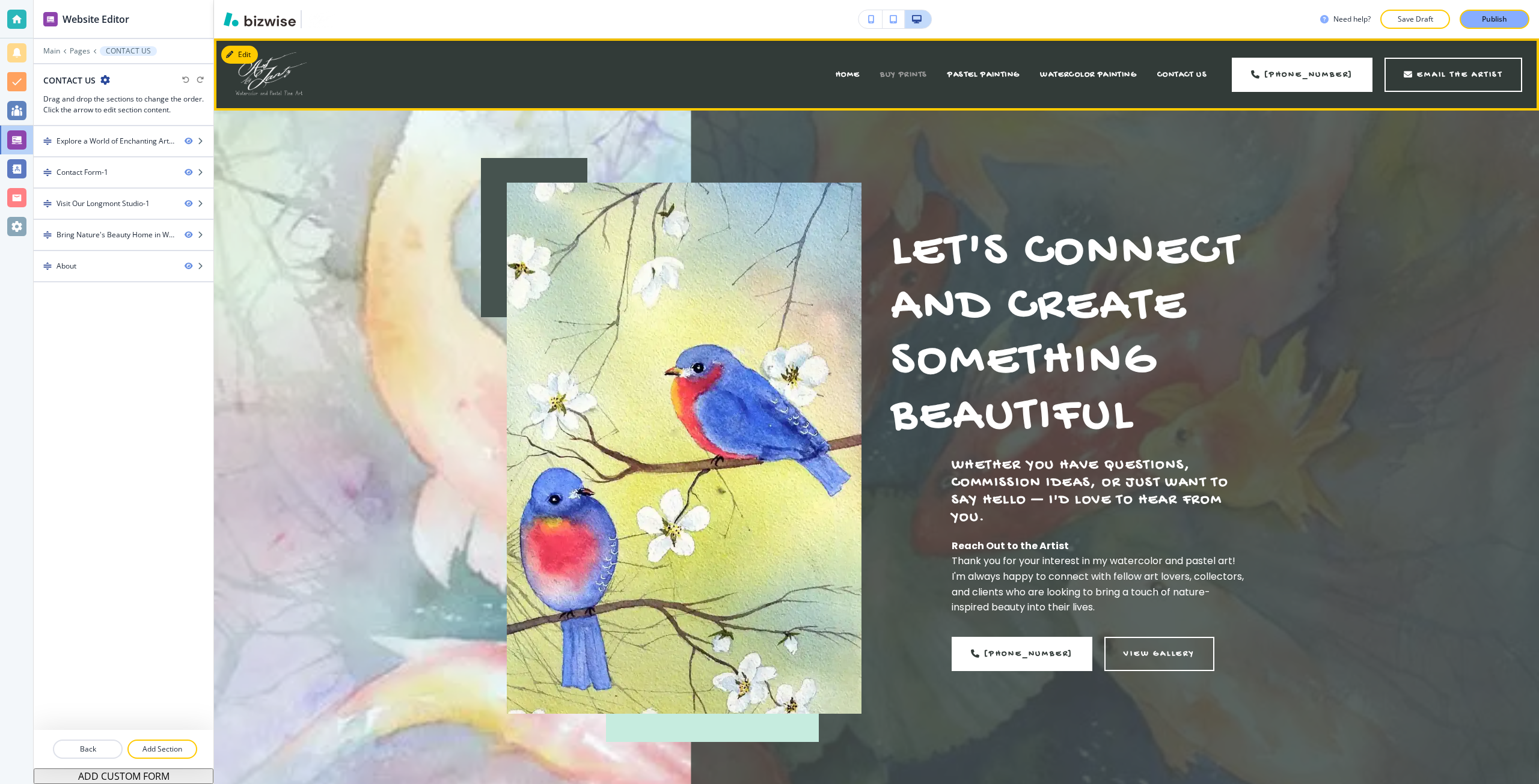
click at [886, 78] on span "BUY PRINTS" at bounding box center [903, 75] width 47 height 10
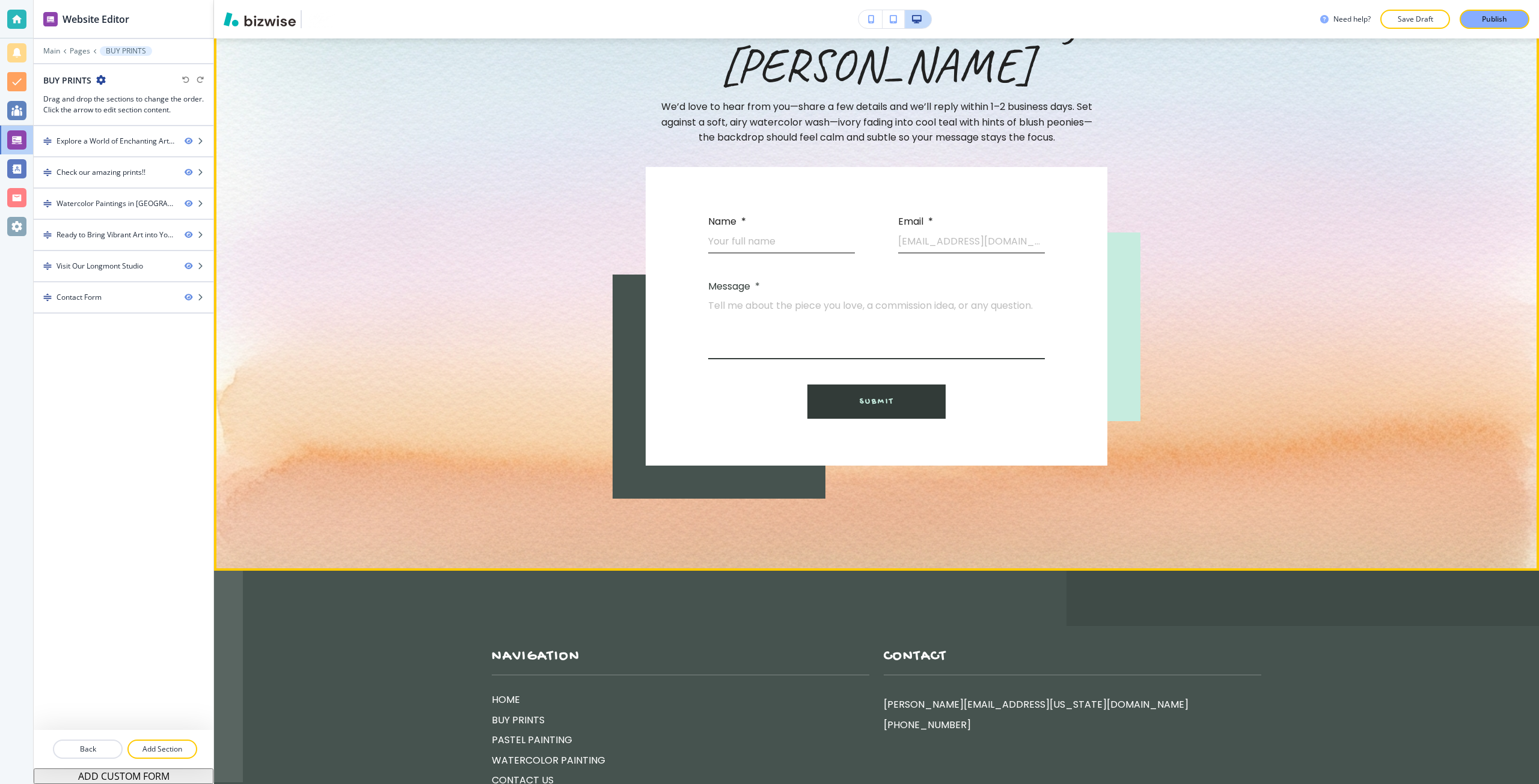
scroll to position [5335, 0]
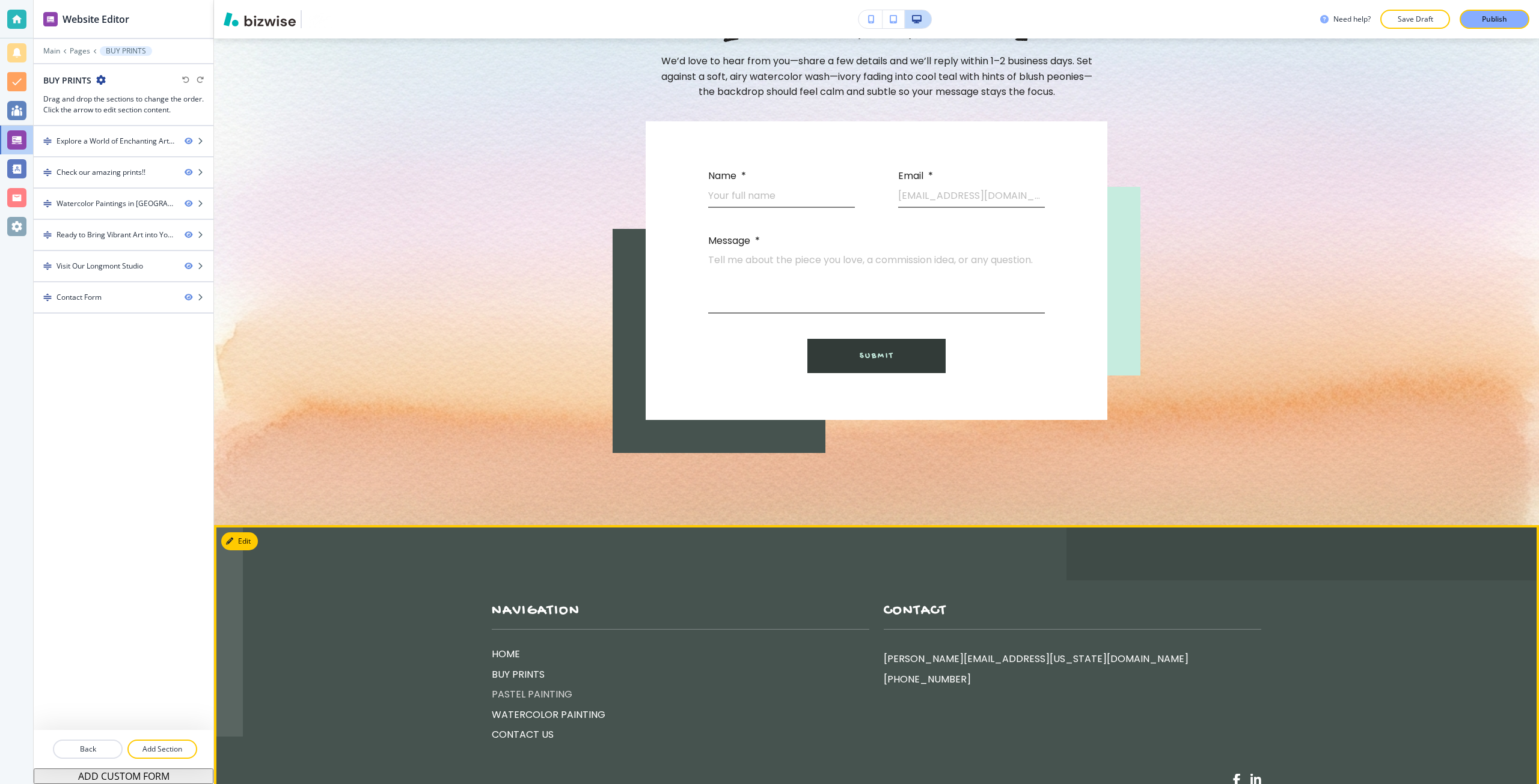
click at [496, 687] on p "PASTEL PAINTING" at bounding box center [680, 695] width 378 height 16
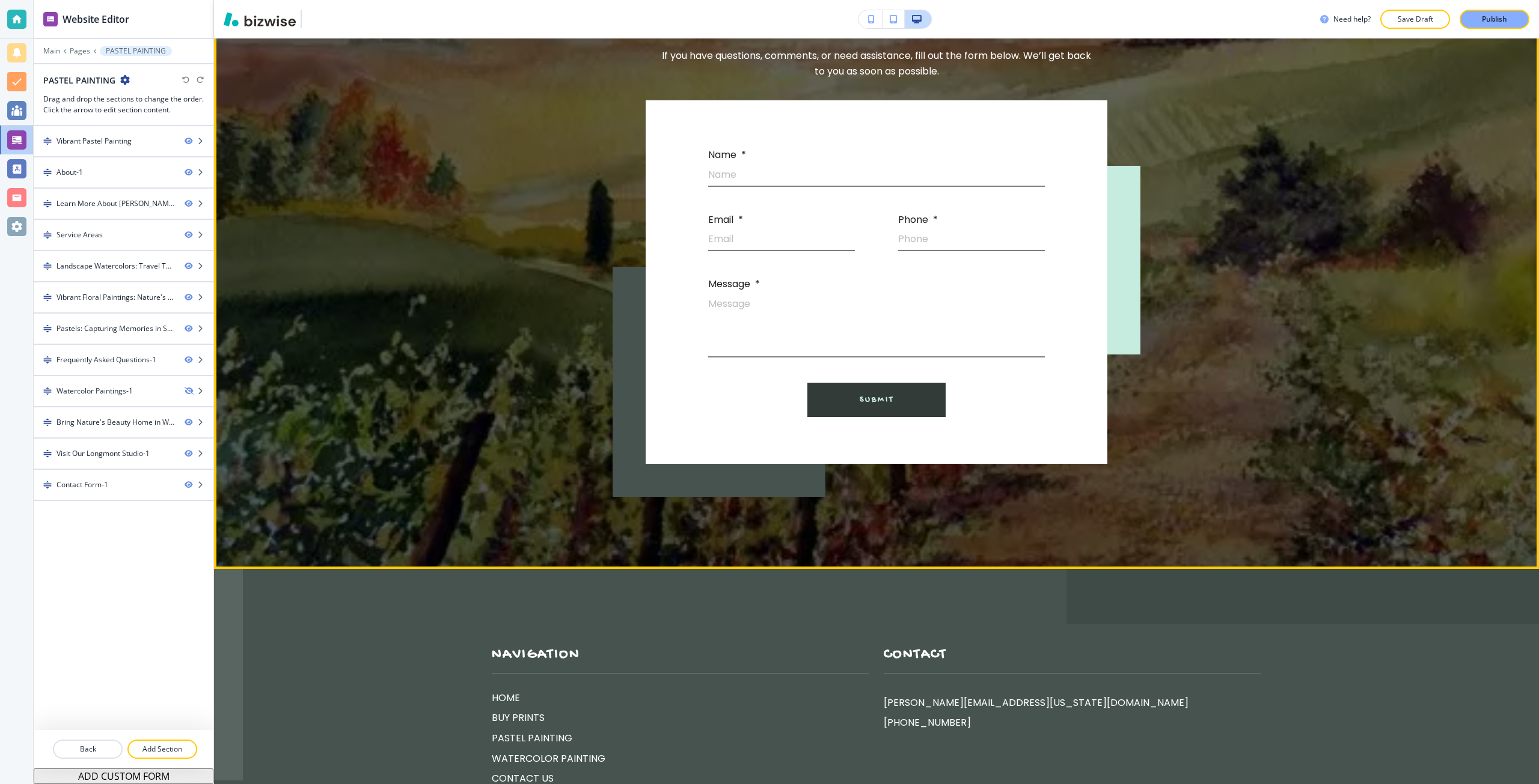
scroll to position [8052, 0]
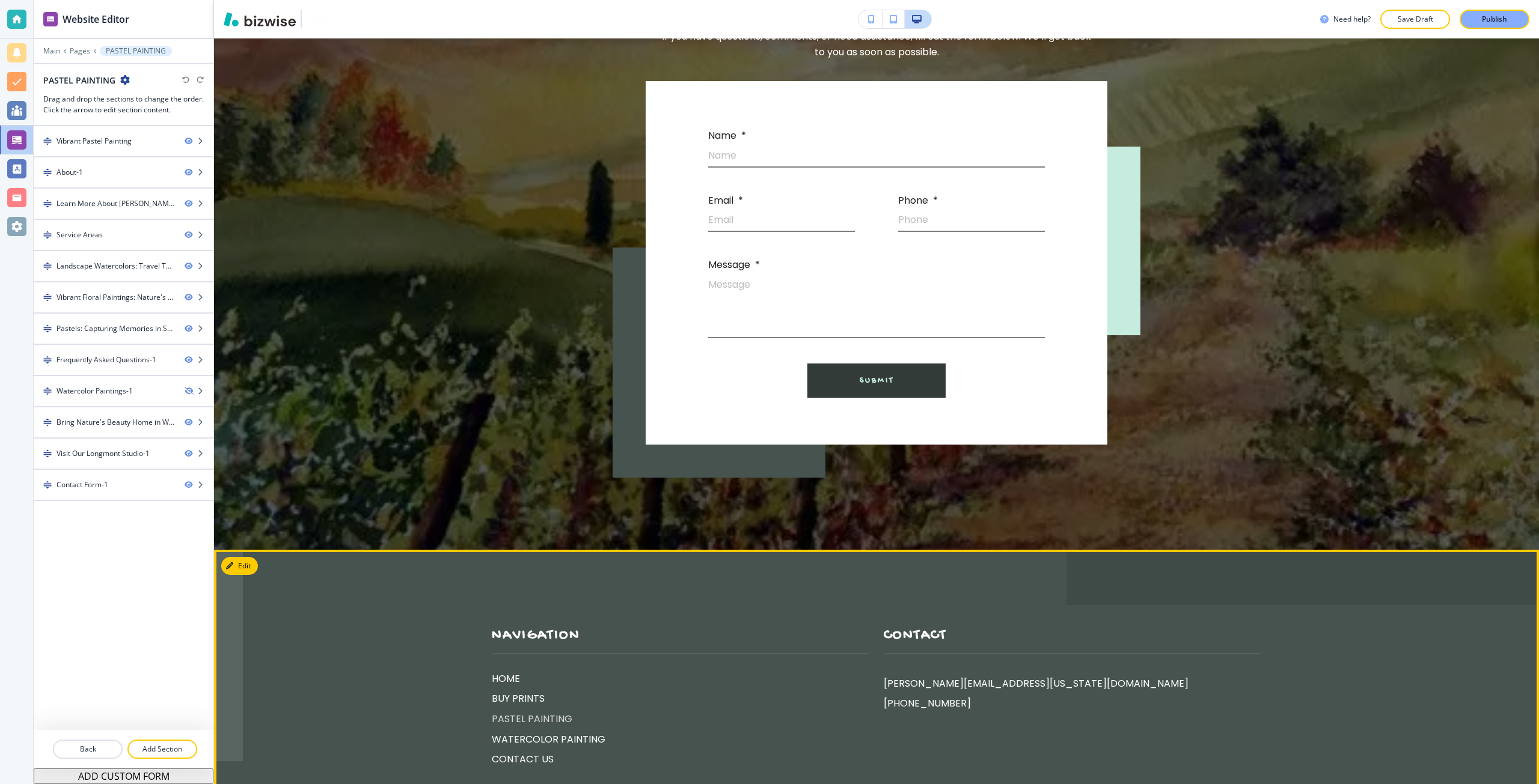
click at [547, 711] on p "PASTEL PAINTING" at bounding box center [680, 719] width 378 height 16
click at [551, 732] on p "WATERCOLOR PAINTING" at bounding box center [680, 739] width 378 height 16
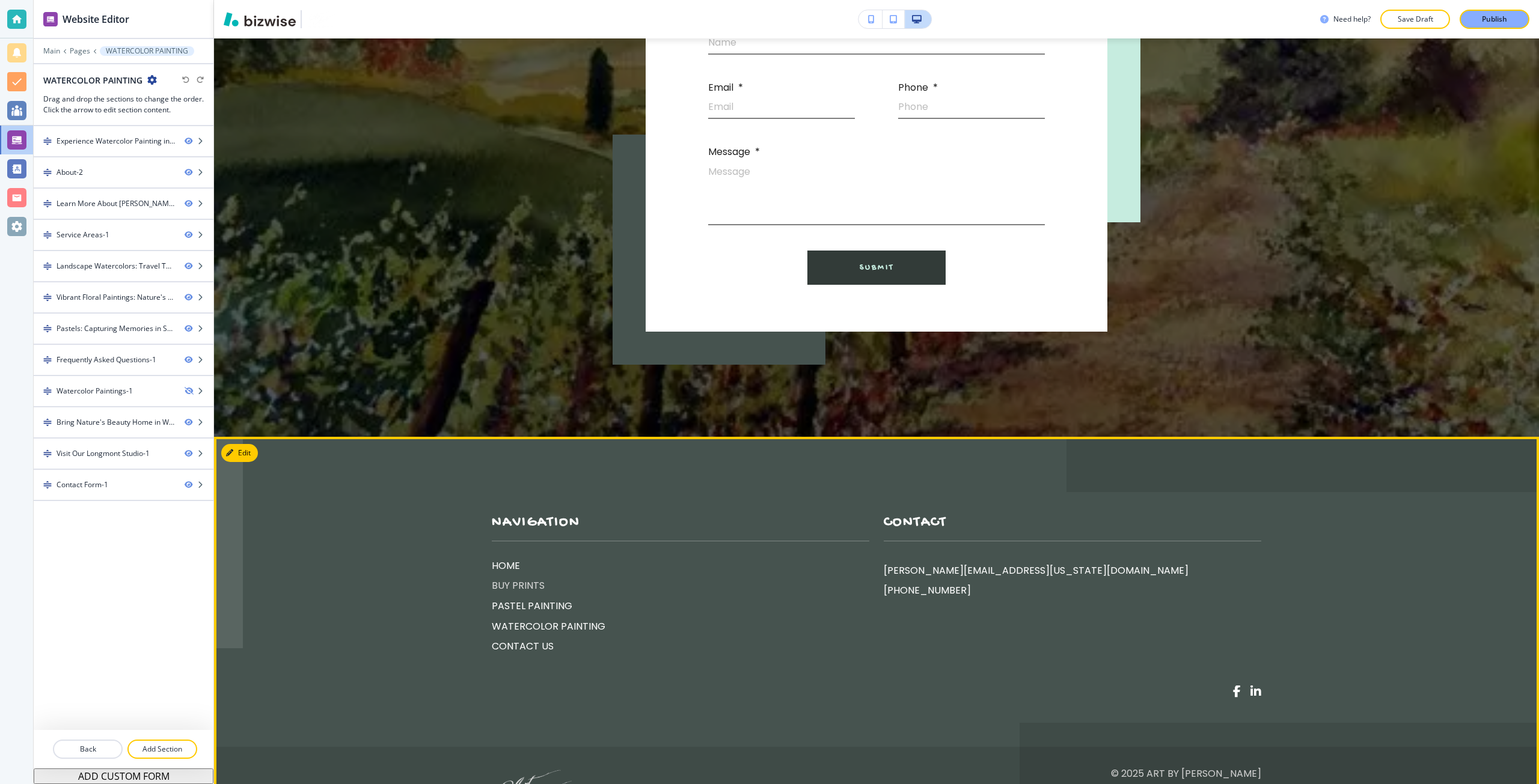
scroll to position [8170, 0]
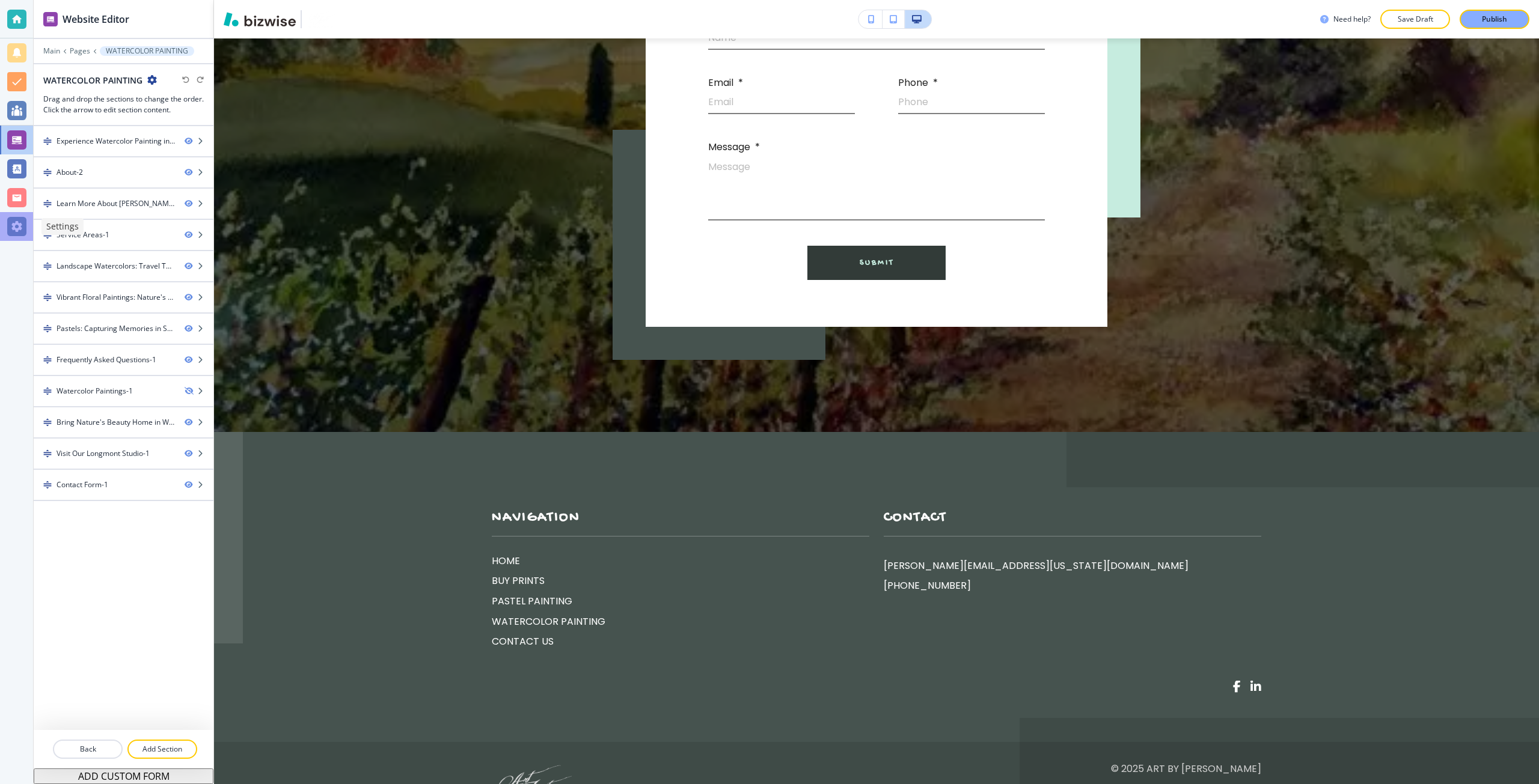
click at [18, 233] on div at bounding box center [16, 226] width 19 height 19
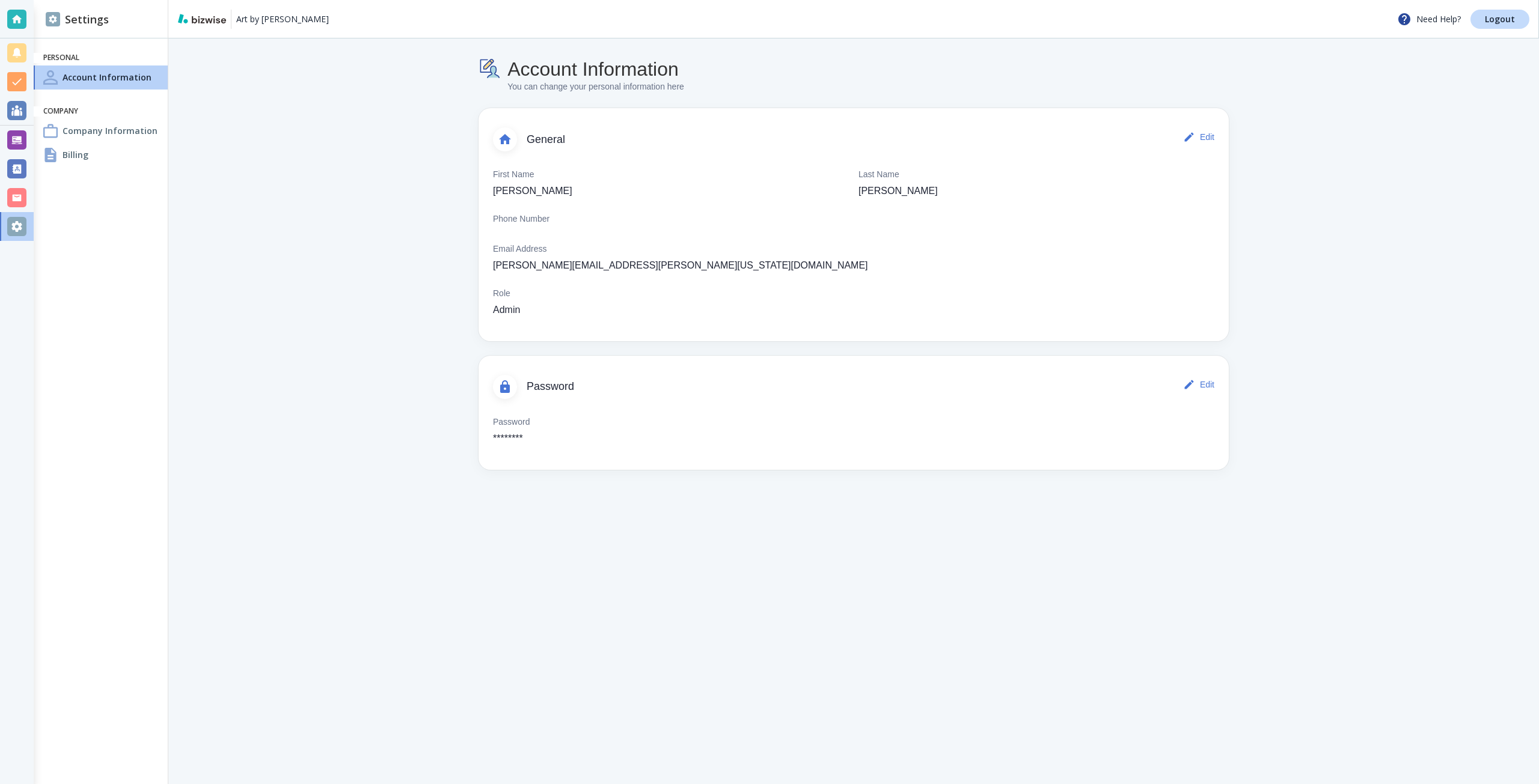
click at [118, 123] on div "Company Information" at bounding box center [101, 131] width 134 height 24
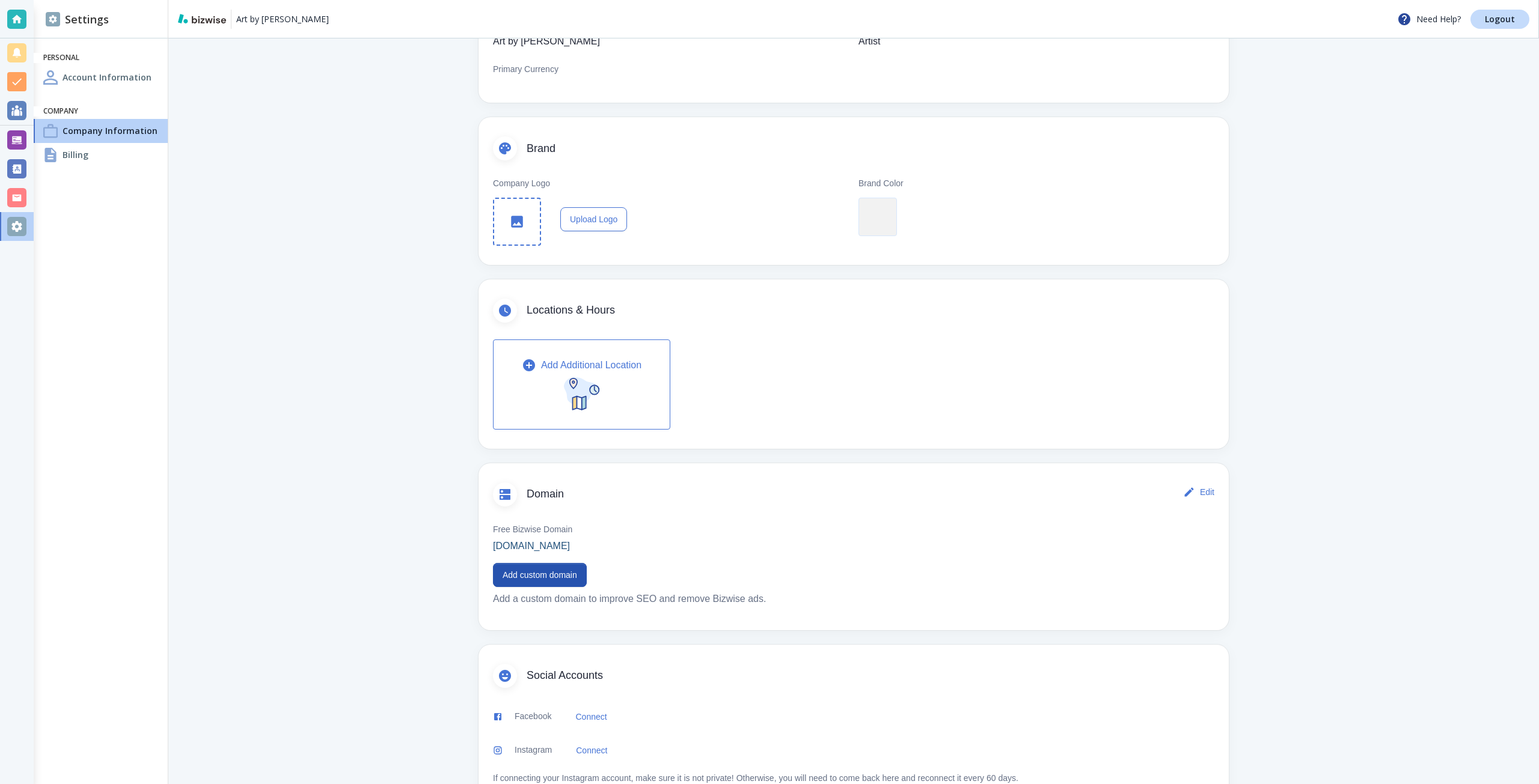
scroll to position [180, 0]
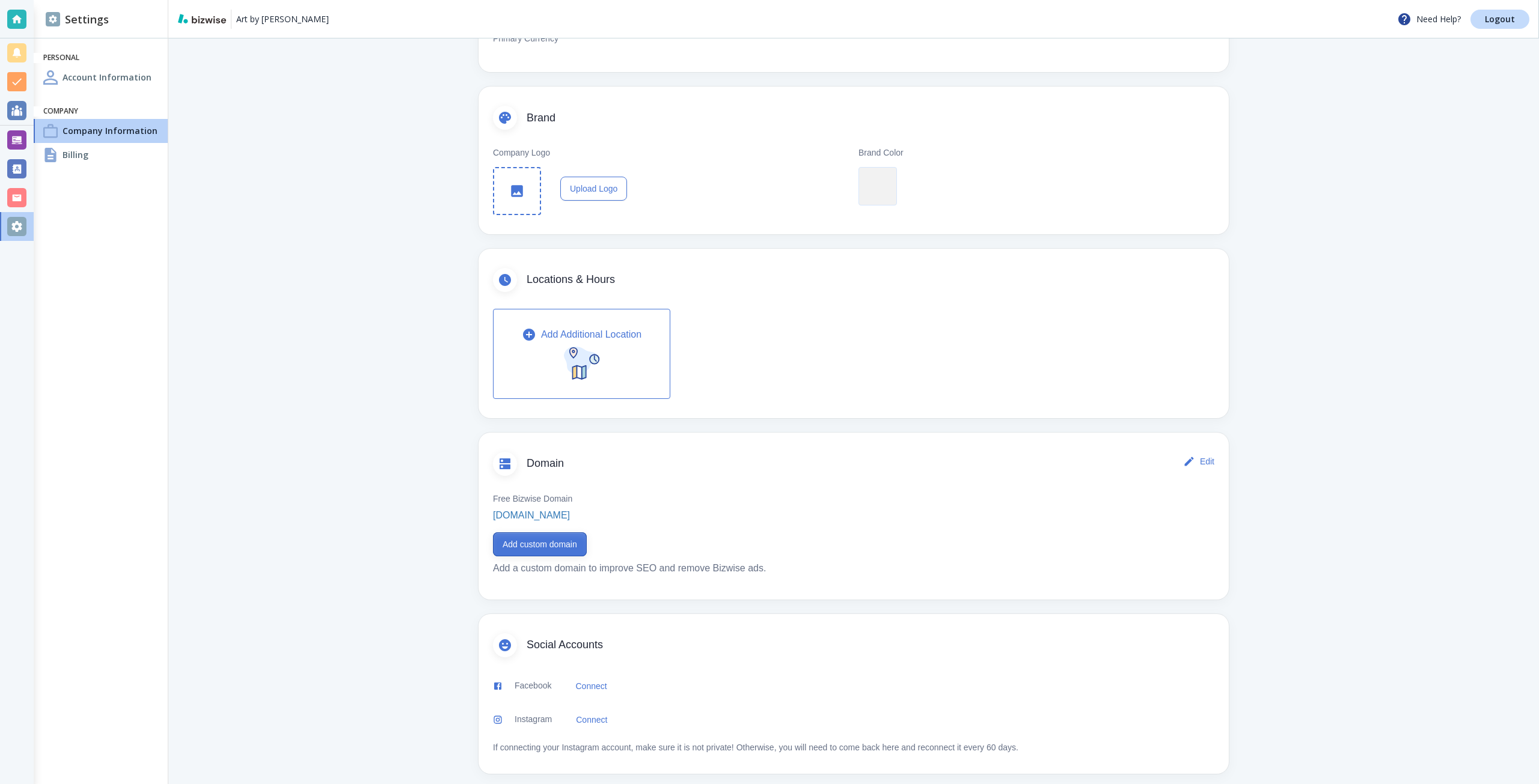
click at [555, 541] on button "Add custom domain" at bounding box center [540, 544] width 94 height 24
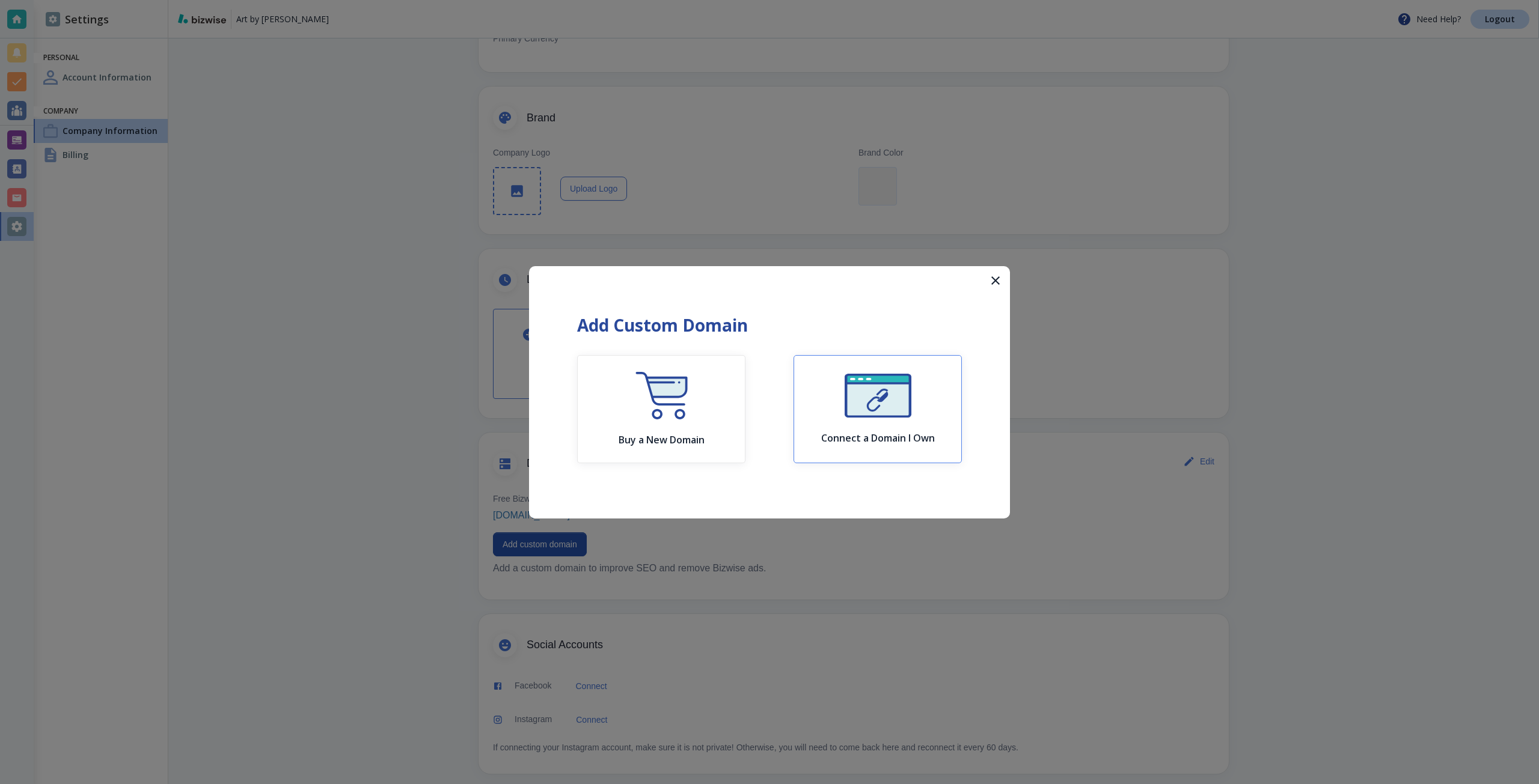
click at [812, 385] on button "Connect a Domain I Own" at bounding box center [878, 409] width 168 height 108
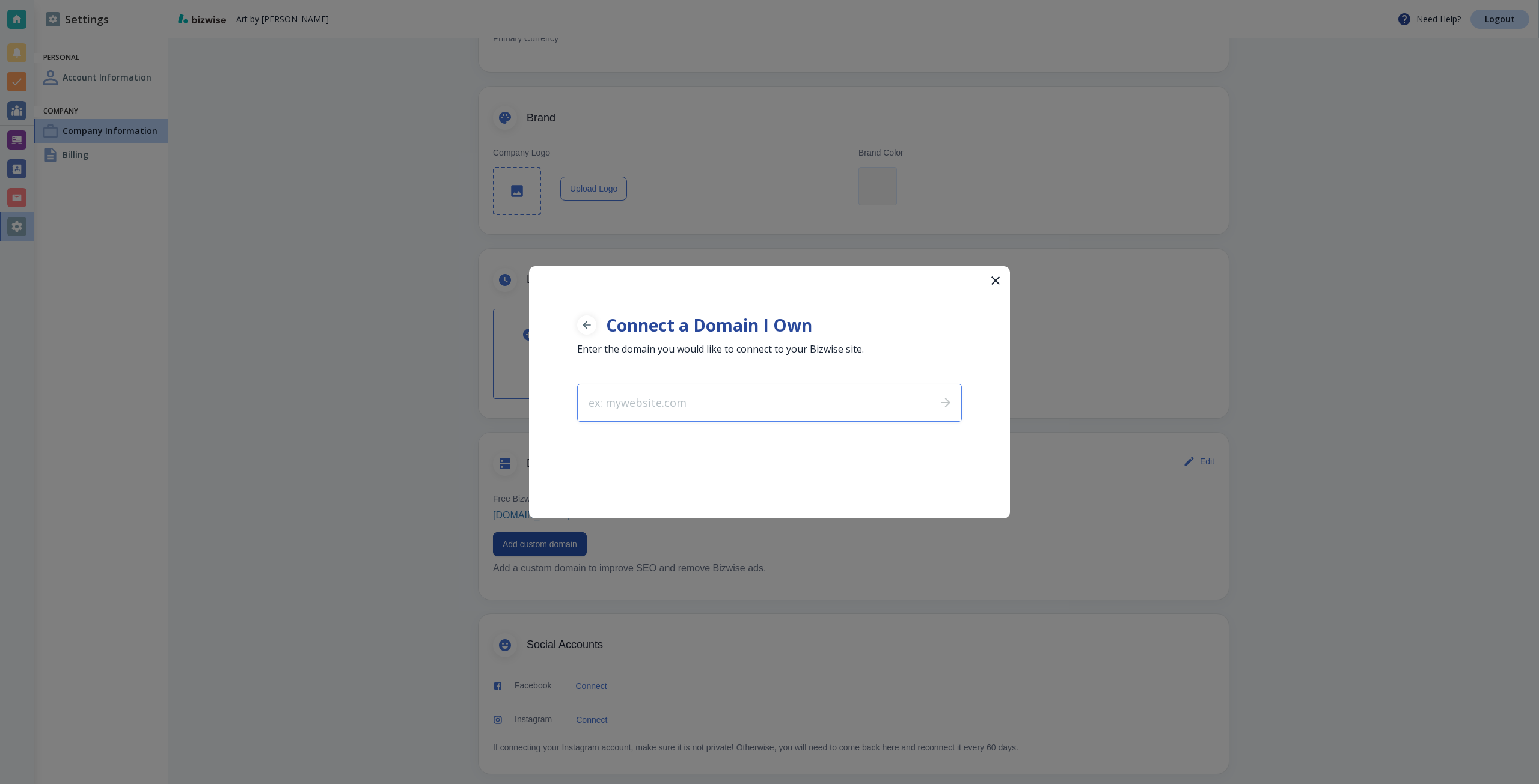
type input "[DOMAIN_NAME]"
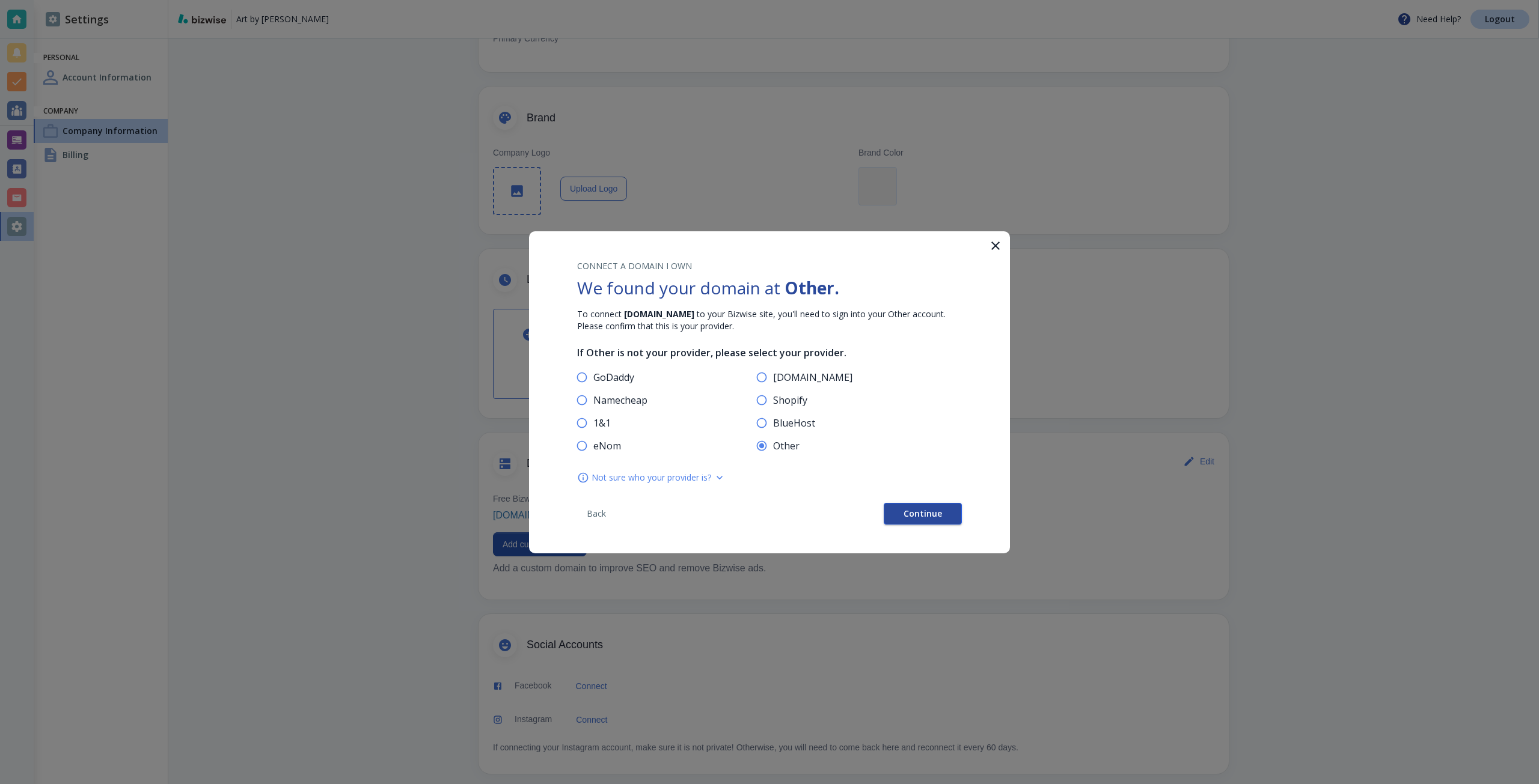
click at [912, 520] on button "Continue" at bounding box center [922, 513] width 78 height 22
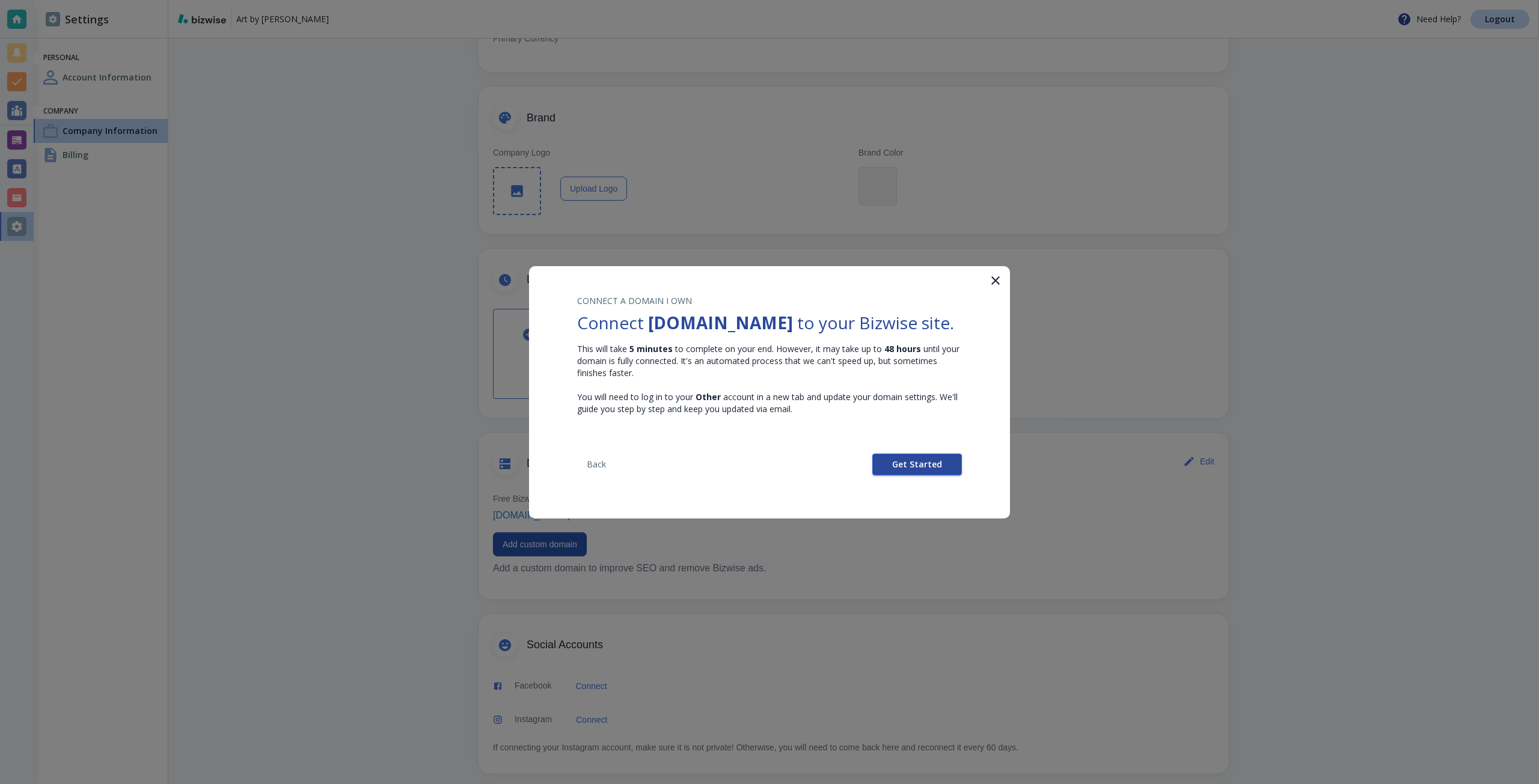
click at [905, 455] on button "Get Started" at bounding box center [917, 464] width 90 height 22
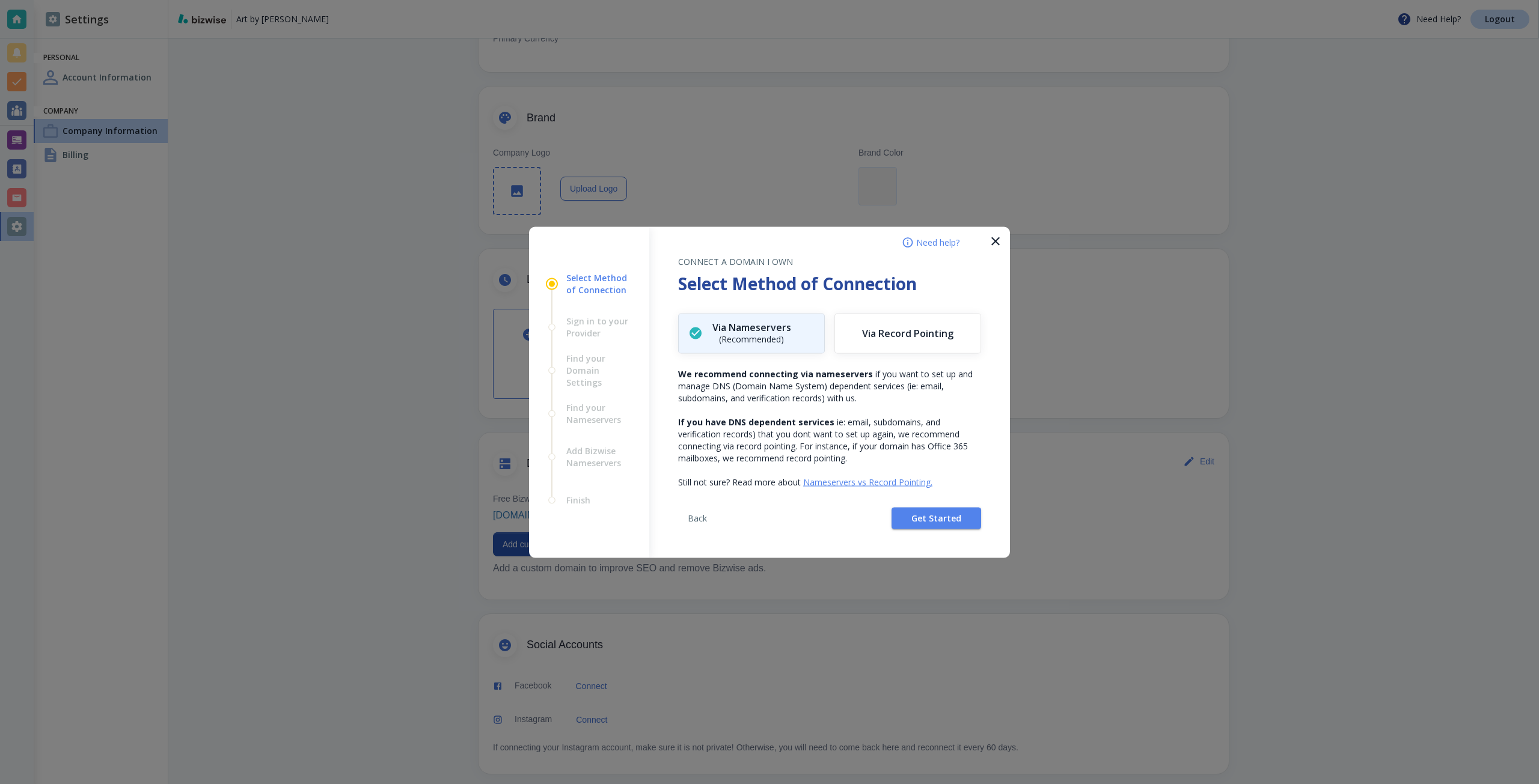
click at [904, 505] on div "Back Get Started" at bounding box center [830, 522] width 303 height 70
click at [904, 524] on button "Get Started" at bounding box center [936, 517] width 90 height 22
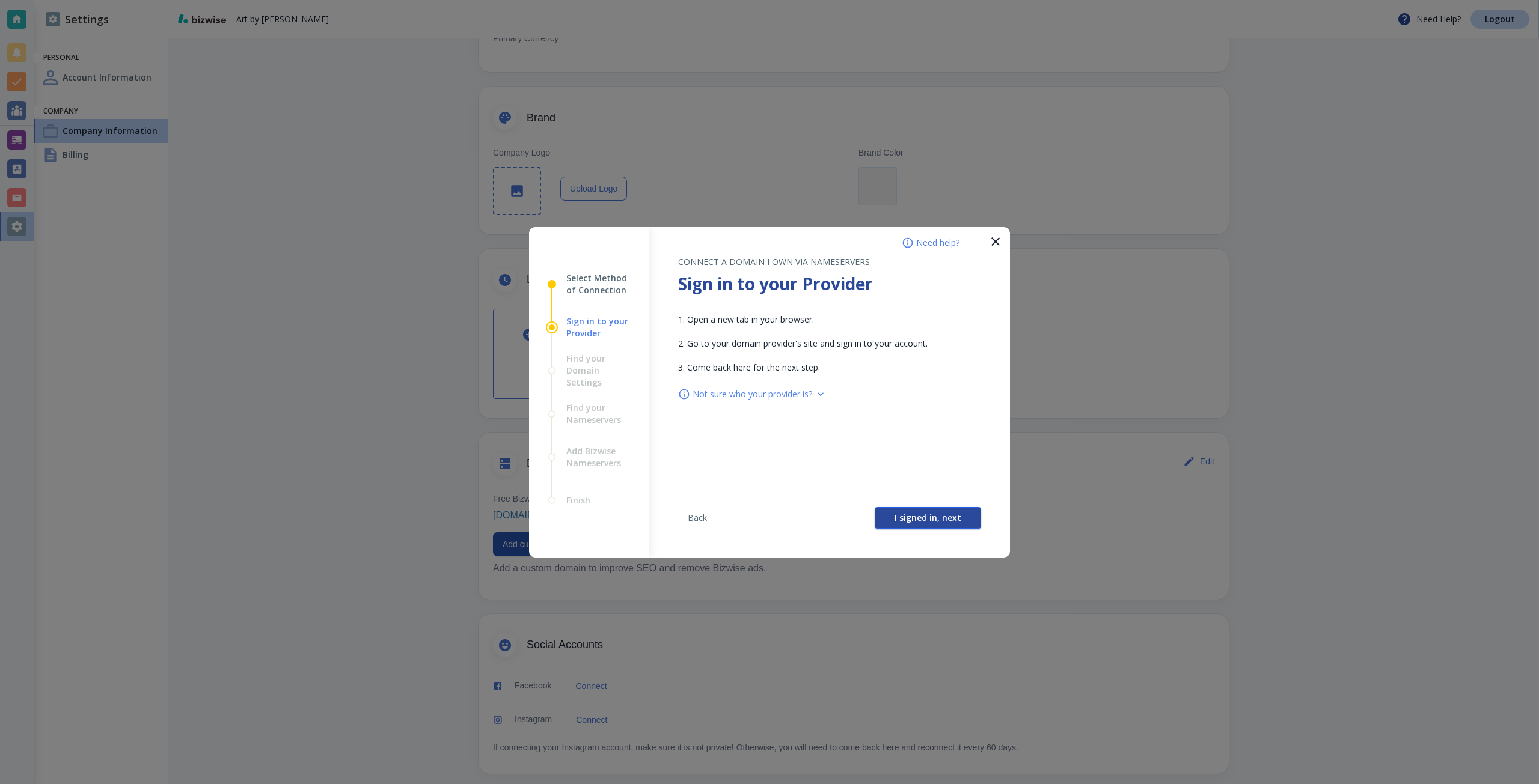
click at [898, 524] on button "I signed in, next" at bounding box center [928, 517] width 106 height 22
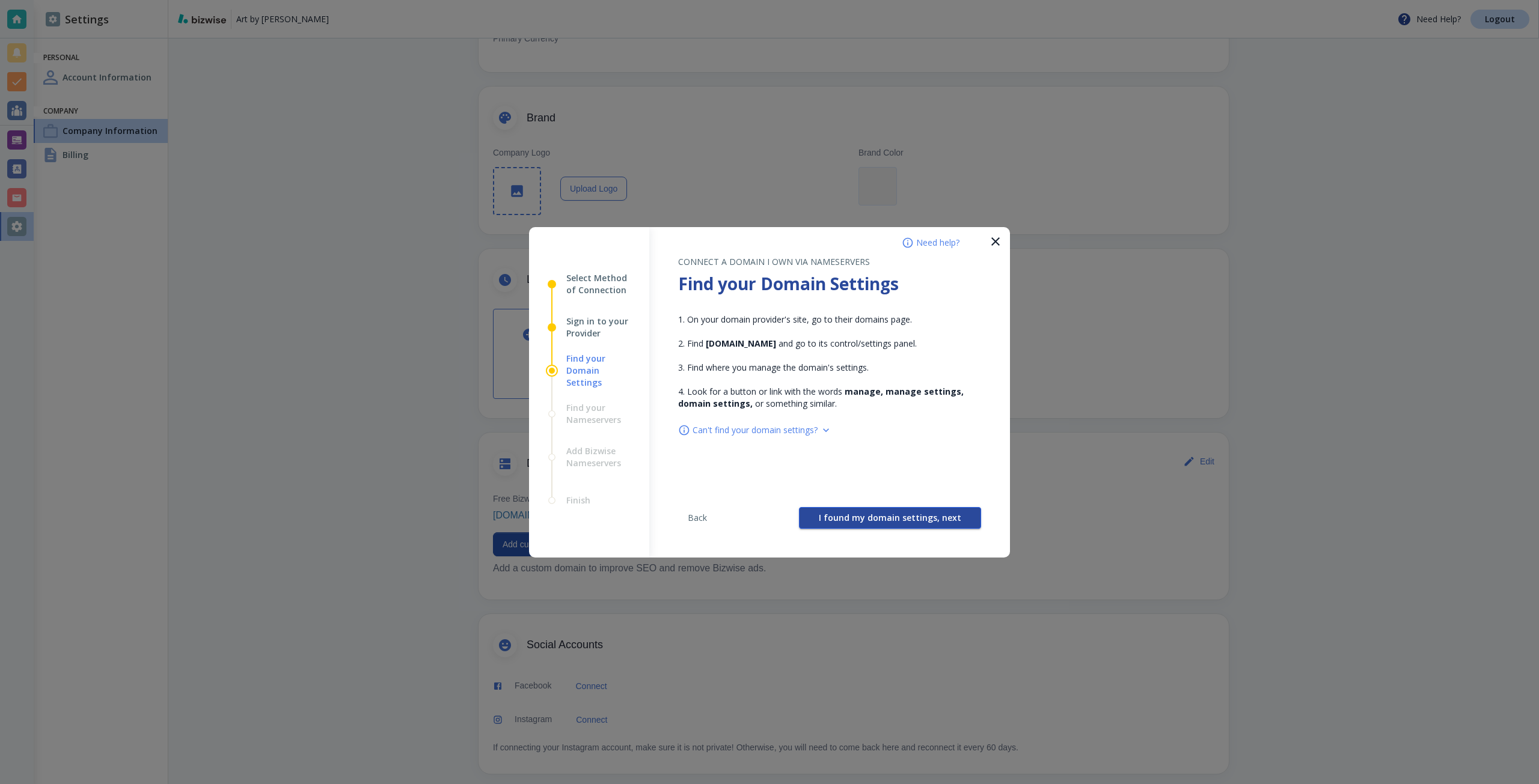
click at [888, 524] on button "I found my domain settings, next" at bounding box center [890, 517] width 182 height 22
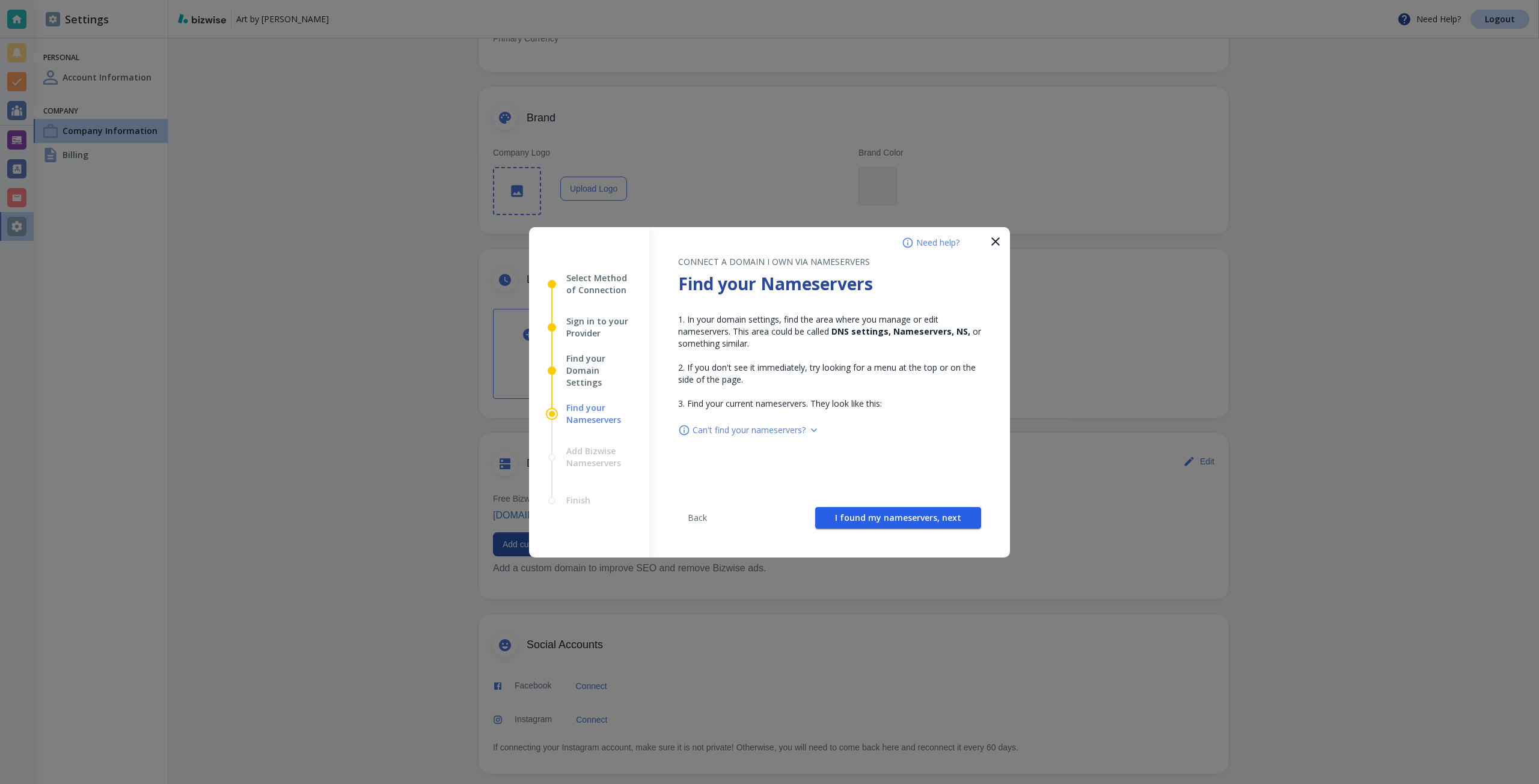
click at [888, 524] on button "I found my nameservers, next" at bounding box center [898, 517] width 166 height 22
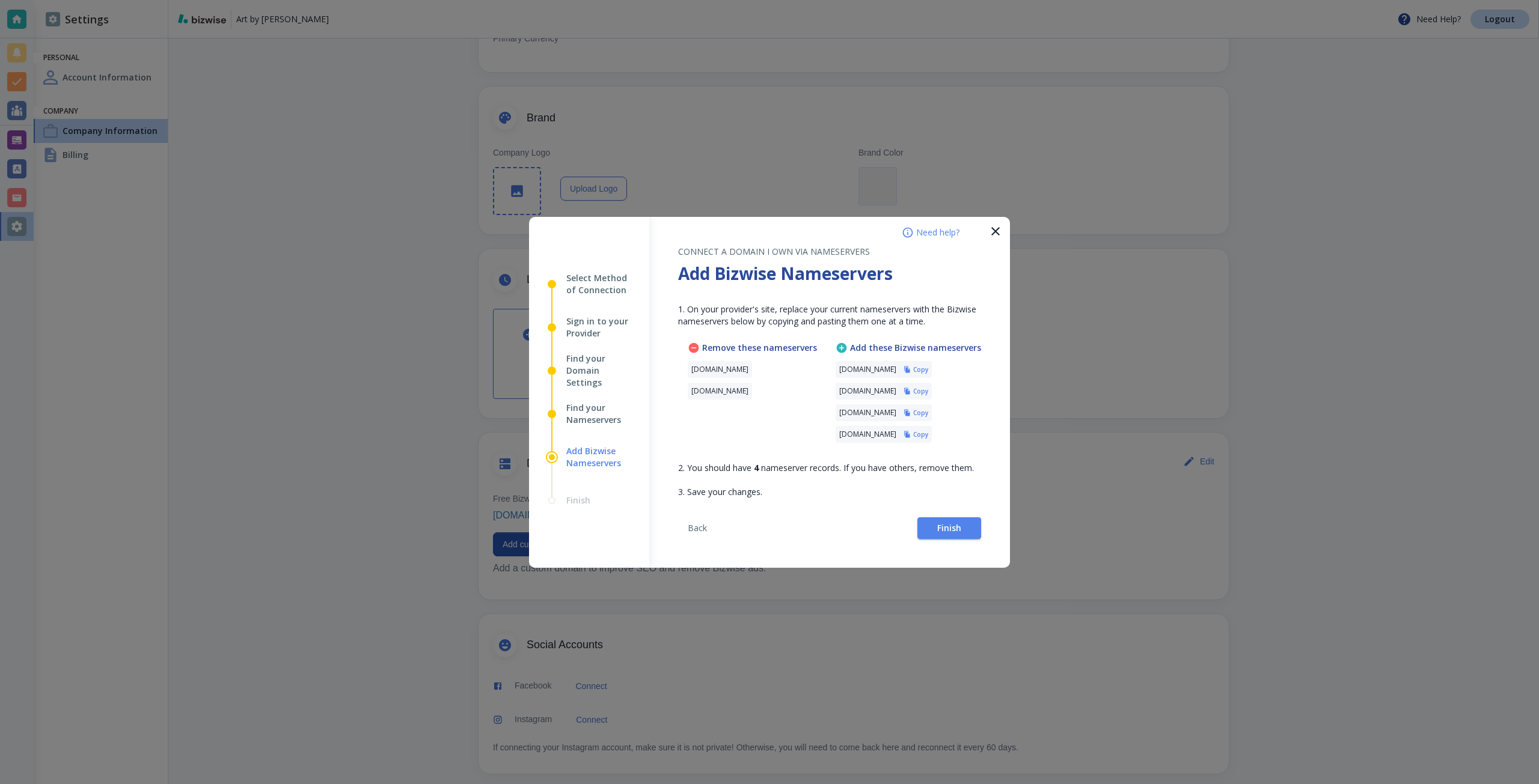
click at [928, 370] on h6 "Copy" at bounding box center [920, 370] width 15 height 8
click at [948, 527] on span "Finish" at bounding box center [949, 528] width 24 height 8
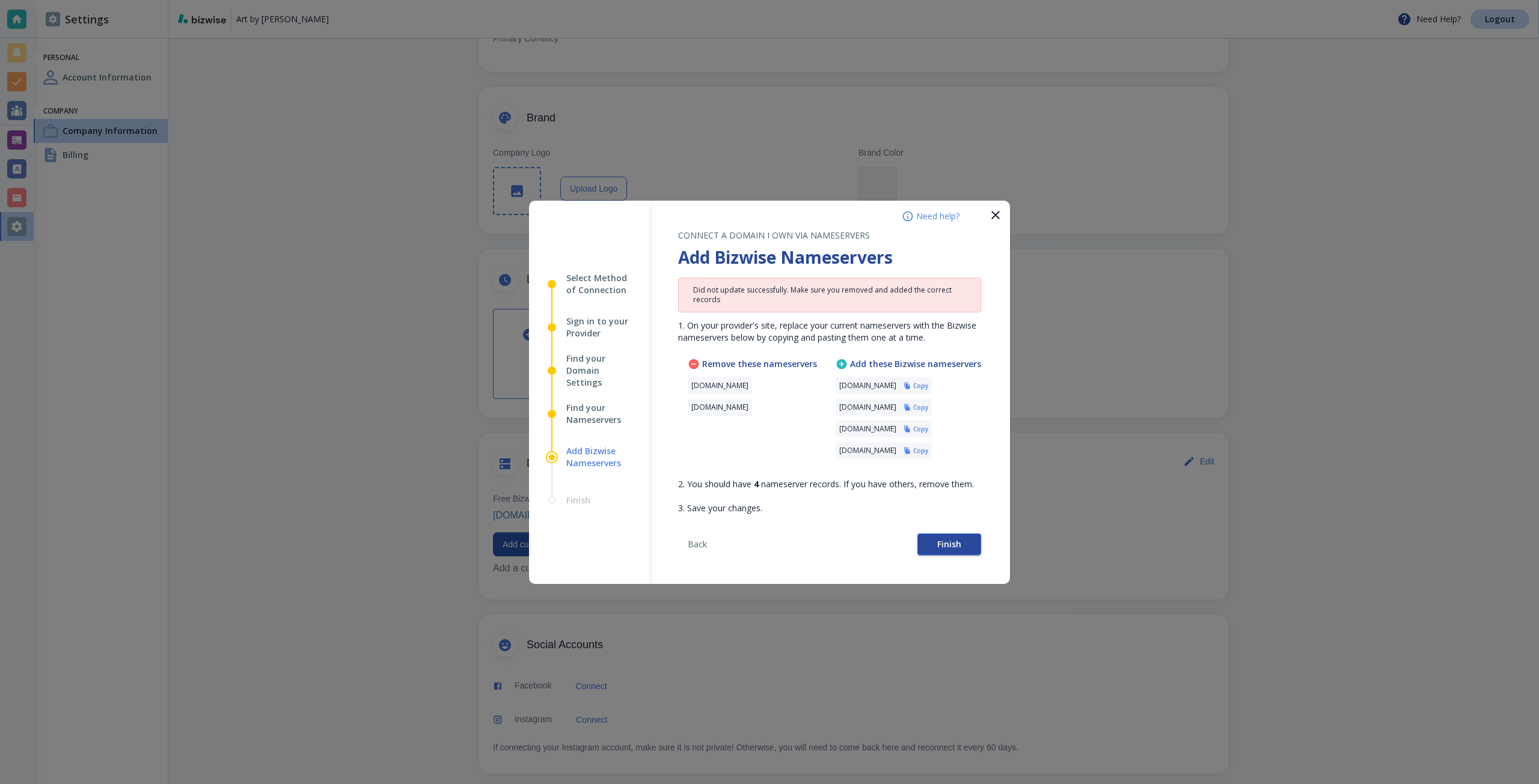
click at [960, 540] on span "Finish" at bounding box center [949, 544] width 24 height 8
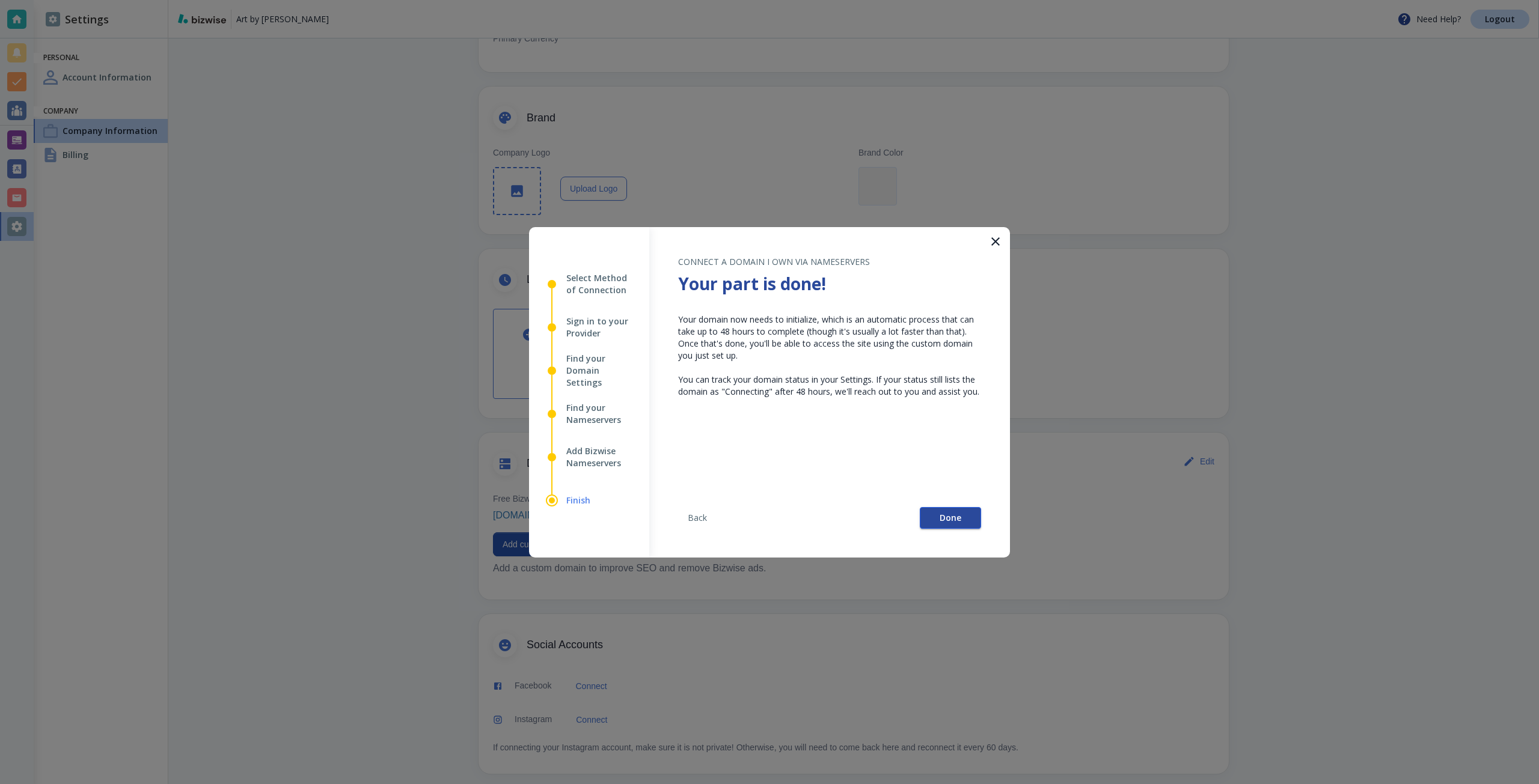
click at [939, 511] on button "Done" at bounding box center [950, 517] width 62 height 22
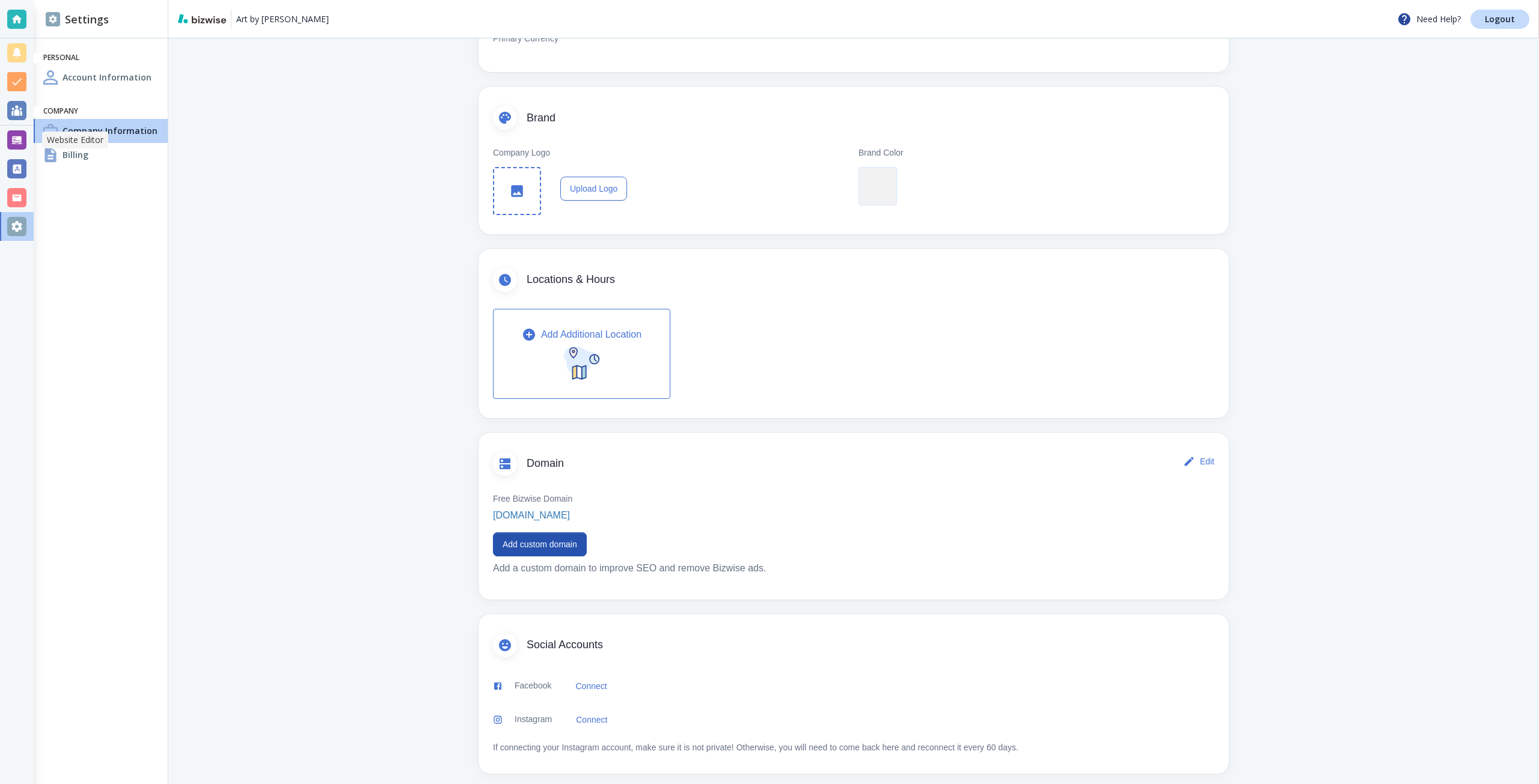
click at [25, 142] on div at bounding box center [16, 139] width 19 height 19
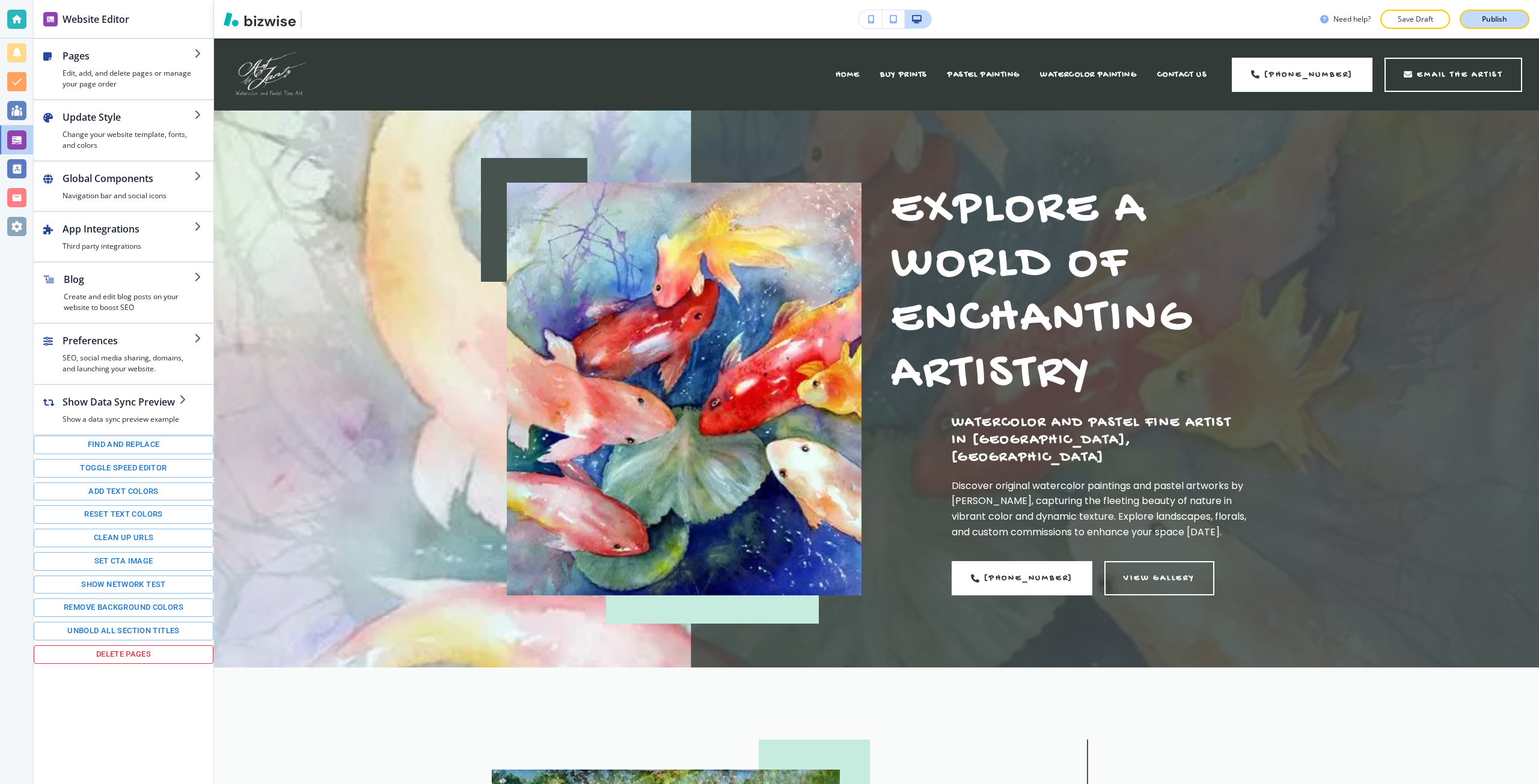
click at [1478, 28] on button "Publish" at bounding box center [1494, 19] width 70 height 19
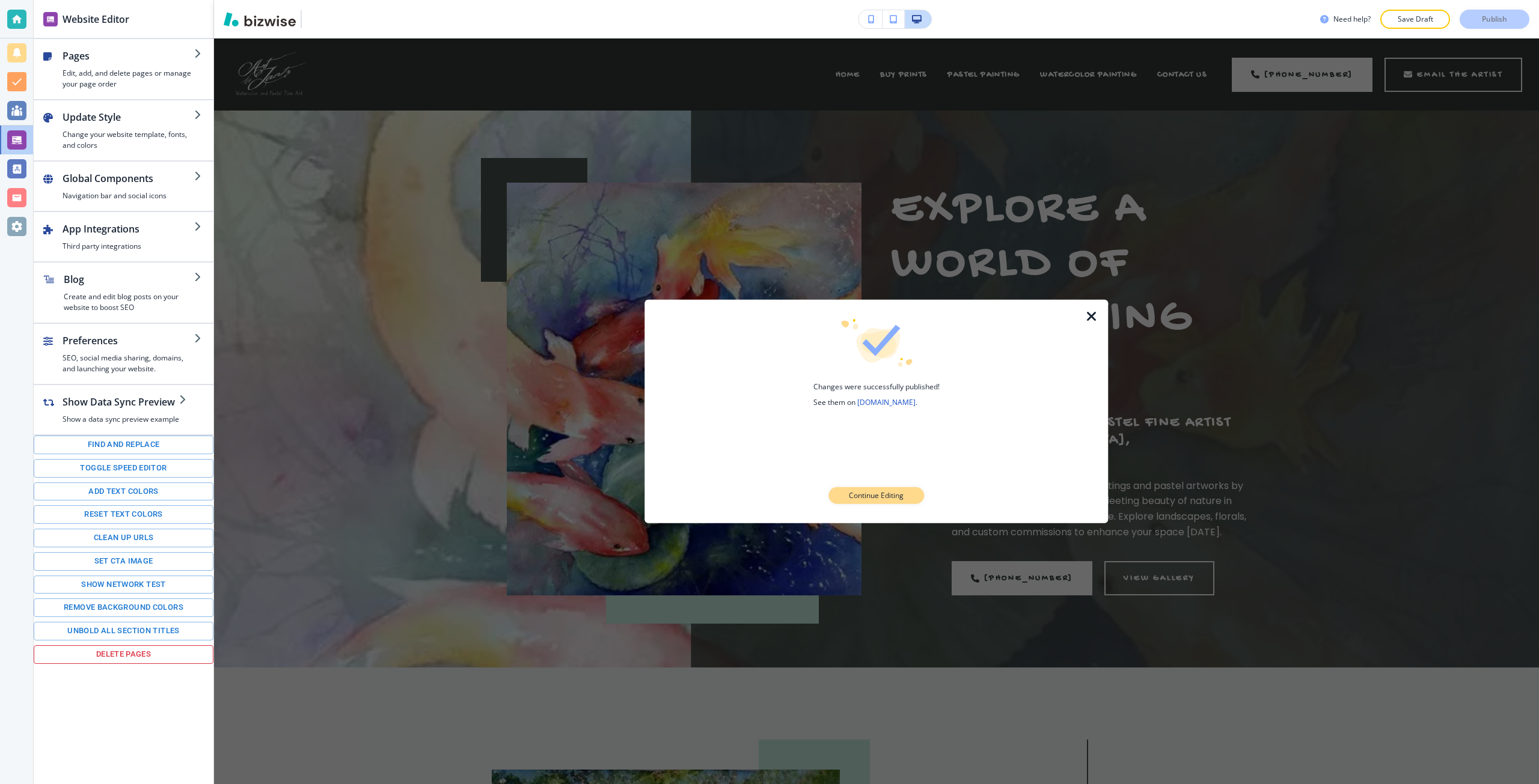
click at [863, 493] on p "Continue Editing" at bounding box center [876, 496] width 54 height 11
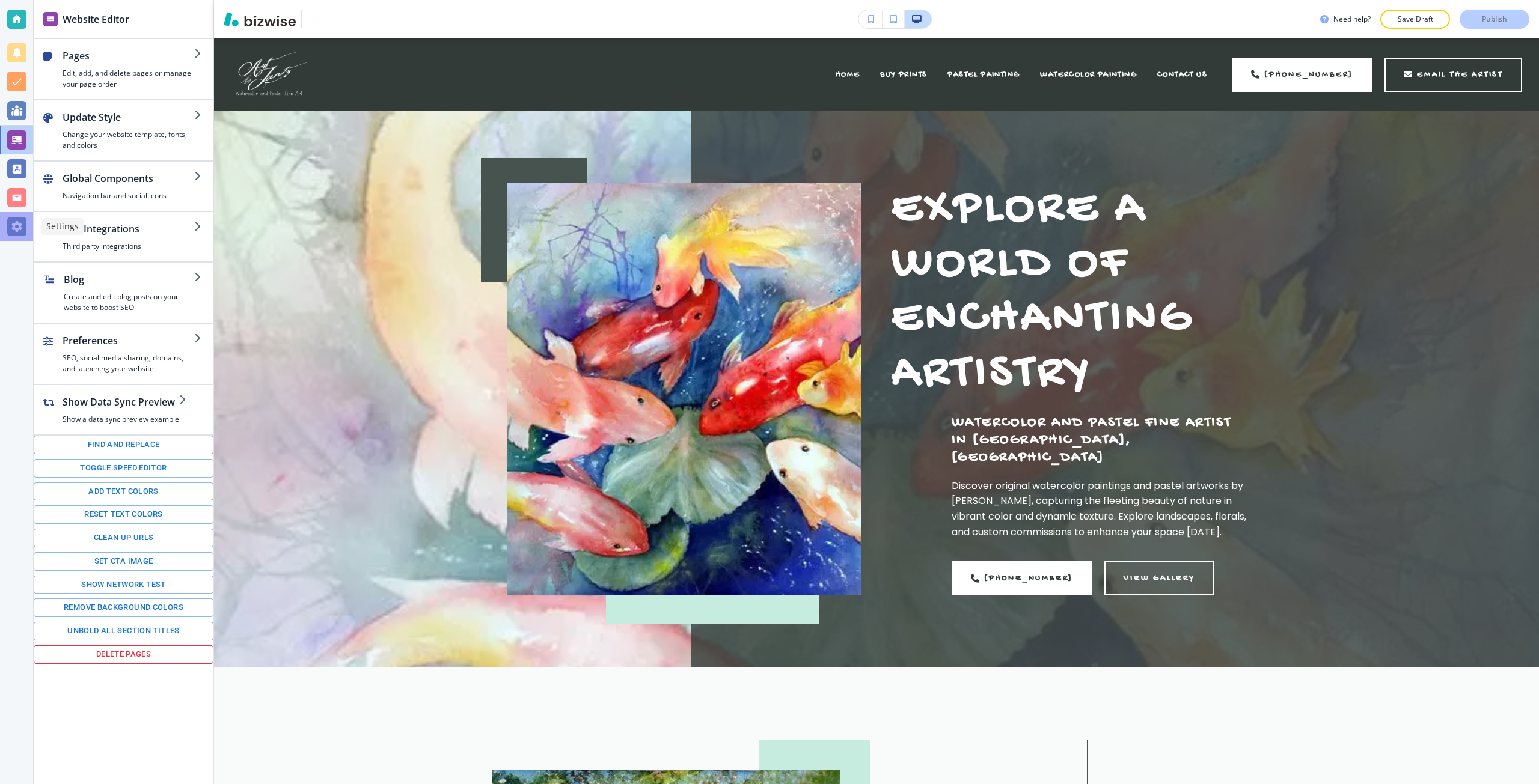
click at [18, 233] on div at bounding box center [16, 226] width 19 height 19
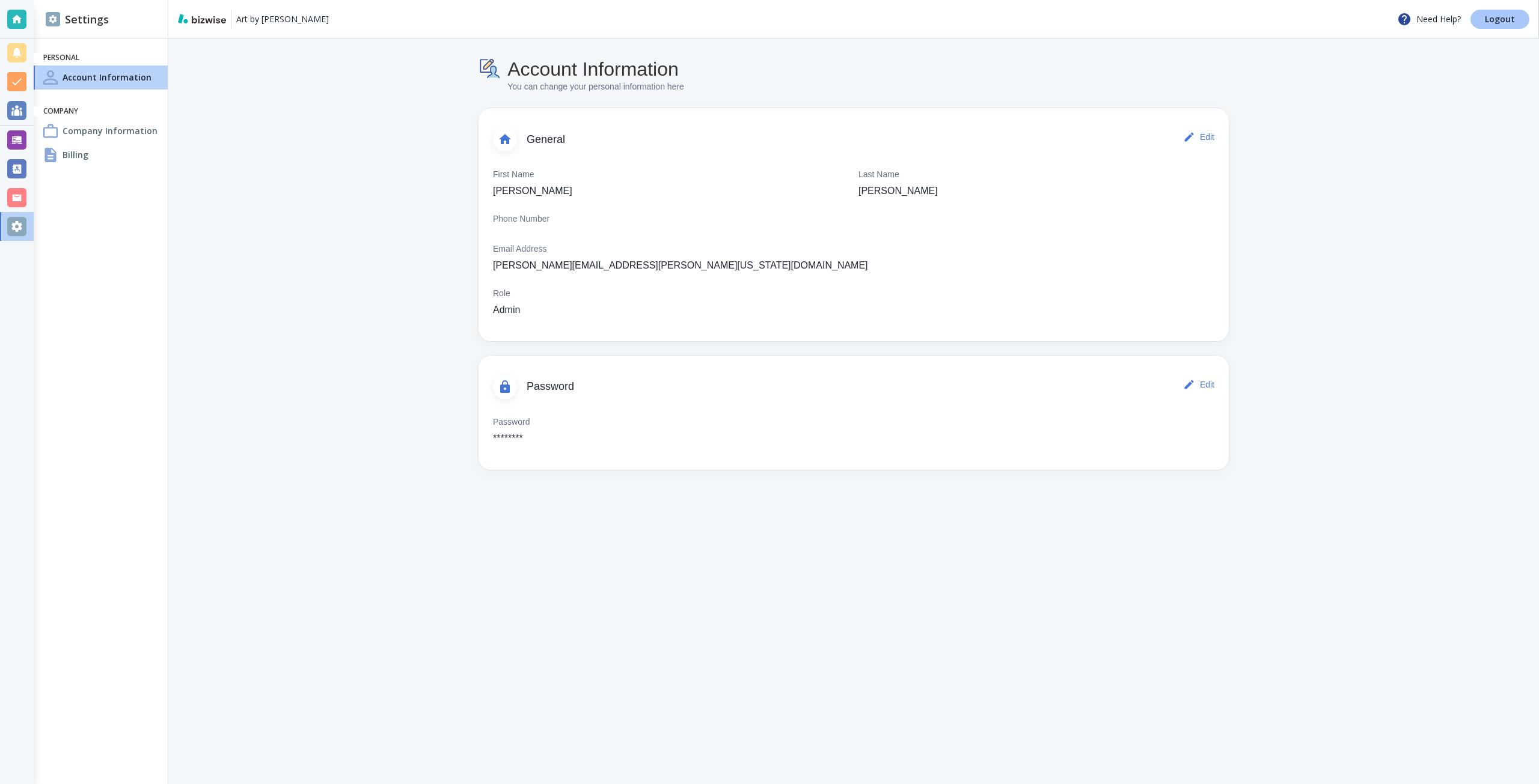
click at [1486, 22] on p "Logout" at bounding box center [1499, 19] width 30 height 8
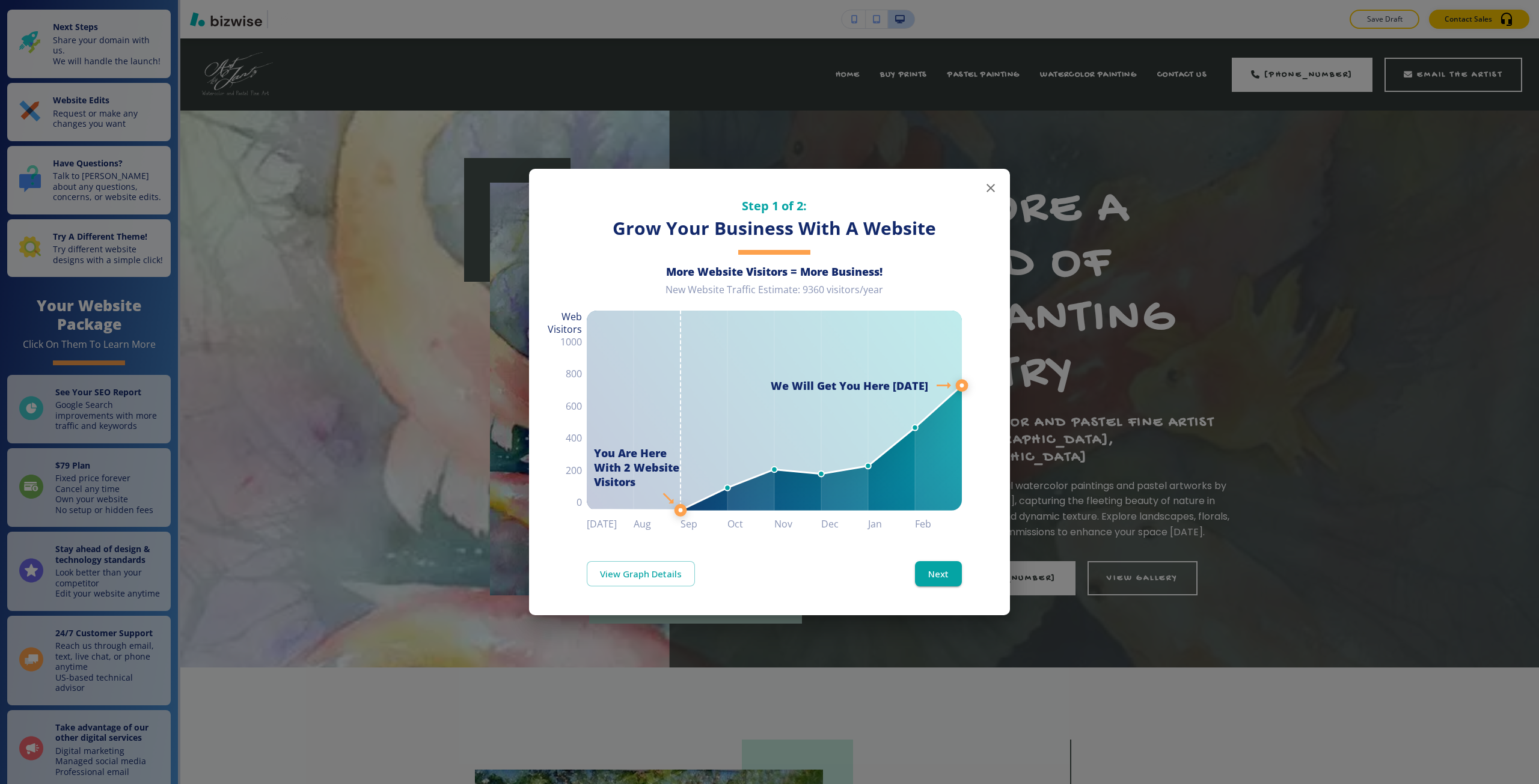
click at [1163, 194] on div "Step 1 of 2: Grow Your Business With A Website More Website Visitors = More Bus…" at bounding box center [770, 392] width 1539 height 784
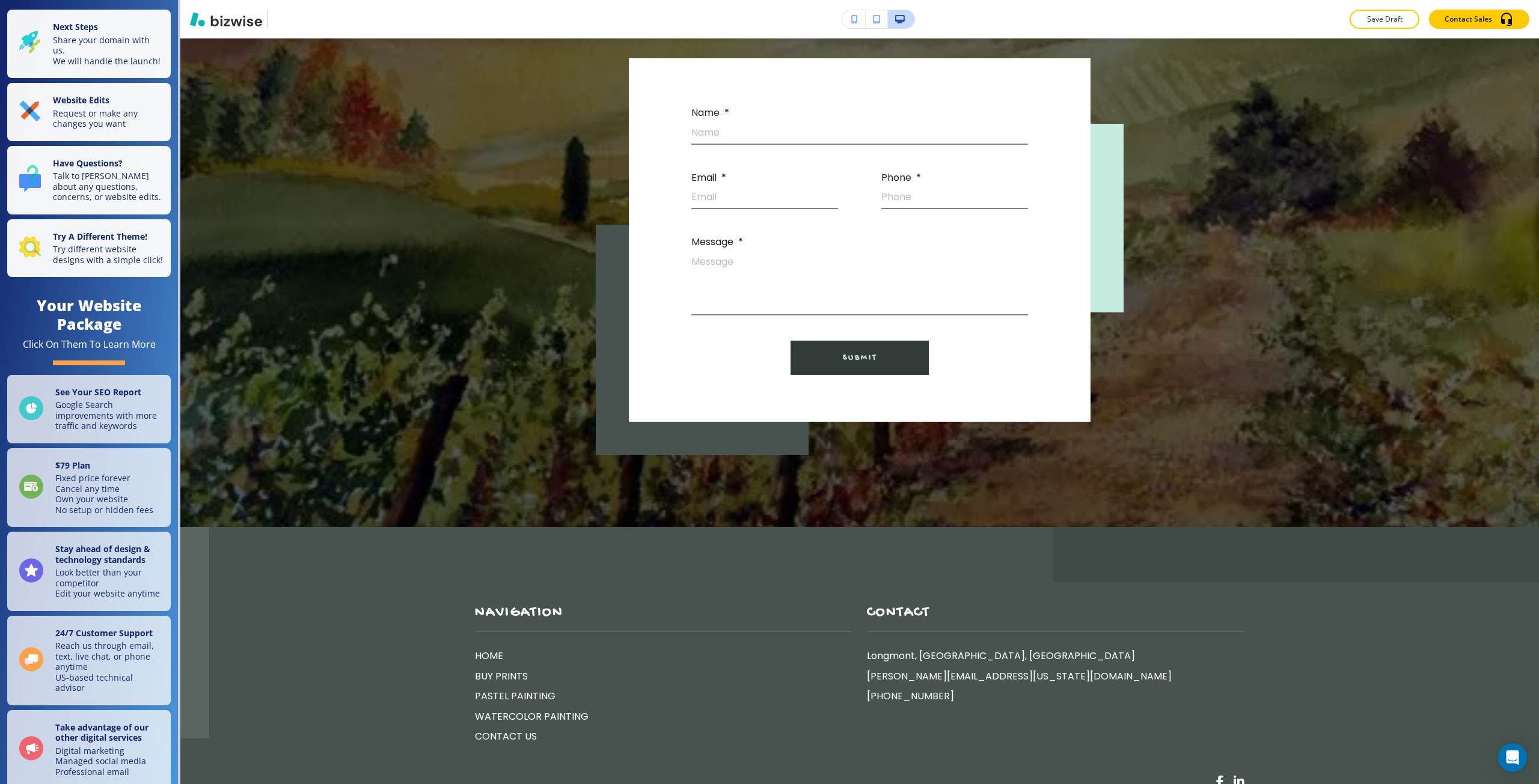
scroll to position [8210, 0]
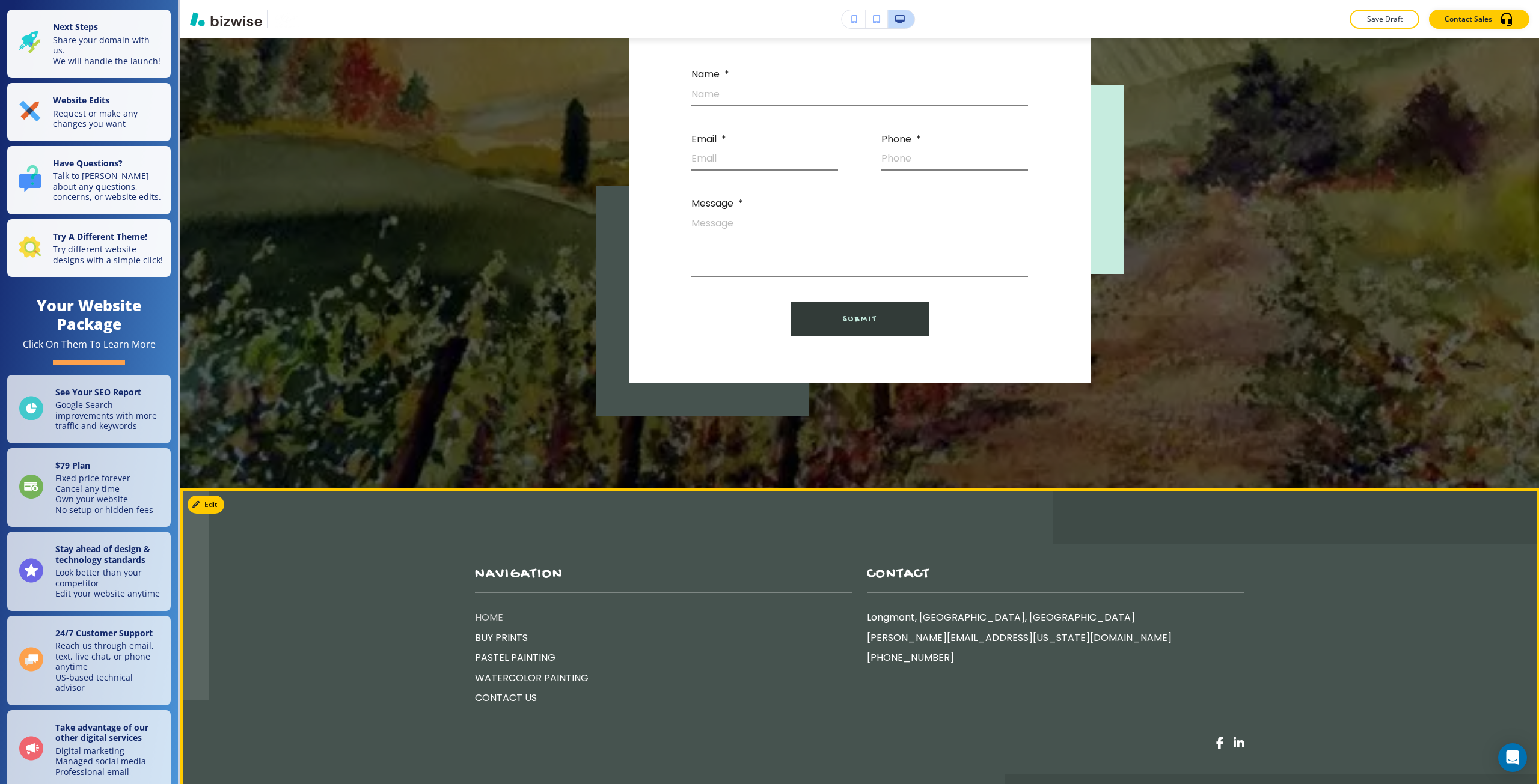
click at [480, 610] on p "HOME" at bounding box center [663, 618] width 378 height 16
click at [504, 631] on p "BUY PRINTS" at bounding box center [663, 638] width 378 height 16
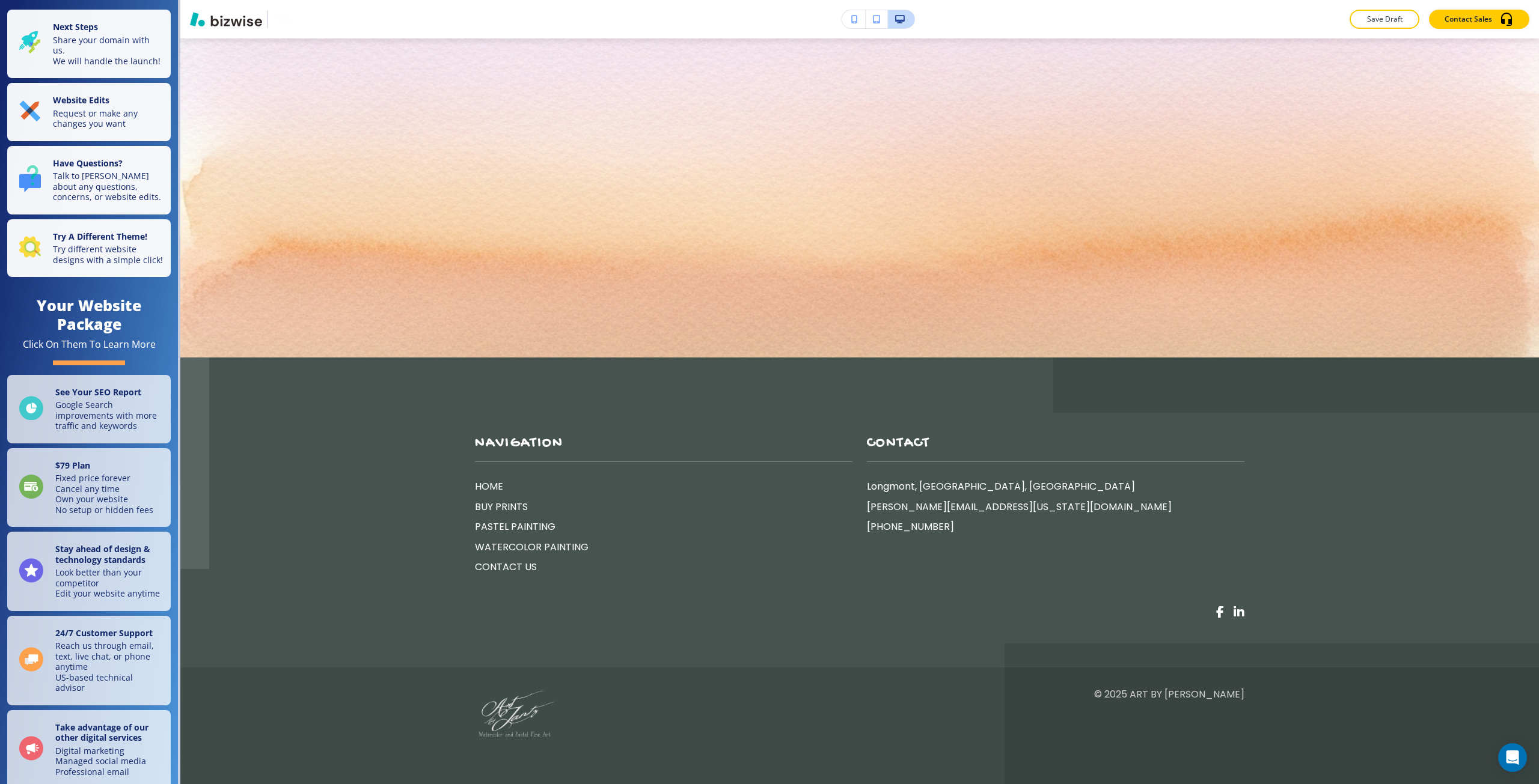
scroll to position [0, 0]
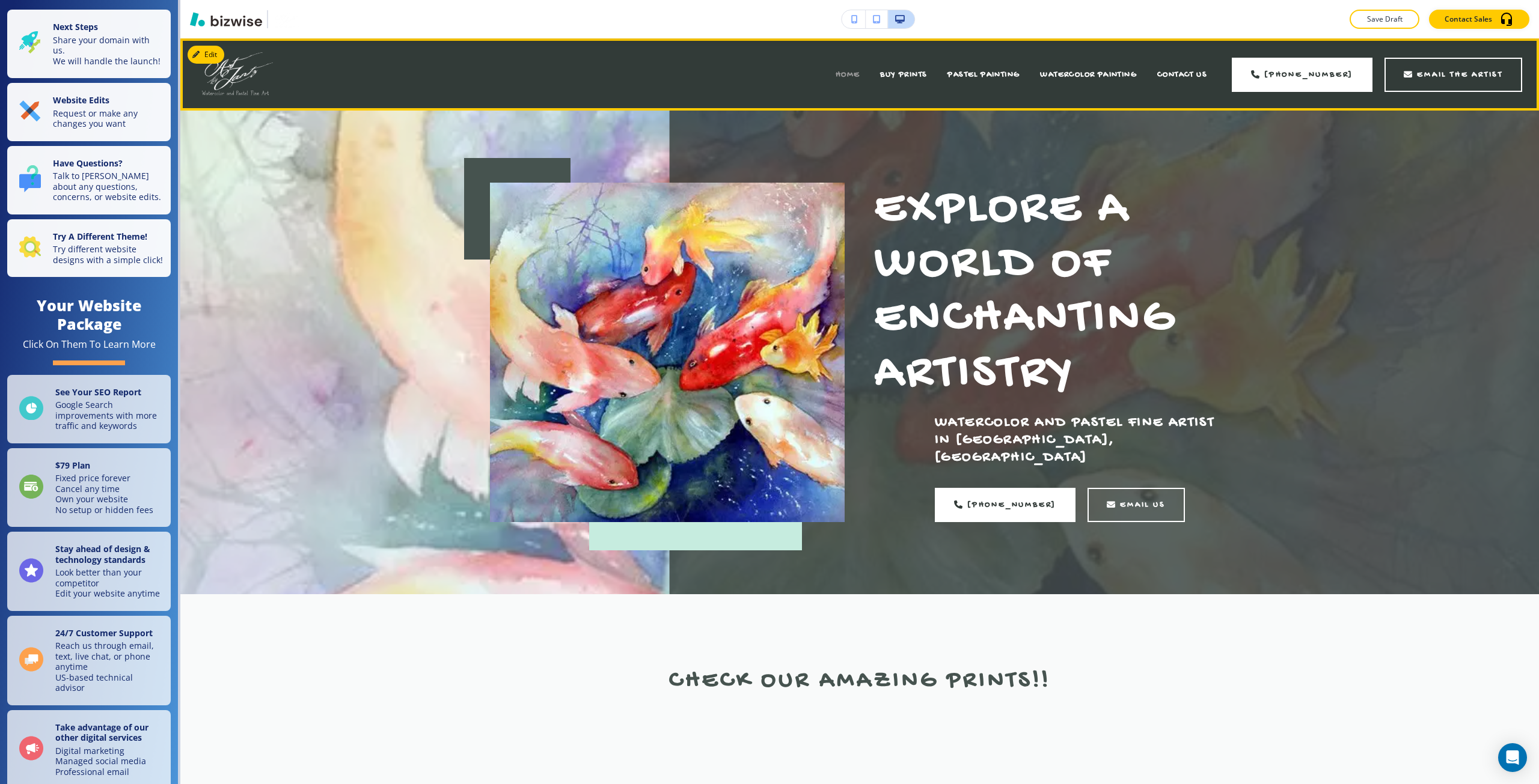
click at [844, 71] on span "HOME" at bounding box center [847, 75] width 25 height 10
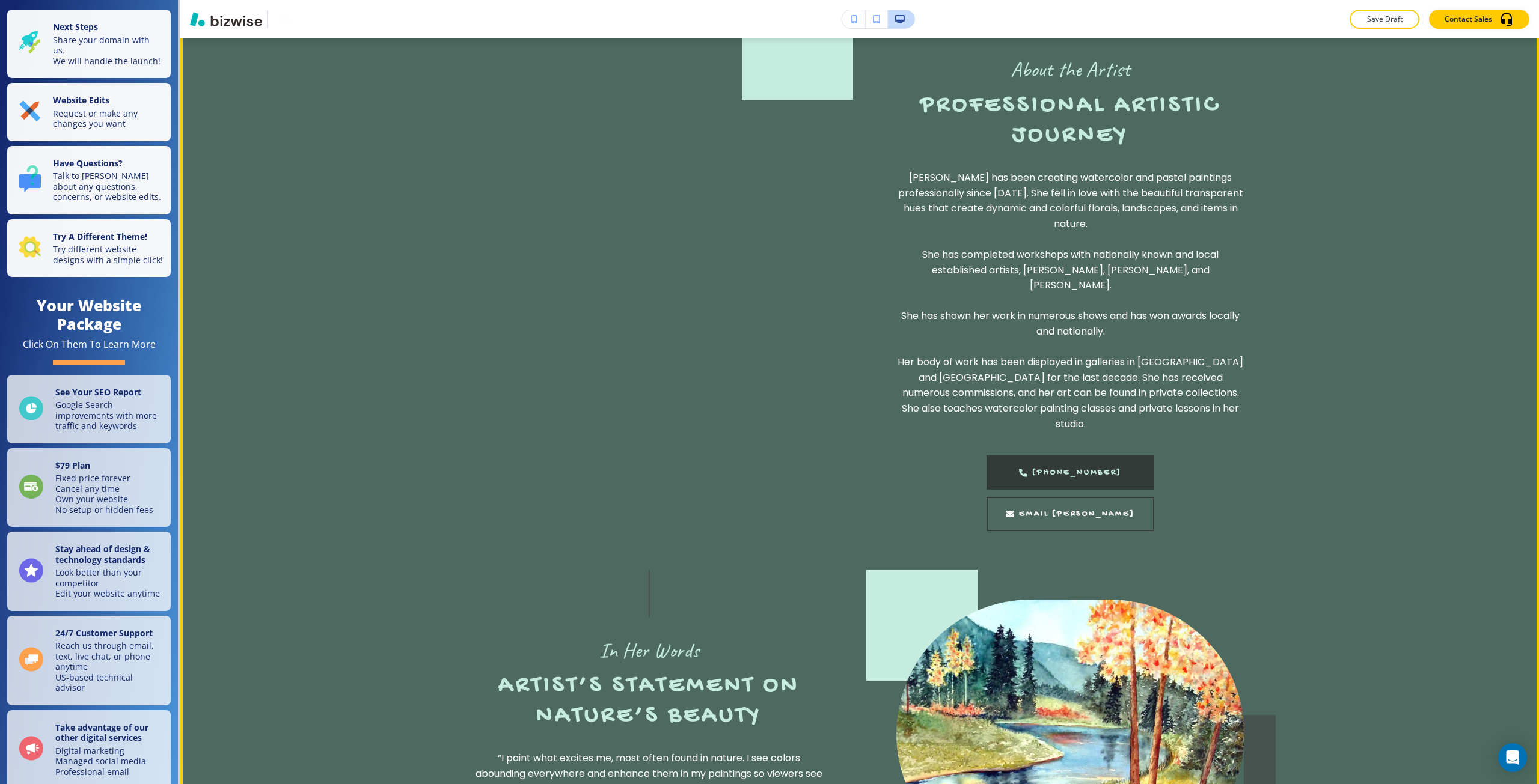
scroll to position [1322, 0]
